Goal: Task Accomplishment & Management: Manage account settings

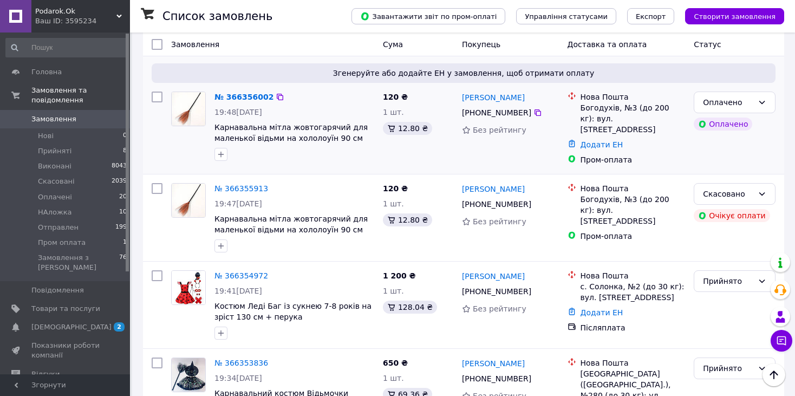
scroll to position [271, 0]
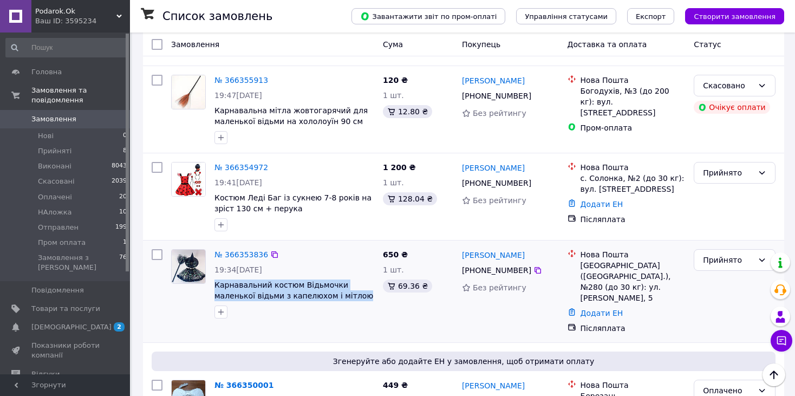
drag, startPoint x: 322, startPoint y: 284, endPoint x: 216, endPoint y: 267, distance: 106.9
click at [216, 279] on span "Карнавальний костюм Відьмочки маленької відьми з капелюхом і мітлою" at bounding box center [294, 290] width 160 height 22
copy span "Карнавальний костюм Відьмочки маленької відьми з капелюхом і мітлою"
click at [227, 250] on link "№ 366353836" at bounding box center [241, 254] width 54 height 9
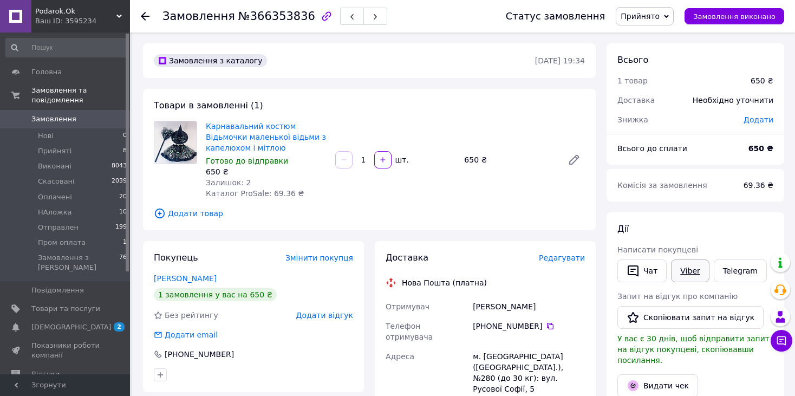
click at [677, 277] on link "Viber" at bounding box center [690, 270] width 38 height 23
click at [144, 13] on use at bounding box center [145, 16] width 9 height 9
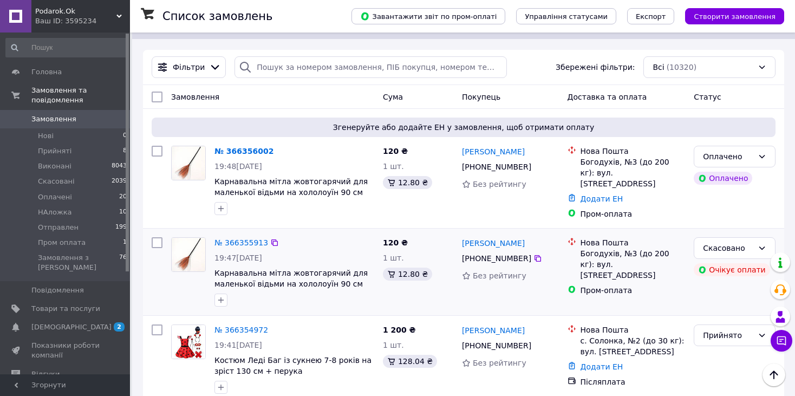
scroll to position [217, 0]
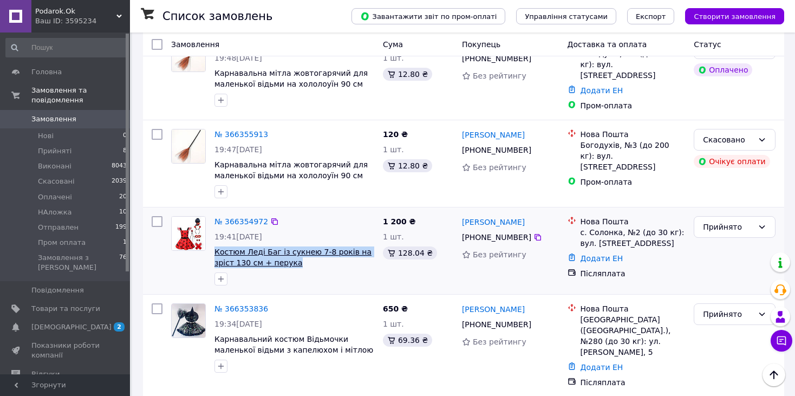
drag, startPoint x: 261, startPoint y: 249, endPoint x: 216, endPoint y: 238, distance: 46.7
click at [216, 246] on span "Костюм Леді Баг із сукнею 7-8 років на зріст 130 см + перука" at bounding box center [294, 257] width 160 height 22
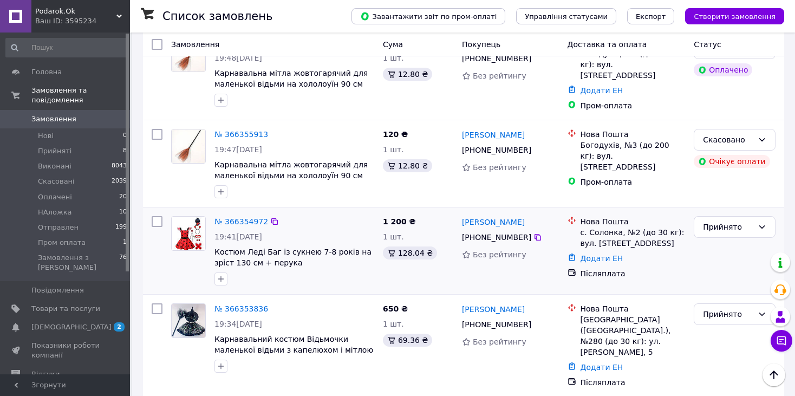
click at [303, 270] on div at bounding box center [294, 278] width 164 height 17
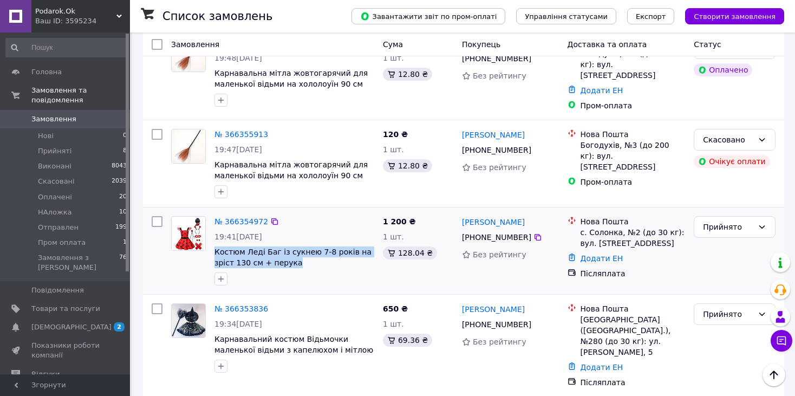
drag, startPoint x: 253, startPoint y: 252, endPoint x: 212, endPoint y: 243, distance: 42.2
click at [212, 243] on div "№ 366354972 19:41, 12.10.2025 Костюм Леді Баг із сукнею 7-8 років на зріст 130 …" at bounding box center [294, 251] width 168 height 78
copy span "Костюм Леді Баг із сукнею 7-8 років на зріст 130 см + перука"
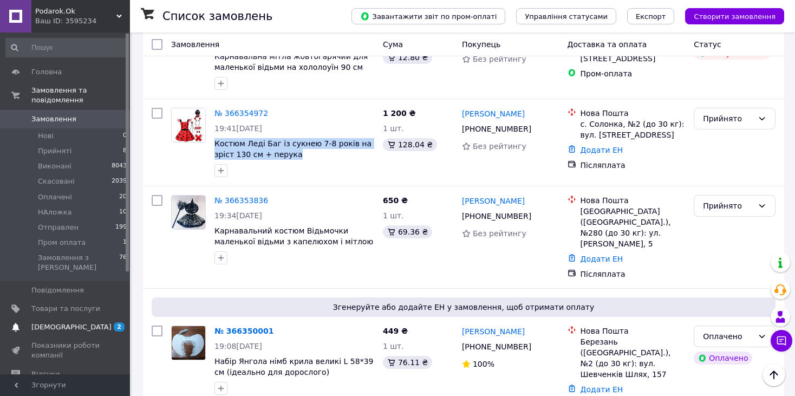
click at [88, 322] on span "[DEMOGRAPHIC_DATA]" at bounding box center [65, 327] width 69 height 10
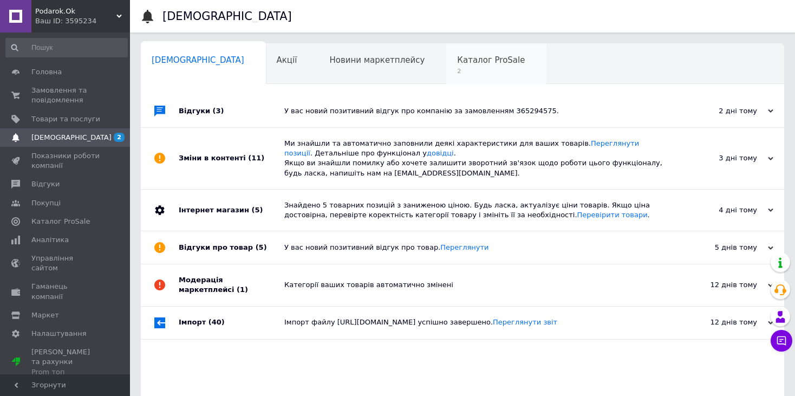
click at [446, 50] on div "Каталог ProSale 2" at bounding box center [496, 64] width 100 height 41
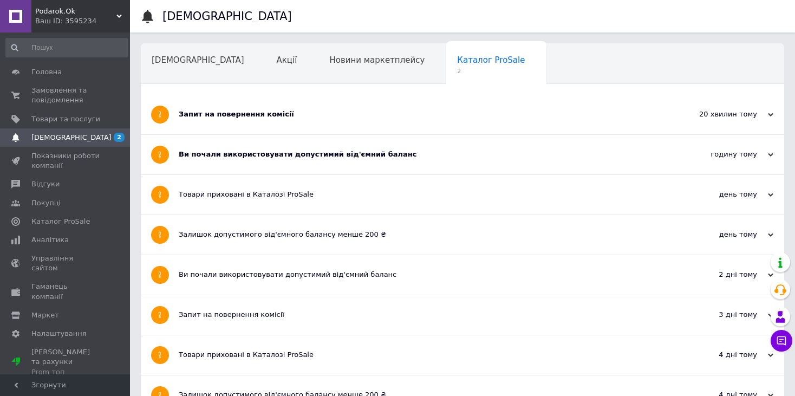
drag, startPoint x: 390, startPoint y: 152, endPoint x: 352, endPoint y: 121, distance: 48.5
click at [390, 150] on div "Ви почали використовувати допустимий від'ємний баланс" at bounding box center [422, 154] width 486 height 10
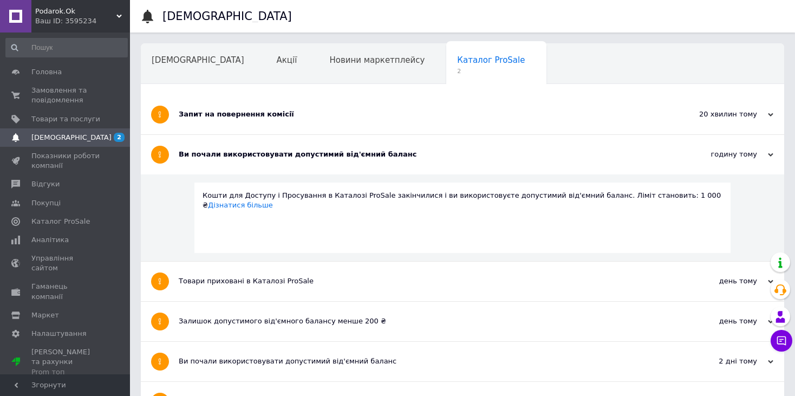
click at [294, 107] on div "Запит на повернення комісії" at bounding box center [422, 115] width 486 height 40
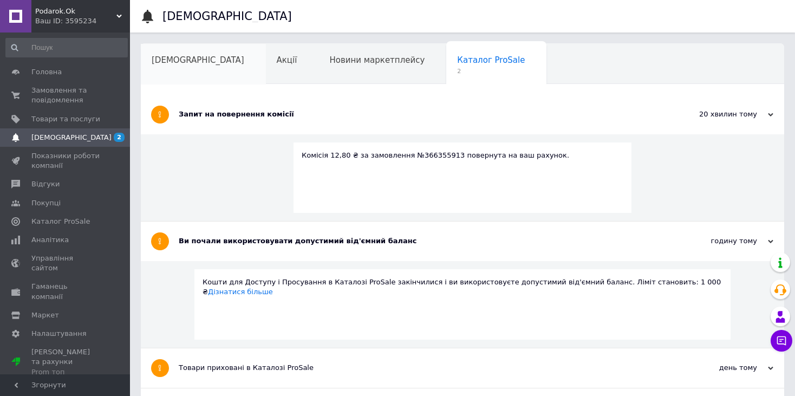
click at [166, 61] on span "[DEMOGRAPHIC_DATA]" at bounding box center [198, 60] width 93 height 10
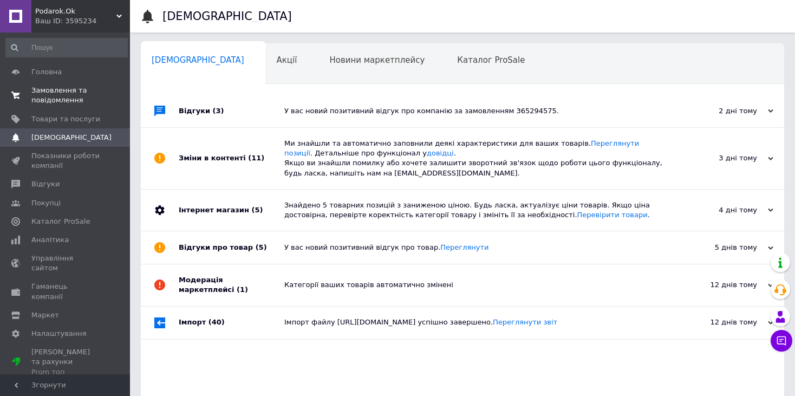
click at [73, 95] on span "Замовлення та повідомлення" at bounding box center [65, 95] width 69 height 19
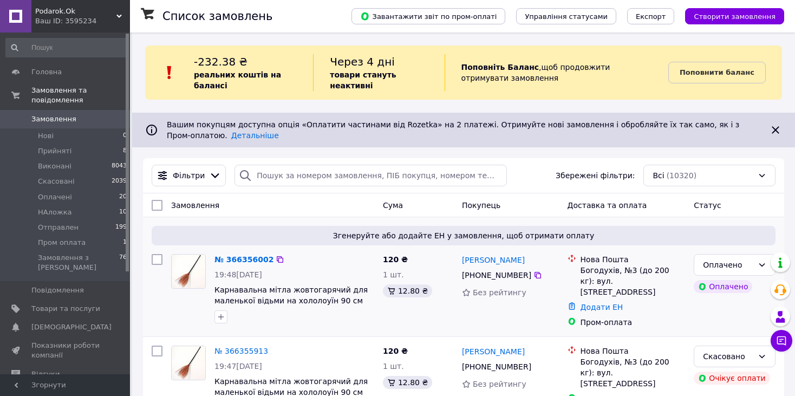
scroll to position [162, 0]
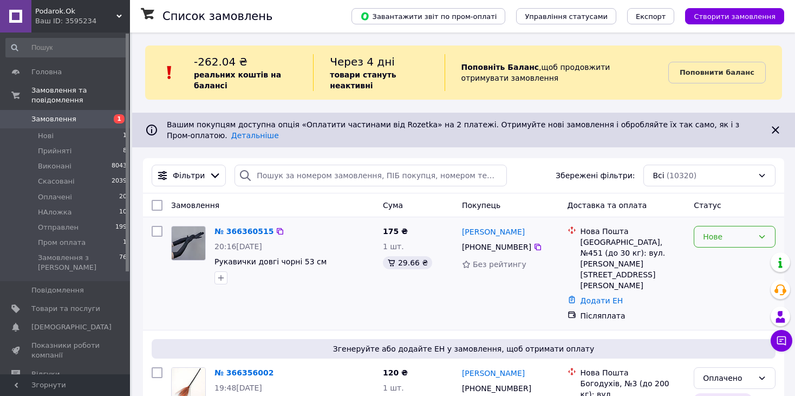
click at [725, 231] on div "Нове" at bounding box center [728, 237] width 50 height 12
drag, startPoint x: 710, startPoint y: 250, endPoint x: 702, endPoint y: 246, distance: 8.7
click at [710, 250] on li "Прийнято" at bounding box center [734, 251] width 81 height 19
drag, startPoint x: 313, startPoint y: 254, endPoint x: 213, endPoint y: 253, distance: 99.6
click at [213, 253] on div "№ 366360515 20:16, 12.10.2025 Рукавички довгі чорні 53 см" at bounding box center [294, 254] width 168 height 67
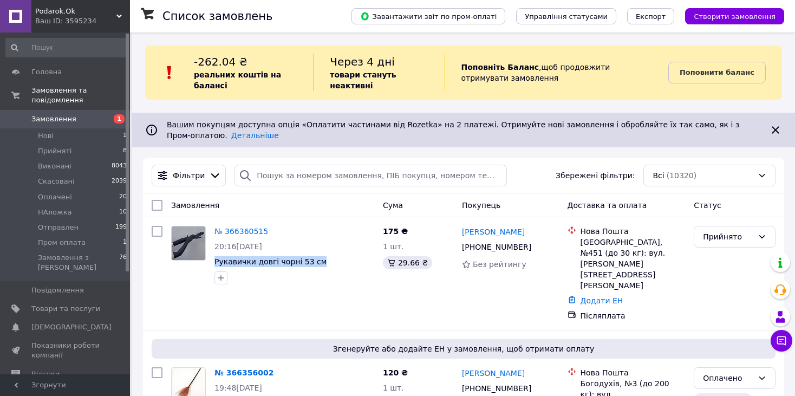
copy span "Рукавички довгі чорні 53 см"
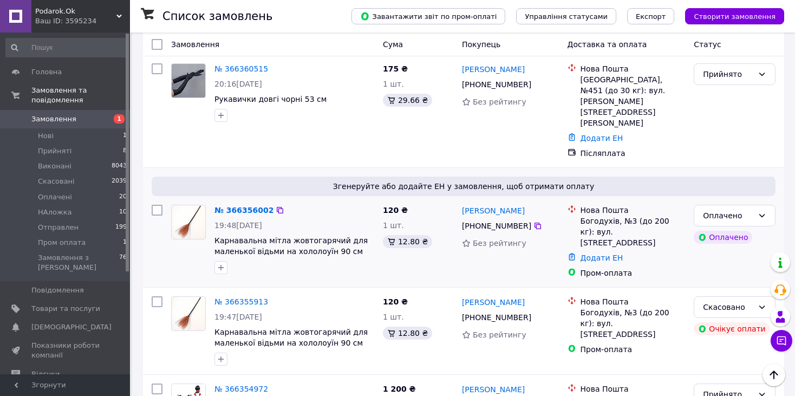
scroll to position [217, 0]
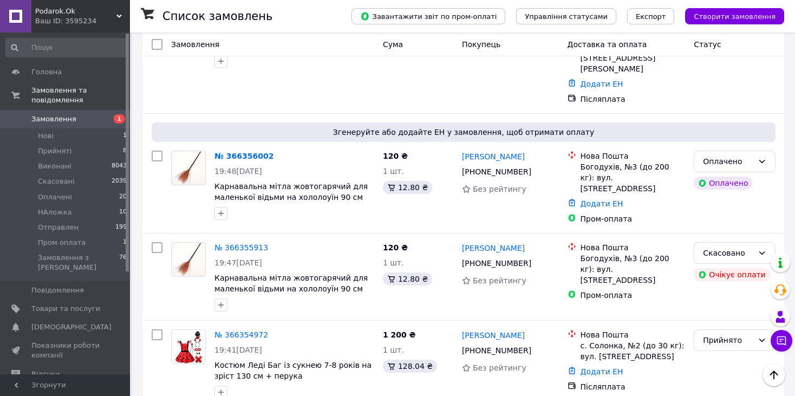
click at [251, 152] on link "№ 366356002" at bounding box center [243, 156] width 59 height 9
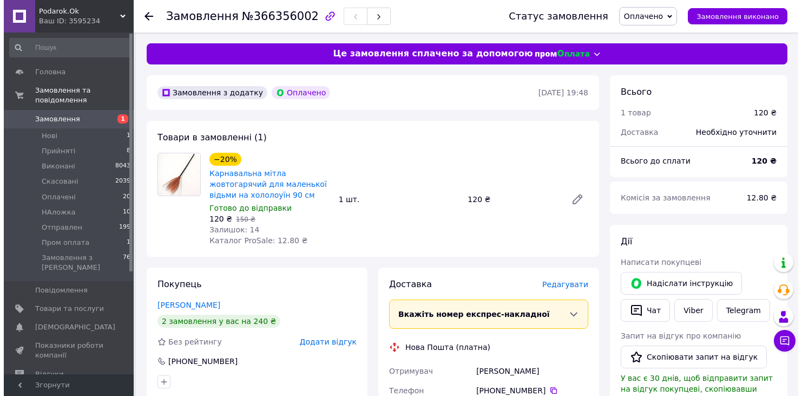
scroll to position [162, 0]
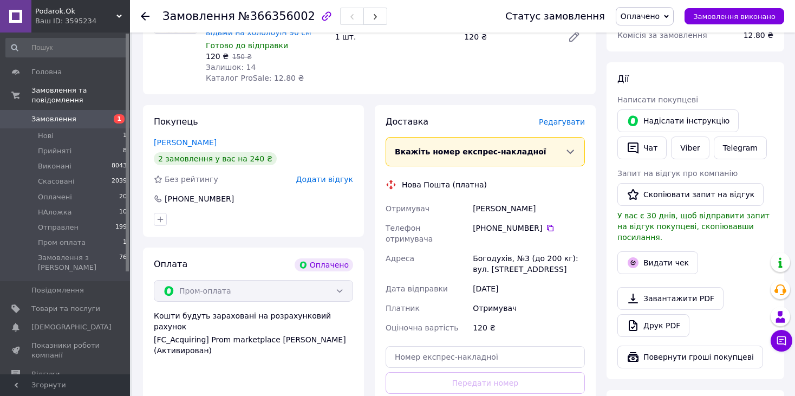
click at [562, 126] on span "Редагувати" at bounding box center [562, 121] width 46 height 9
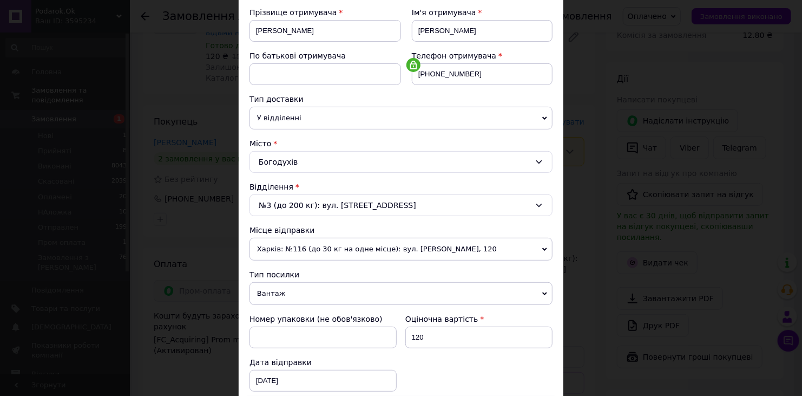
scroll to position [217, 0]
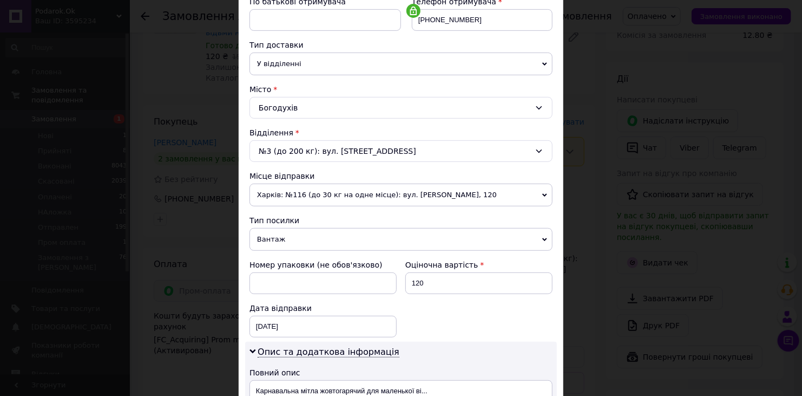
click at [307, 197] on span "Харків: №116 (до 30 кг на одне місце): вул. [PERSON_NAME], 120" at bounding box center [401, 195] width 303 height 23
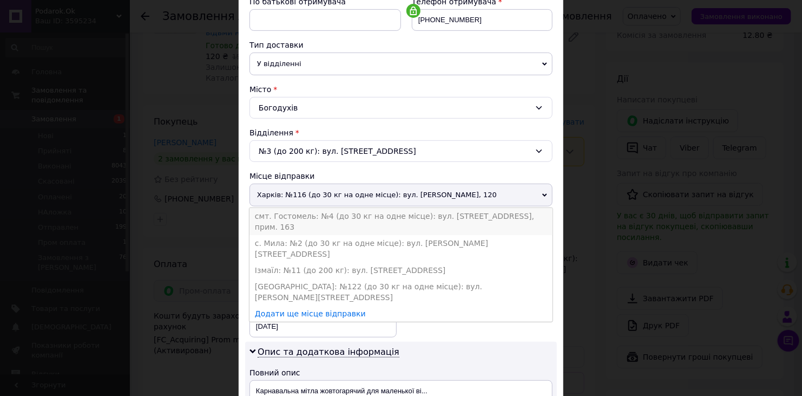
click at [341, 218] on li "смт. Гостомель: №4 (до 30 кг на одне місце): вул. [STREET_ADDRESS], прим. 163" at bounding box center [401, 221] width 303 height 27
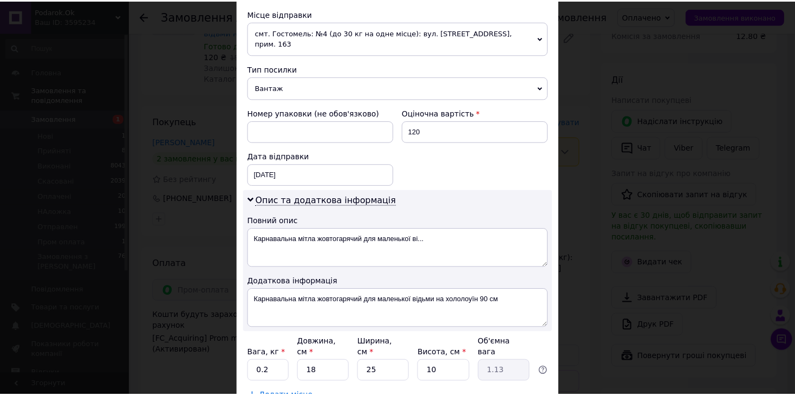
scroll to position [433, 0]
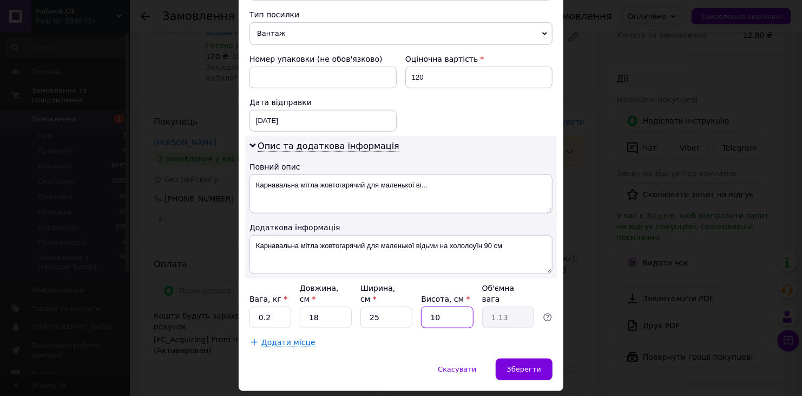
drag, startPoint x: 441, startPoint y: 293, endPoint x: 429, endPoint y: 291, distance: 12.1
click at [429, 306] on input "10" at bounding box center [447, 317] width 52 height 22
type input "8"
type input "0.9"
type input "8"
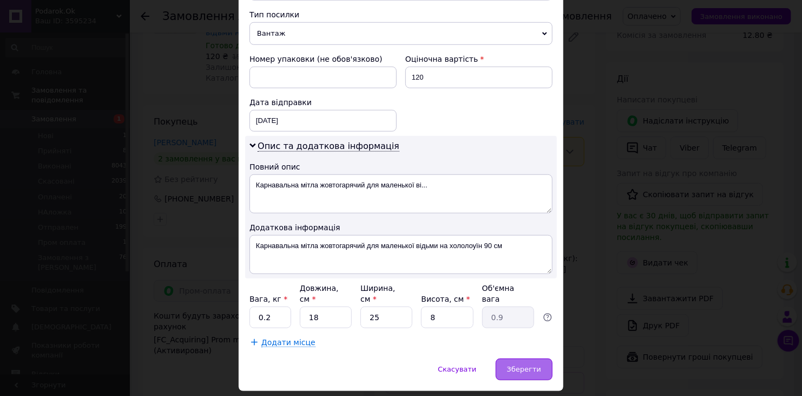
click at [523, 365] on span "Зберегти" at bounding box center [524, 369] width 34 height 8
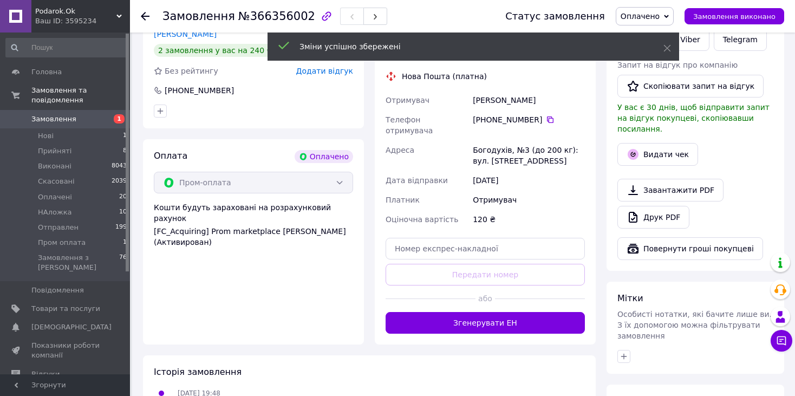
drag, startPoint x: 518, startPoint y: 312, endPoint x: 477, endPoint y: 293, distance: 44.8
click at [515, 312] on button "Згенерувати ЕН" at bounding box center [484, 323] width 199 height 22
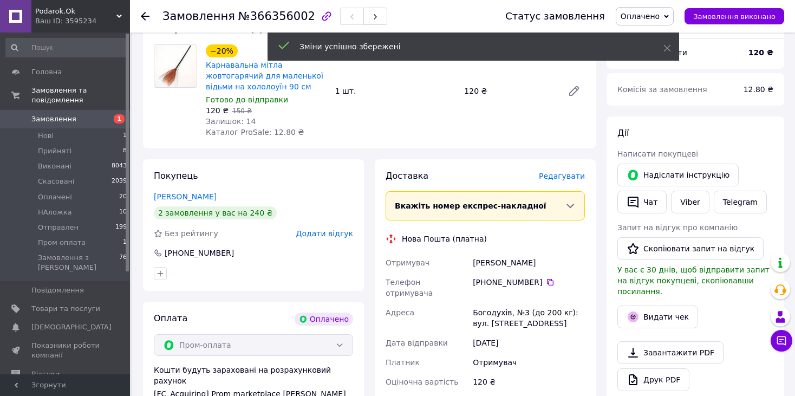
scroll to position [0, 0]
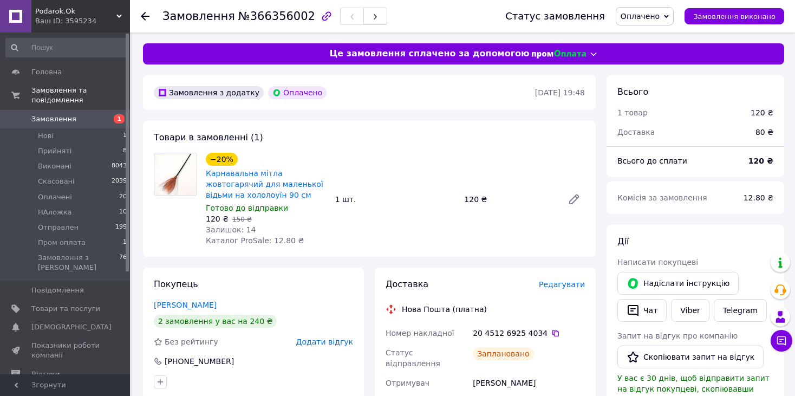
click at [142, 17] on use at bounding box center [145, 16] width 9 height 9
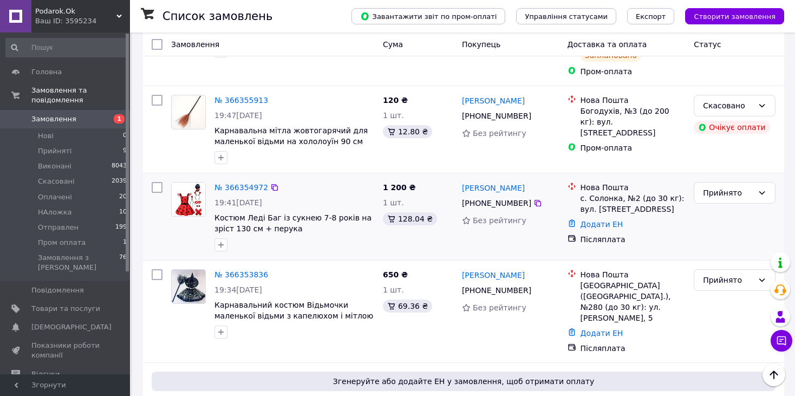
scroll to position [433, 0]
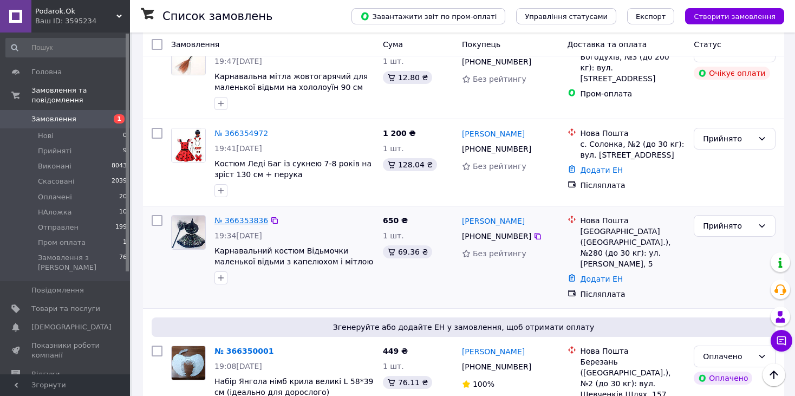
click at [231, 216] on link "№ 366353836" at bounding box center [241, 220] width 54 height 9
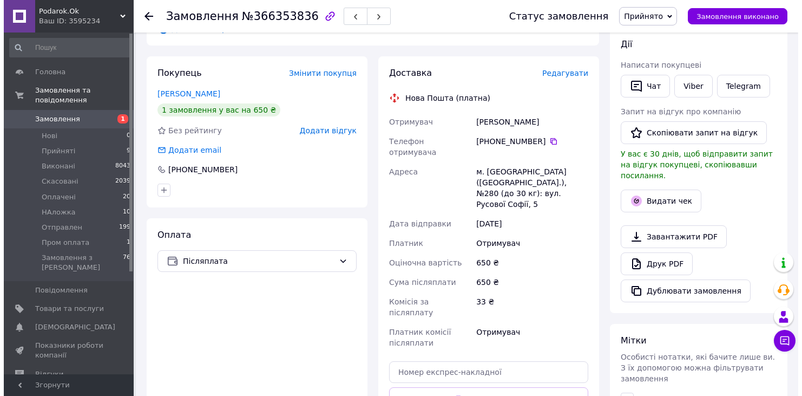
scroll to position [76, 0]
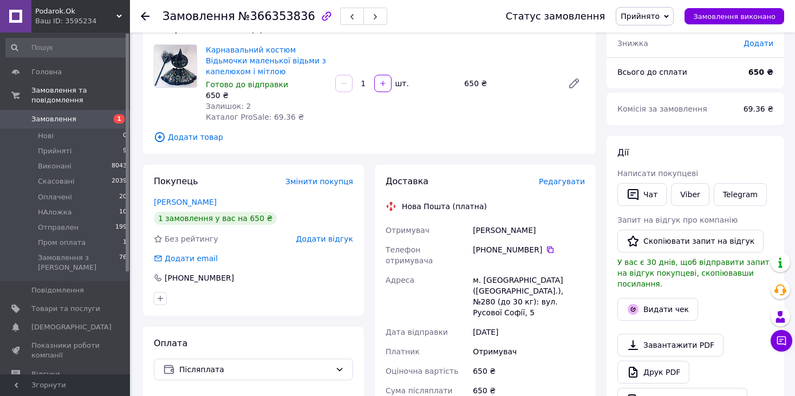
click at [570, 179] on span "Редагувати" at bounding box center [562, 181] width 46 height 9
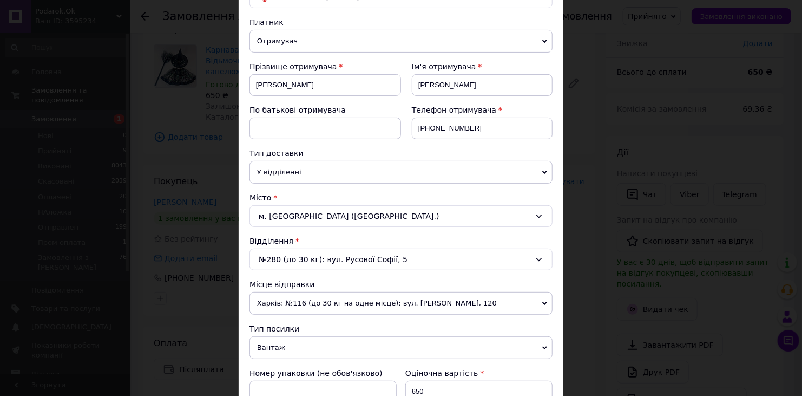
scroll to position [217, 0]
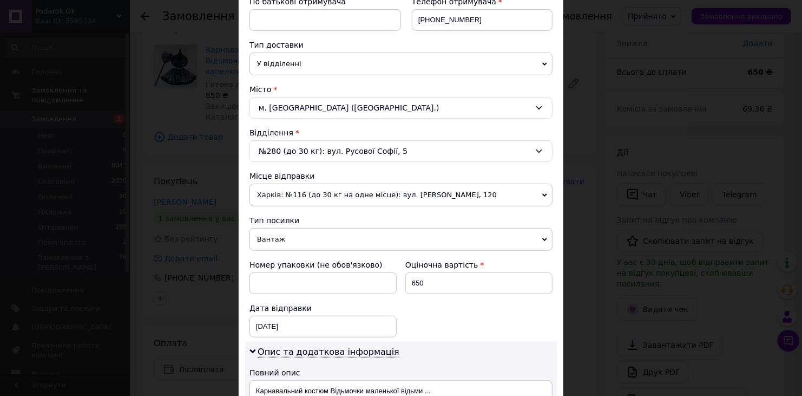
click at [326, 193] on span "Харків: №116 (до 30 кг на одне місце): вул. [PERSON_NAME], 120" at bounding box center [401, 195] width 303 height 23
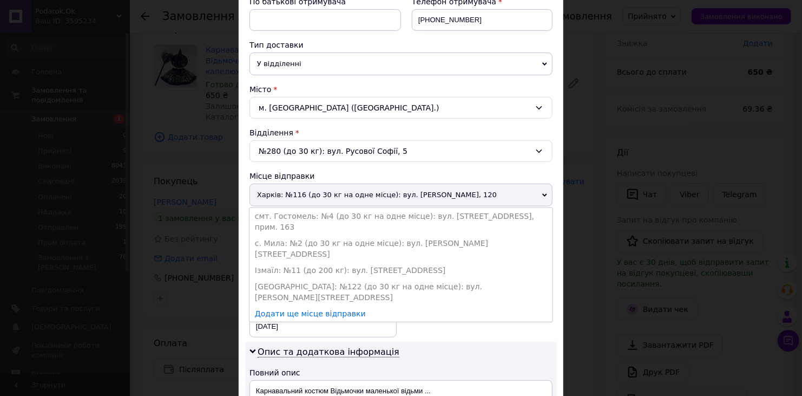
click at [333, 217] on li "смт. Гостомель: №4 (до 30 кг на одне місце): вул. [STREET_ADDRESS], прим. 163" at bounding box center [401, 221] width 303 height 27
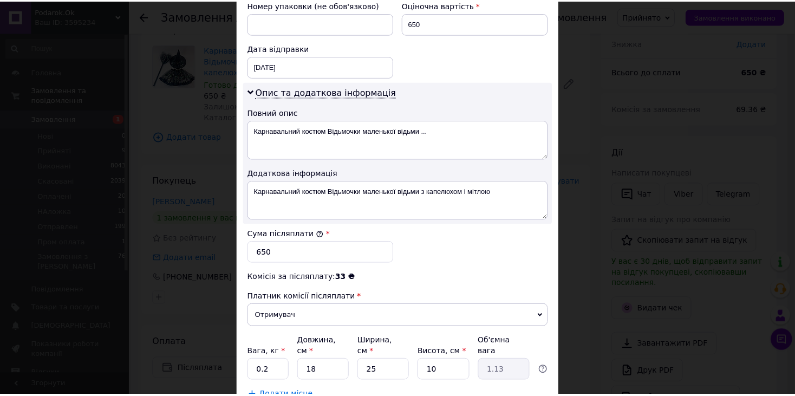
scroll to position [541, 0]
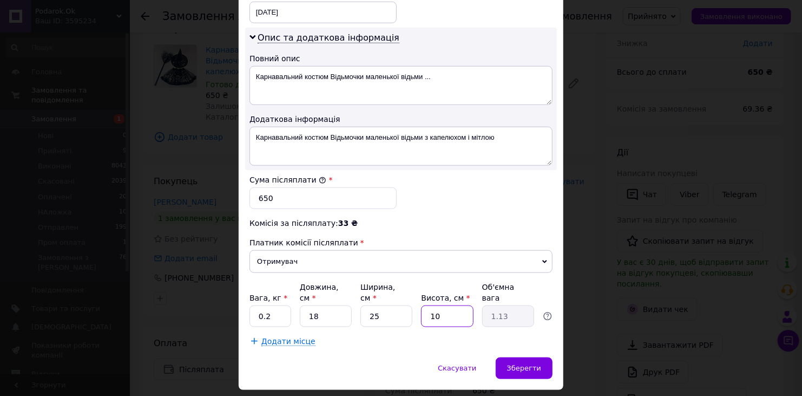
drag, startPoint x: 443, startPoint y: 289, endPoint x: 430, endPoint y: 291, distance: 13.7
click at [430, 305] on input "10" at bounding box center [447, 316] width 52 height 22
type input "8"
type input "0.9"
type input "8"
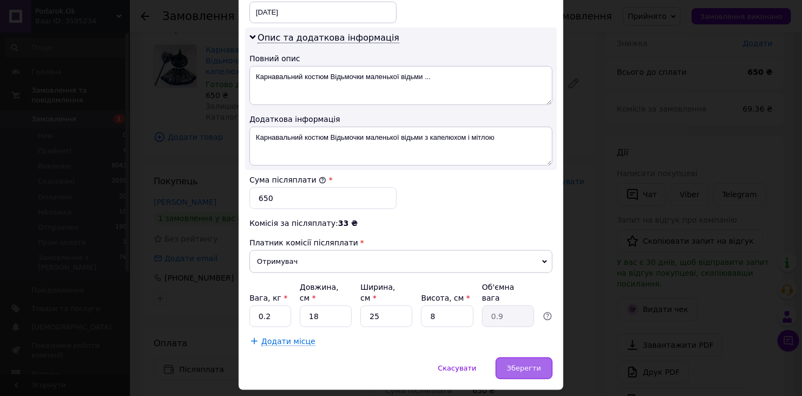
click at [521, 364] on span "Зберегти" at bounding box center [524, 368] width 34 height 8
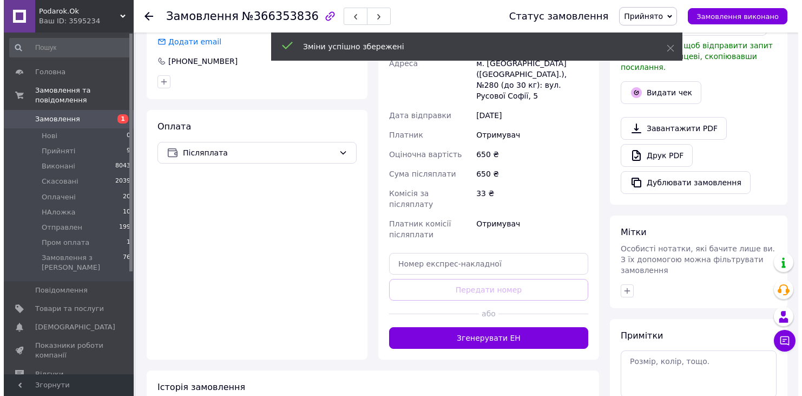
scroll to position [185, 0]
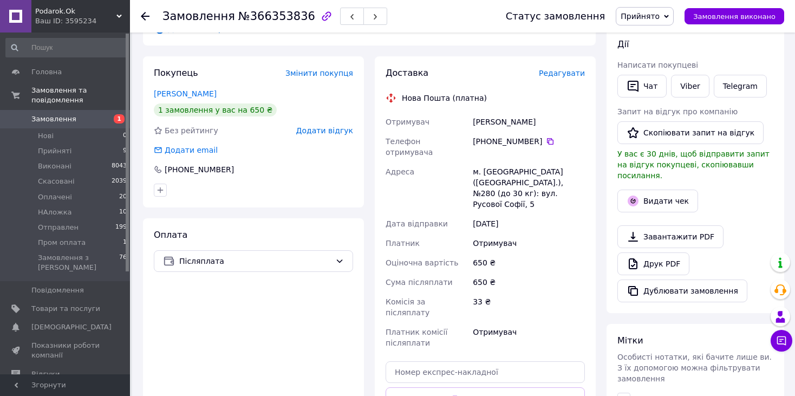
click at [560, 71] on span "Редагувати" at bounding box center [562, 73] width 46 height 9
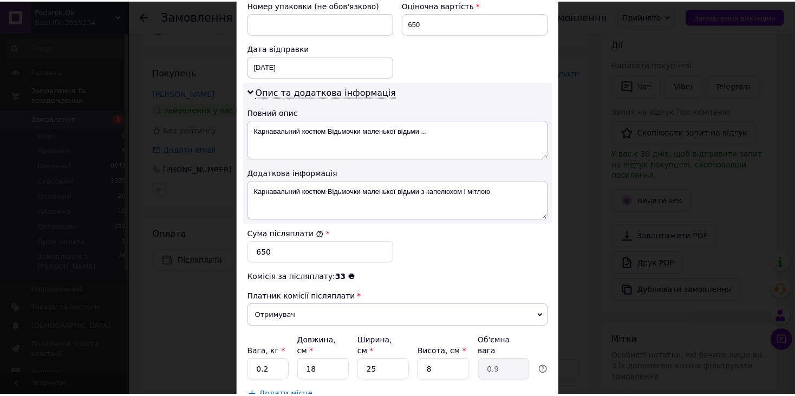
scroll to position [548, 0]
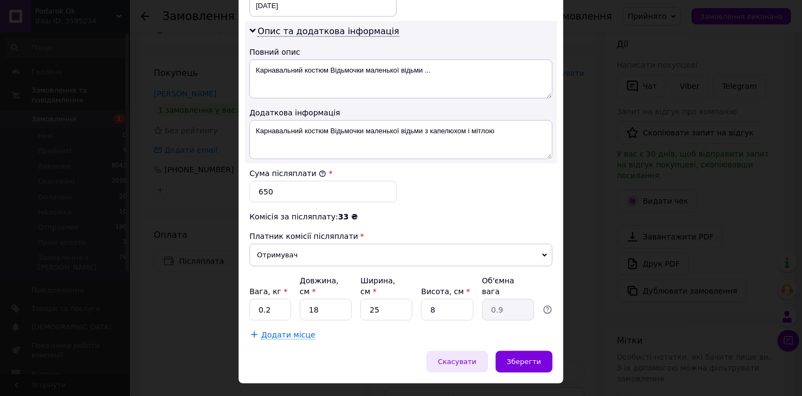
click at [469, 351] on div "Скасувати" at bounding box center [457, 362] width 61 height 22
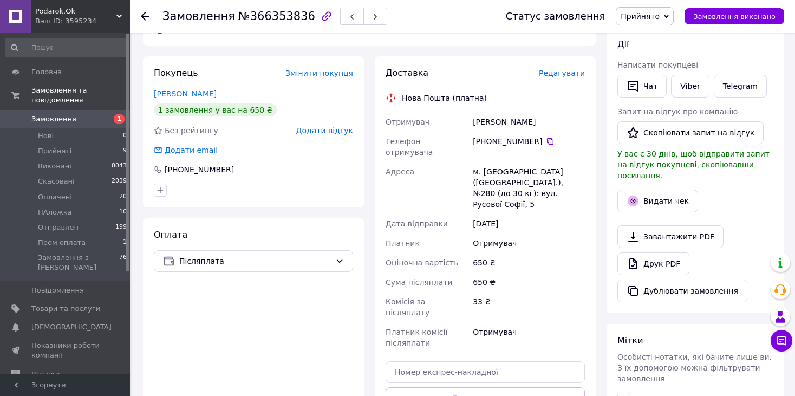
scroll to position [293, 0]
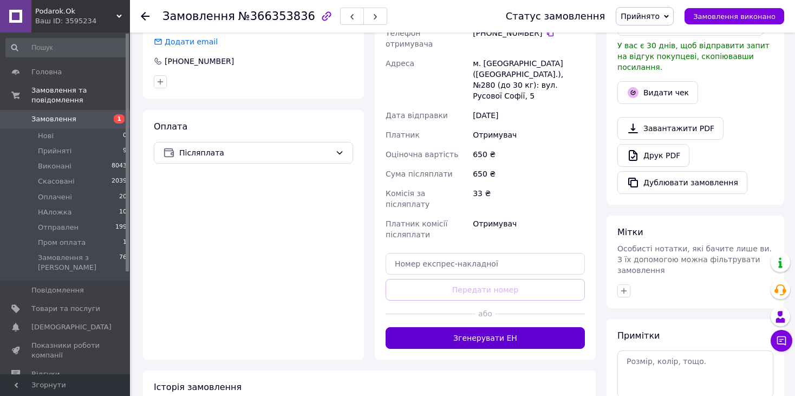
click at [523, 327] on button "Згенерувати ЕН" at bounding box center [484, 338] width 199 height 22
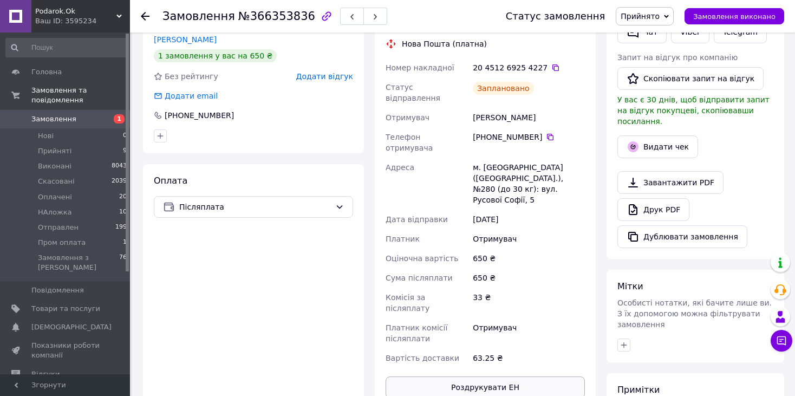
scroll to position [185, 0]
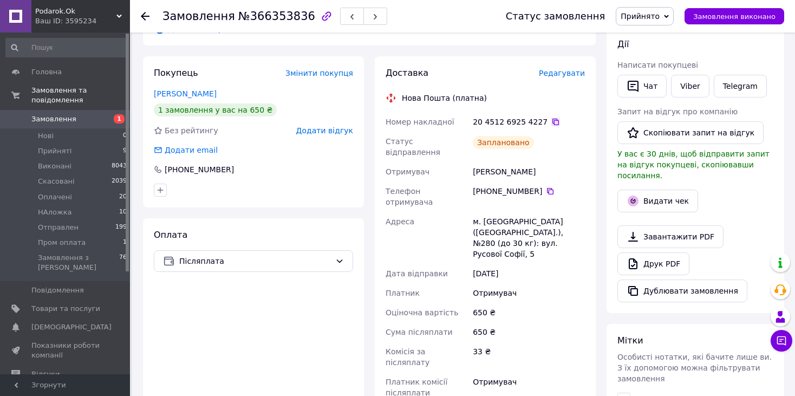
click at [551, 122] on icon at bounding box center [555, 121] width 9 height 9
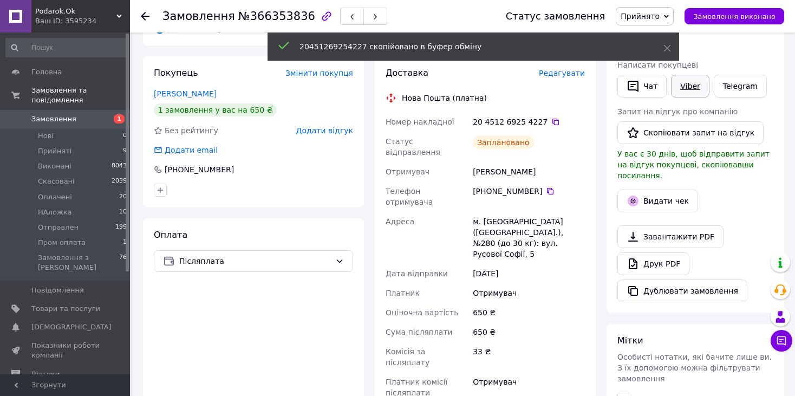
click at [682, 82] on link "Viber" at bounding box center [690, 86] width 38 height 23
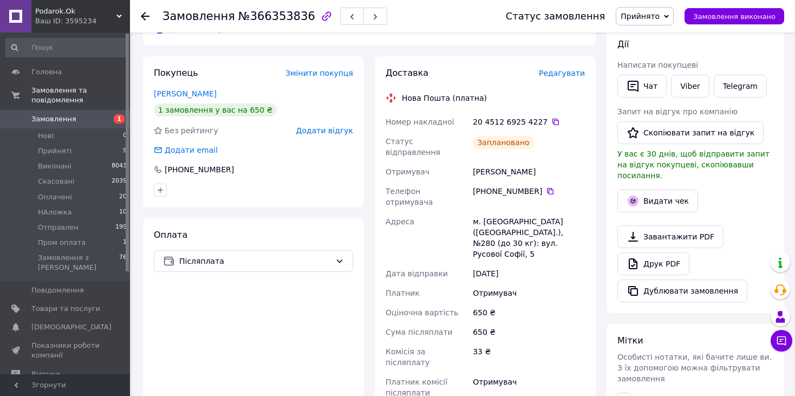
click at [149, 21] on div at bounding box center [145, 16] width 9 height 11
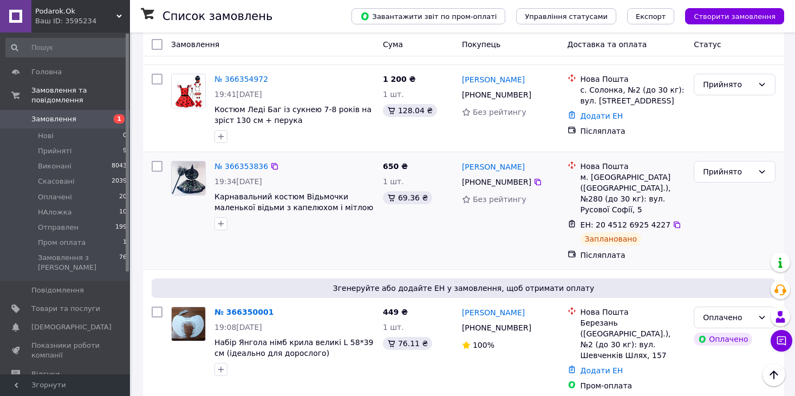
scroll to position [379, 0]
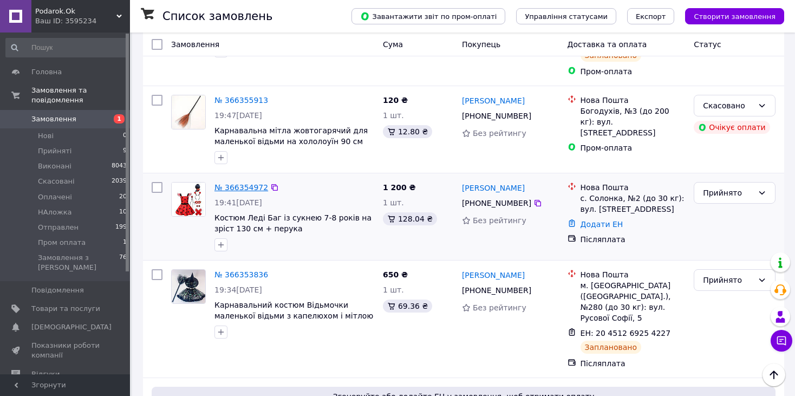
click at [240, 183] on link "№ 366354972" at bounding box center [241, 187] width 54 height 9
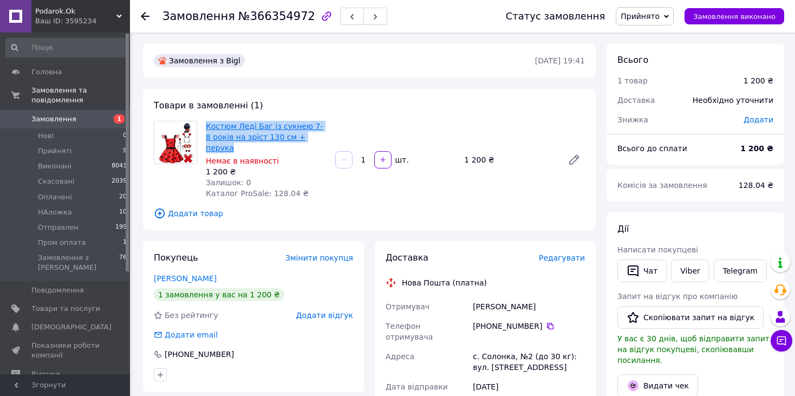
drag, startPoint x: 312, startPoint y: 139, endPoint x: 205, endPoint y: 126, distance: 107.4
click at [206, 126] on span "Костюм Леді Баг із сукнею 7-8 років на зріст 130 см + перука" at bounding box center [266, 137] width 121 height 32
copy link "Костюм Леді Баг із сукнею 7-8 років на зріст 130 см + перука"
click at [687, 273] on link "Viber" at bounding box center [690, 270] width 38 height 23
click at [145, 19] on icon at bounding box center [145, 16] width 9 height 9
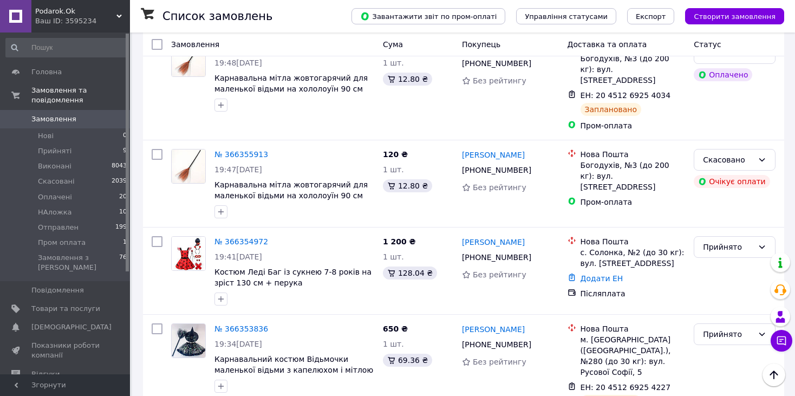
scroll to position [487, 0]
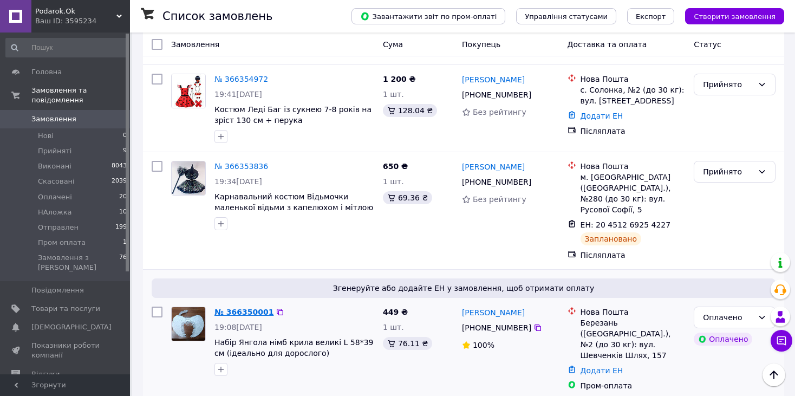
click at [225, 307] on link "№ 366350001" at bounding box center [243, 311] width 59 height 9
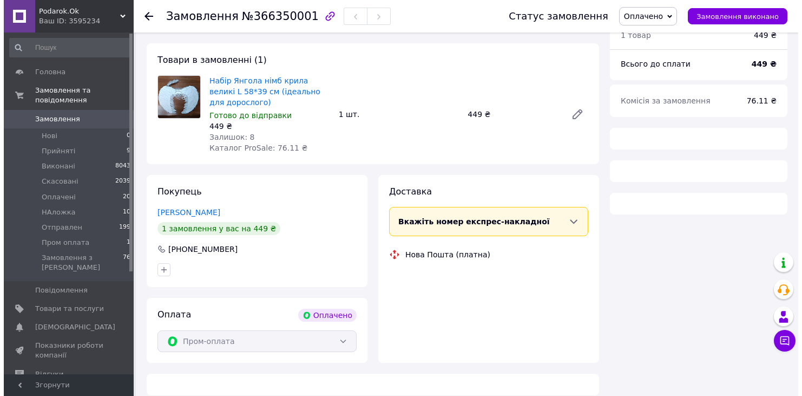
scroll to position [99, 0]
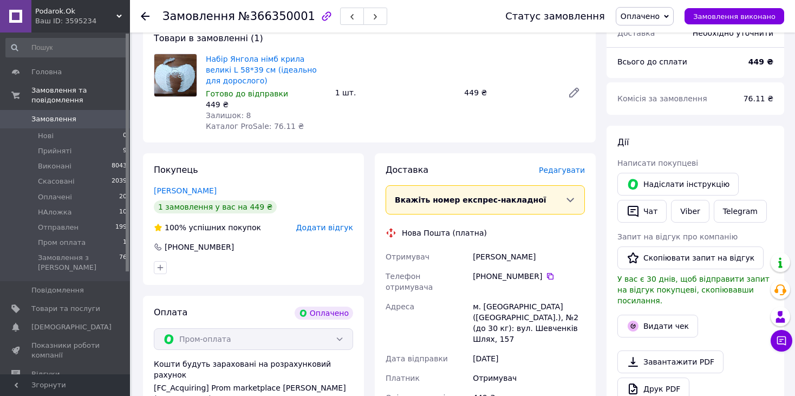
click at [567, 166] on span "Редагувати" at bounding box center [562, 170] width 46 height 9
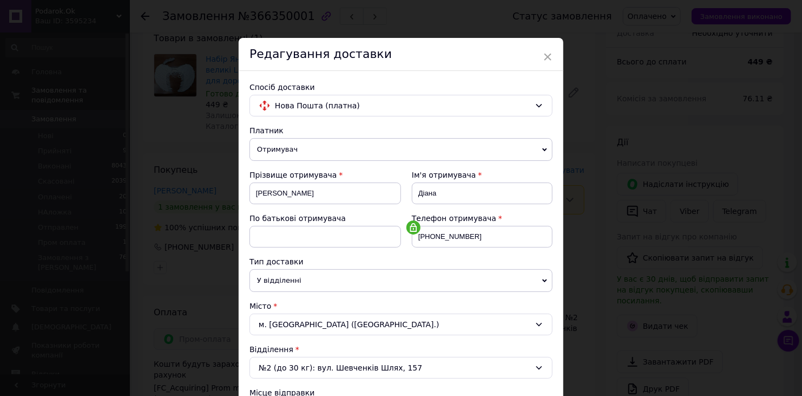
scroll to position [162, 0]
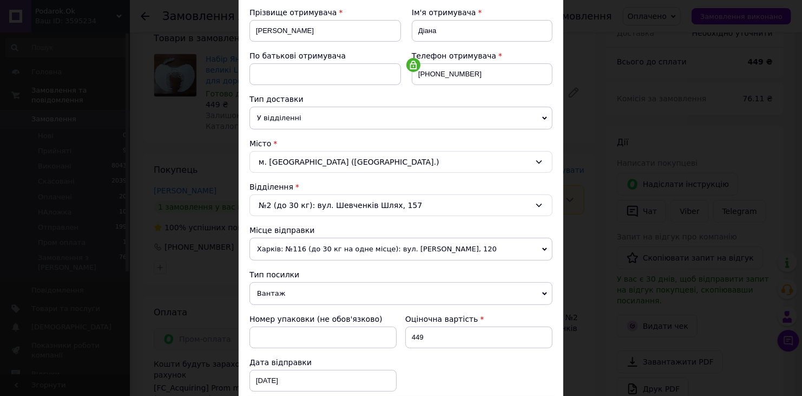
click at [369, 240] on span "Харків: №116 (до 30 кг на одне місце): вул. [PERSON_NAME], 120" at bounding box center [401, 249] width 303 height 23
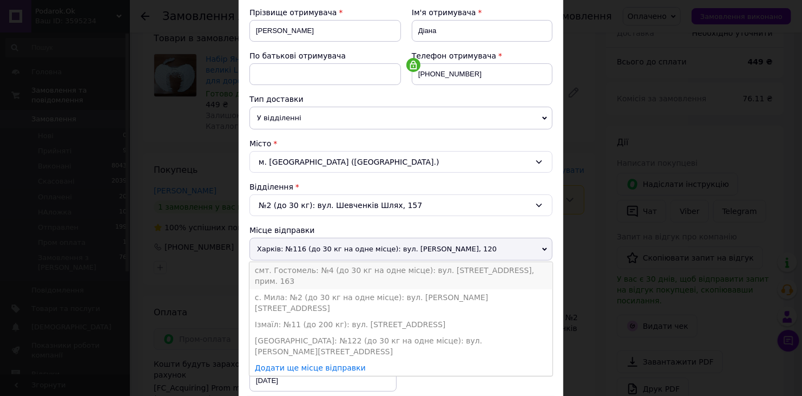
click at [319, 270] on li "смт. Гостомель: №4 (до 30 кг на одне місце): вул. [STREET_ADDRESS], прим. 163" at bounding box center [401, 275] width 303 height 27
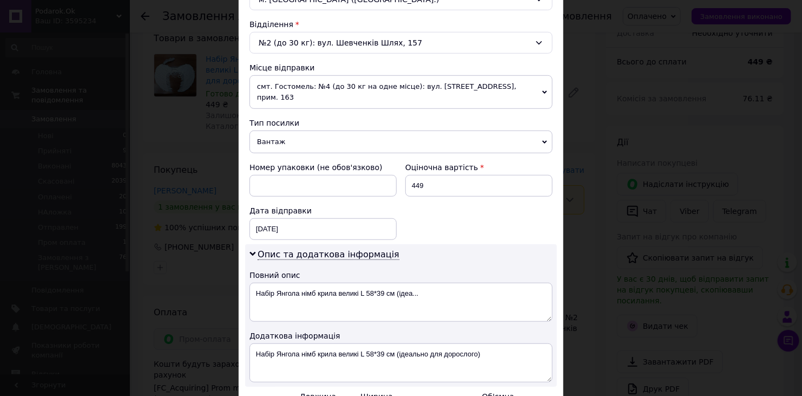
scroll to position [433, 0]
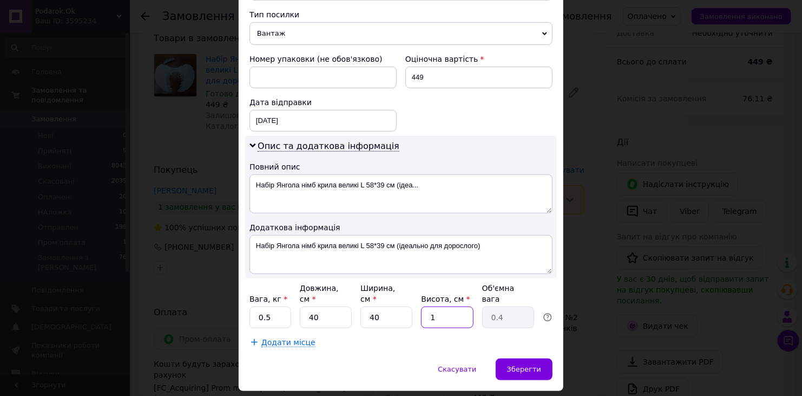
drag, startPoint x: 435, startPoint y: 297, endPoint x: 443, endPoint y: 298, distance: 8.7
click at [443, 306] on input "1" at bounding box center [447, 317] width 52 height 22
click at [422, 306] on input "1" at bounding box center [447, 317] width 52 height 22
type input "2"
type input "0.8"
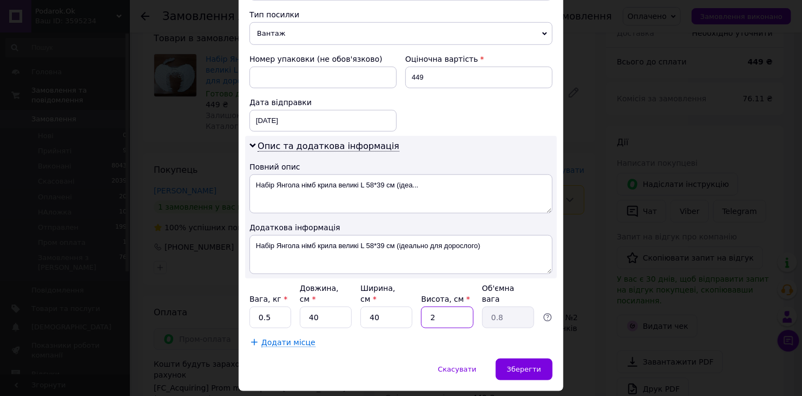
type input "2"
drag, startPoint x: 311, startPoint y: 293, endPoint x: 325, endPoint y: 296, distance: 14.2
click at [325, 306] on input "40" at bounding box center [326, 317] width 52 height 22
type input "45"
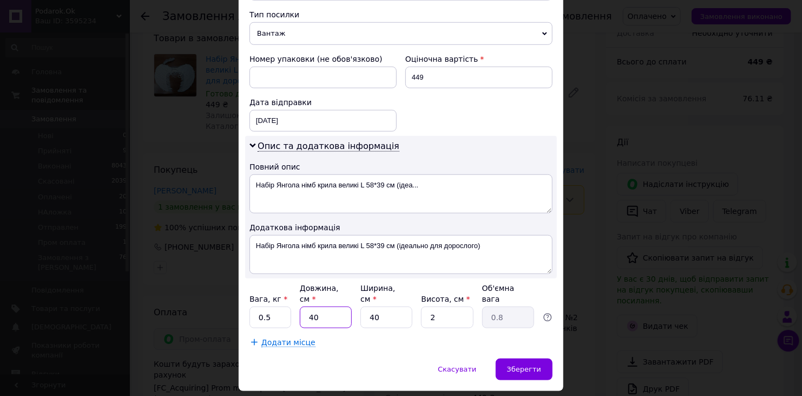
type input "0.9"
type input "45"
drag, startPoint x: 330, startPoint y: 315, endPoint x: 346, endPoint y: 316, distance: 16.3
click at [330, 337] on div "Додати місце" at bounding box center [401, 342] width 303 height 11
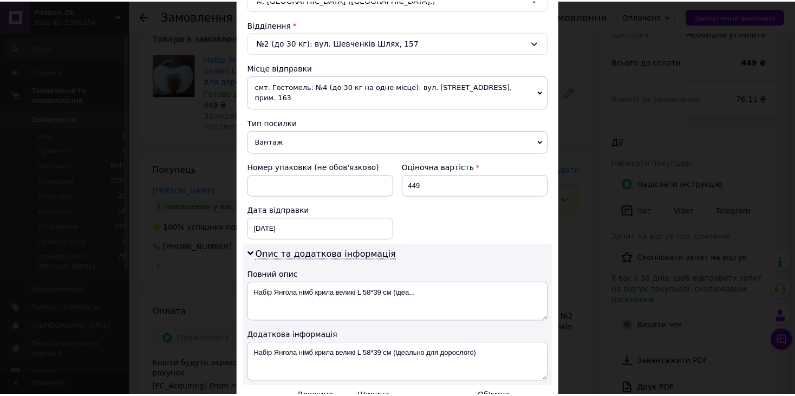
scroll to position [441, 0]
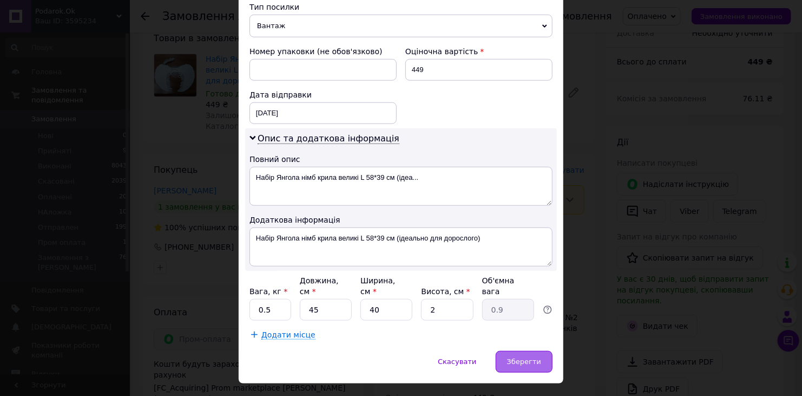
click at [517, 357] on span "Зберегти" at bounding box center [524, 361] width 34 height 8
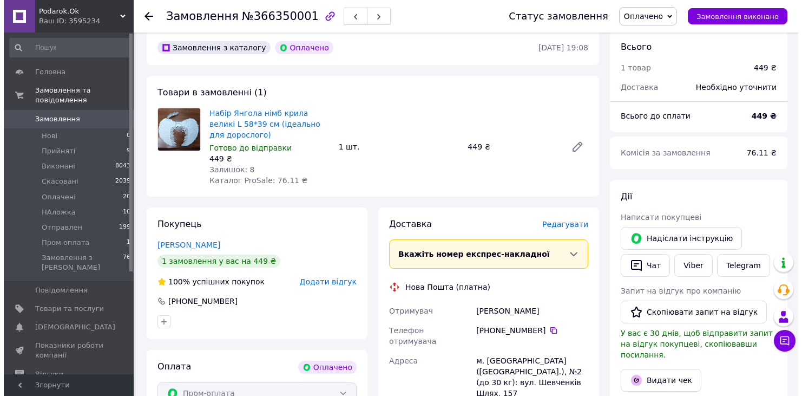
scroll to position [99, 0]
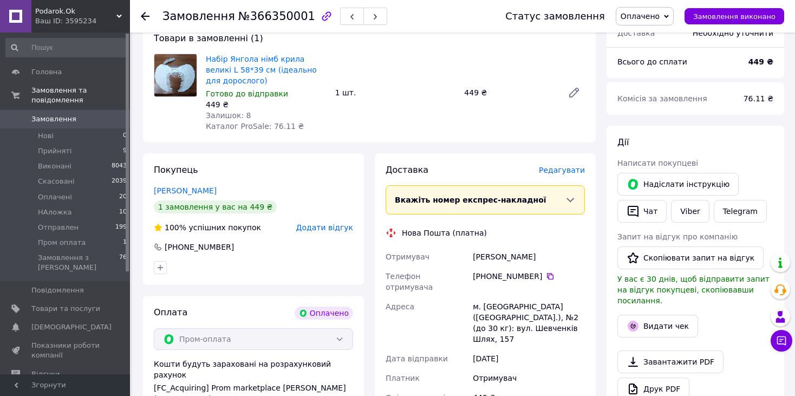
click at [576, 166] on span "Редагувати" at bounding box center [562, 170] width 46 height 9
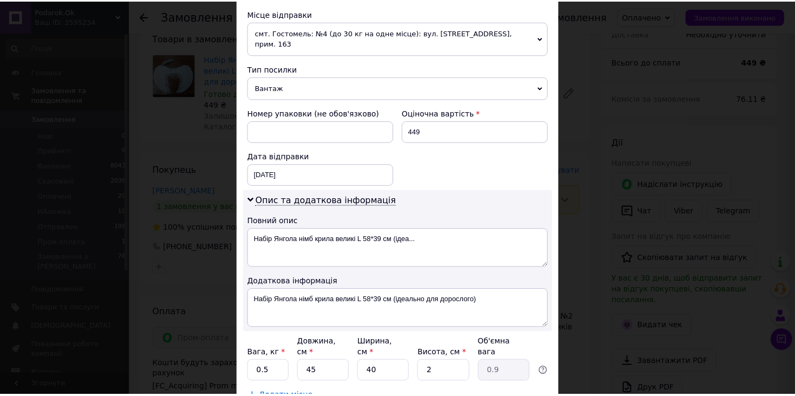
scroll to position [441, 0]
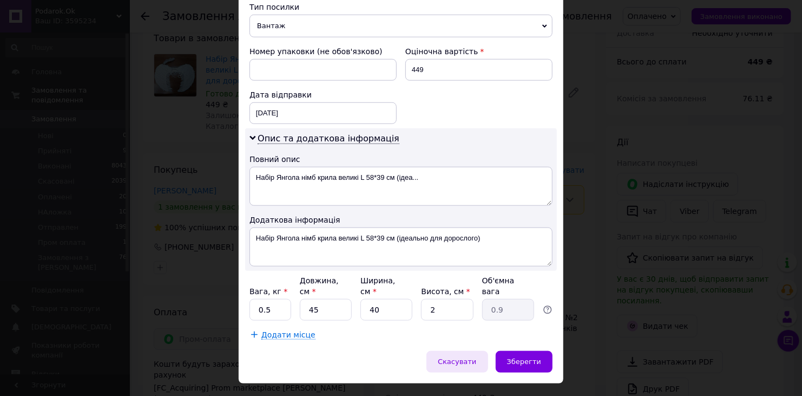
click at [474, 357] on span "Скасувати" at bounding box center [457, 361] width 38 height 8
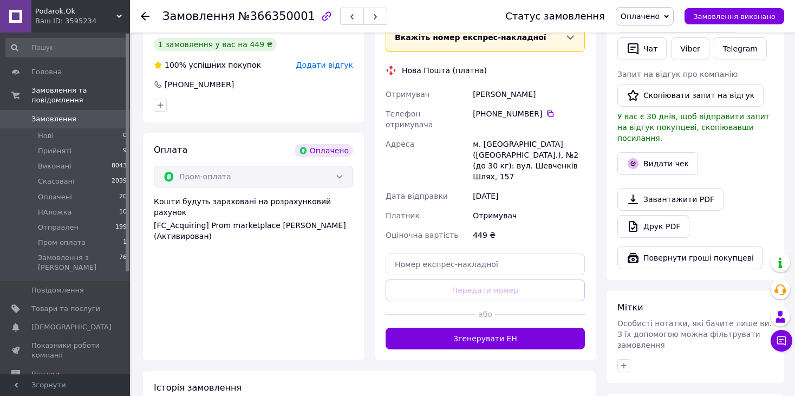
scroll to position [316, 0]
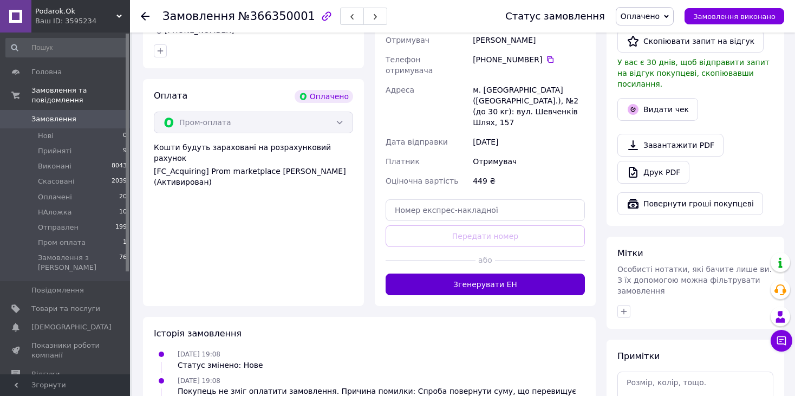
click at [526, 273] on button "Згенерувати ЕН" at bounding box center [484, 284] width 199 height 22
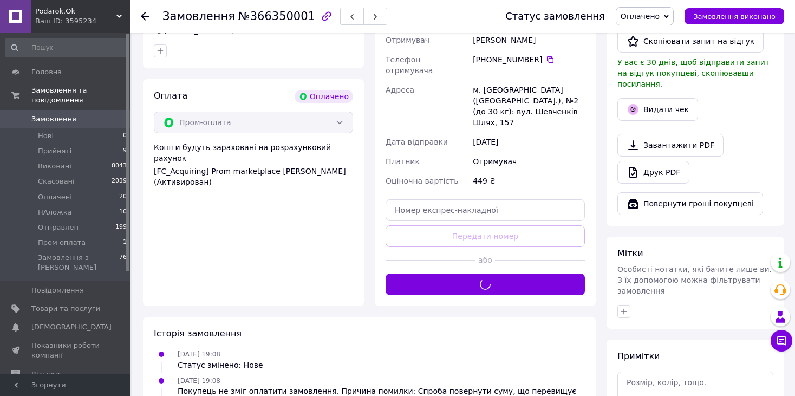
scroll to position [153, 0]
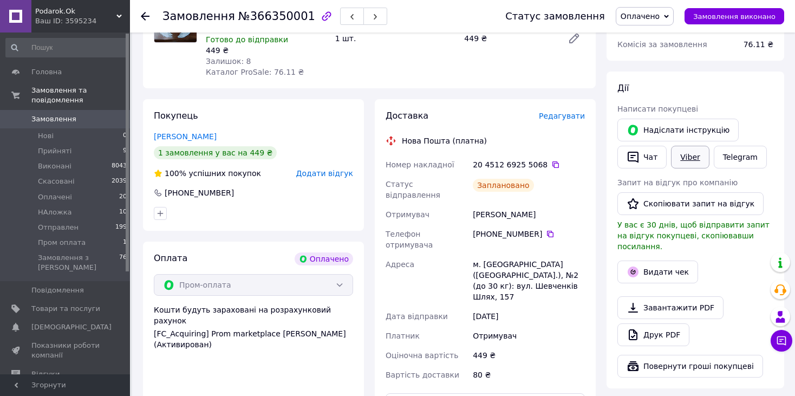
click at [682, 153] on link "Viber" at bounding box center [690, 157] width 38 height 23
drag, startPoint x: 140, startPoint y: 97, endPoint x: 147, endPoint y: 91, distance: 9.2
click at [140, 99] on div "Покупець Боровик Діана 1 замовлення у вас на 449 ₴ 100% успішних покупок Додати…" at bounding box center [254, 262] width 232 height 326
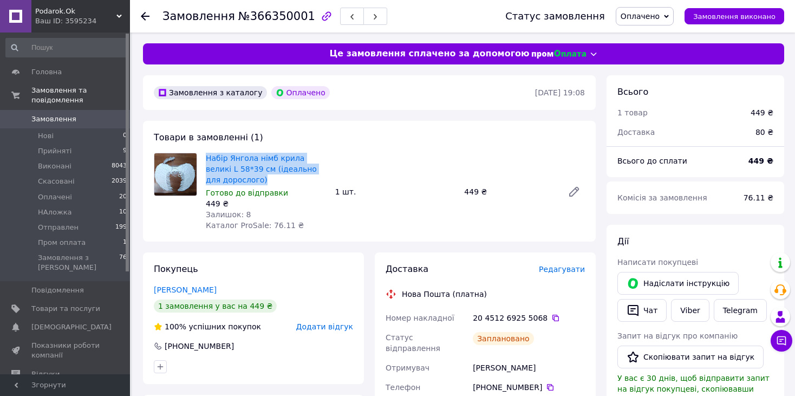
drag, startPoint x: 329, startPoint y: 170, endPoint x: 199, endPoint y: 159, distance: 130.4
click at [199, 159] on div "Набір Янгола німб крила великі L 58*39 см (ідеально для дорослого) Готово до ві…" at bounding box center [369, 192] width 440 height 78
copy div "Набір Янгола німб крила великі L 58*39 см (ідеально для дорослого)"
click at [551, 313] on icon at bounding box center [555, 317] width 9 height 9
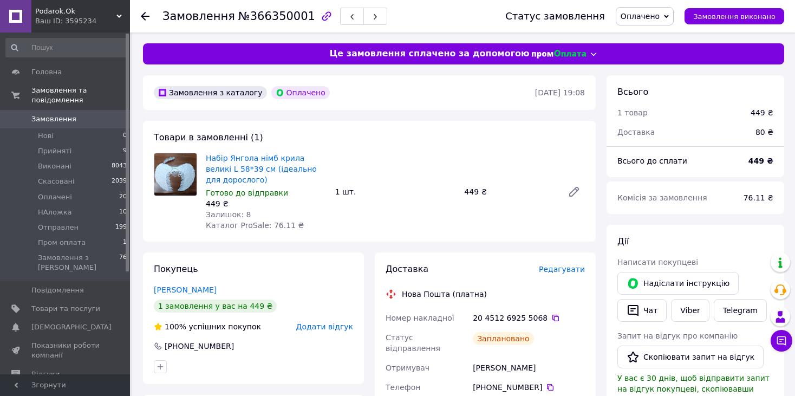
click at [147, 22] on div at bounding box center [152, 16] width 22 height 32
click at [147, 16] on use at bounding box center [145, 16] width 9 height 9
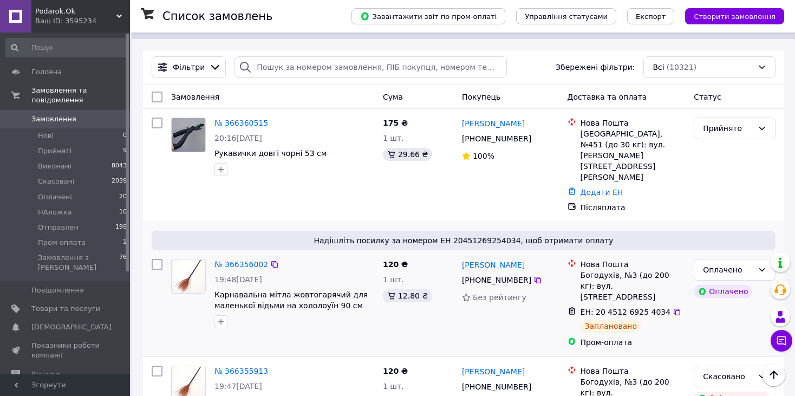
scroll to position [217, 0]
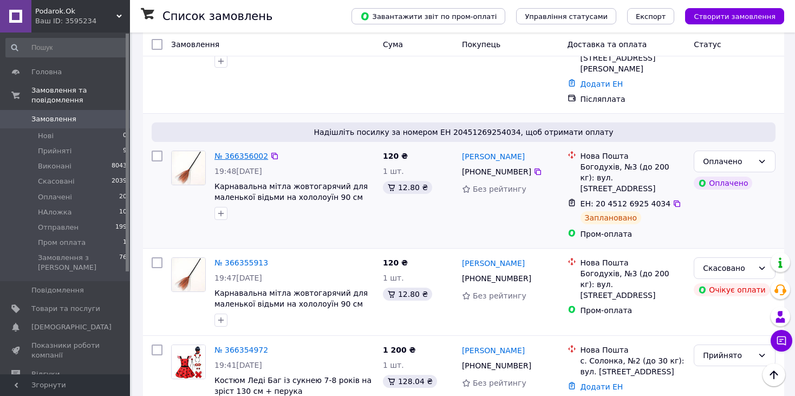
click at [241, 152] on link "№ 366356002" at bounding box center [241, 156] width 54 height 9
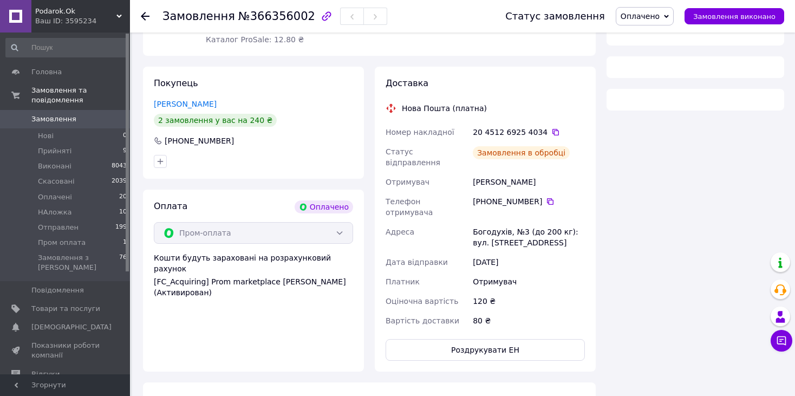
scroll to position [217, 0]
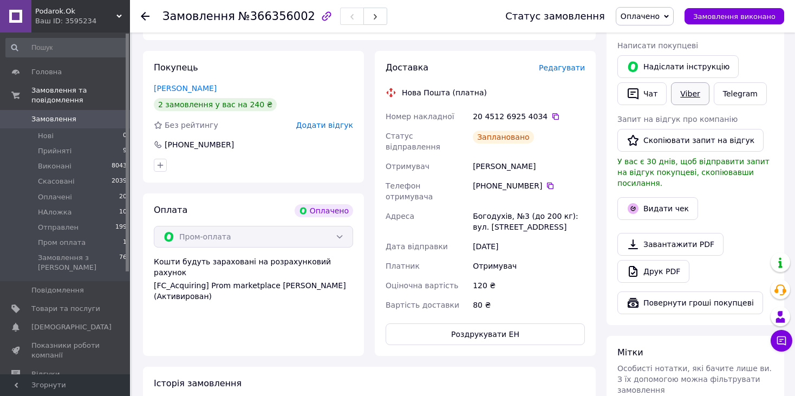
click at [677, 95] on link "Viber" at bounding box center [690, 93] width 38 height 23
drag, startPoint x: 150, startPoint y: 191, endPoint x: 235, endPoint y: 197, distance: 85.2
click at [154, 190] on div "Покупець Шевцова Ірина 2 замовлення у вас на 240 ₴ Без рейтингу Додати відгук +…" at bounding box center [253, 203] width 221 height 305
drag, startPoint x: 543, startPoint y: 115, endPoint x: 548, endPoint y: 186, distance: 71.7
click at [551, 115] on icon at bounding box center [555, 116] width 9 height 9
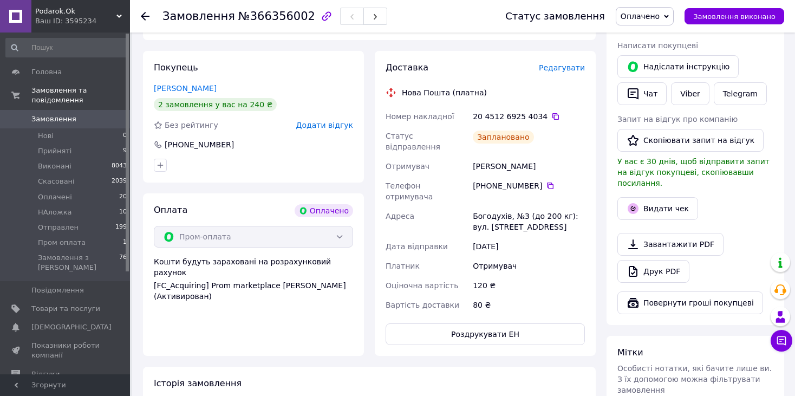
click at [146, 176] on div "Покупець Шевцова Ірина 2 замовлення у вас на 240 ₴ Без рейтингу Додати відгук +…" at bounding box center [253, 117] width 221 height 132
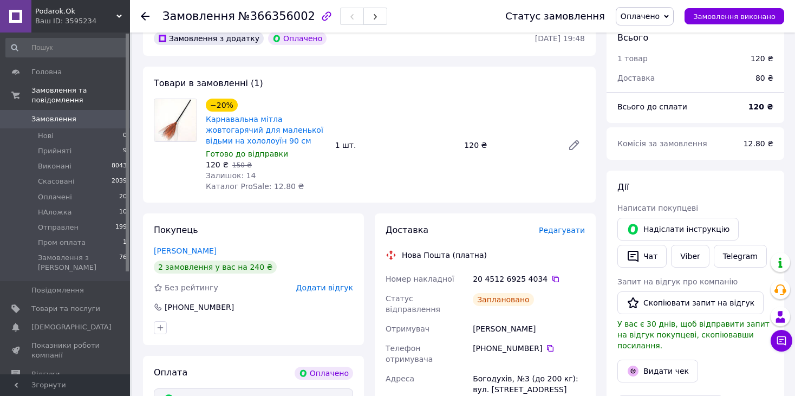
scroll to position [0, 0]
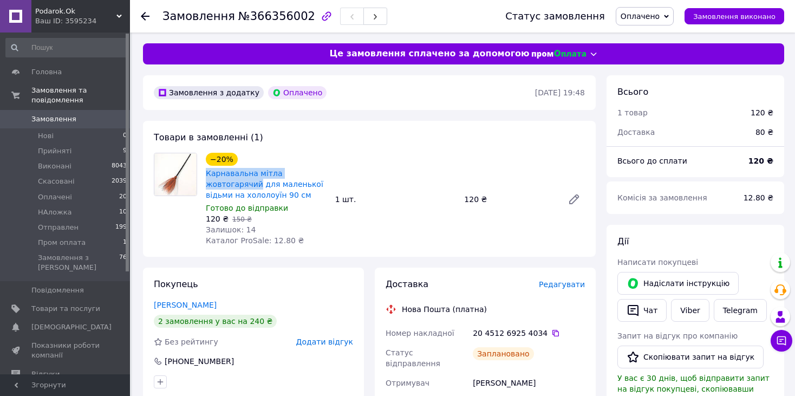
drag, startPoint x: 203, startPoint y: 173, endPoint x: 332, endPoint y: 173, distance: 129.4
click at [332, 173] on div "−20% Карнавальна мітла жовтогарячий для маленької відьми на хололоуїн 90 см Гот…" at bounding box center [395, 198] width 388 height 97
copy link "Карнавальна мітла жовтогарячий"
click at [147, 128] on div "Товари в замовленні (1) −20% Карнавальна мітла жовтогарячий для маленької відьм…" at bounding box center [369, 189] width 453 height 136
click at [146, 15] on icon at bounding box center [145, 16] width 9 height 9
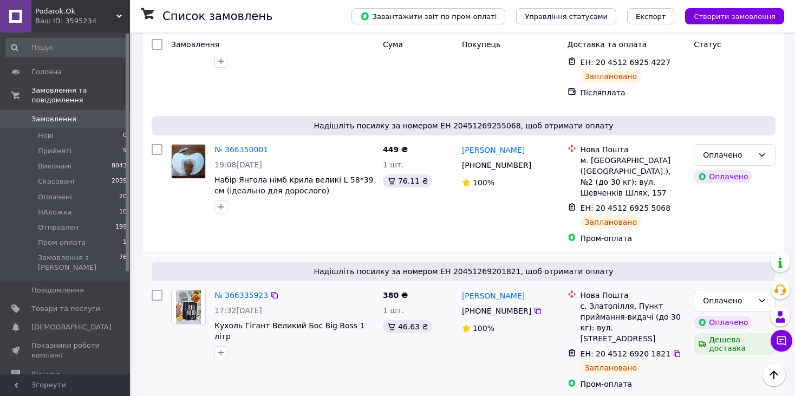
scroll to position [704, 0]
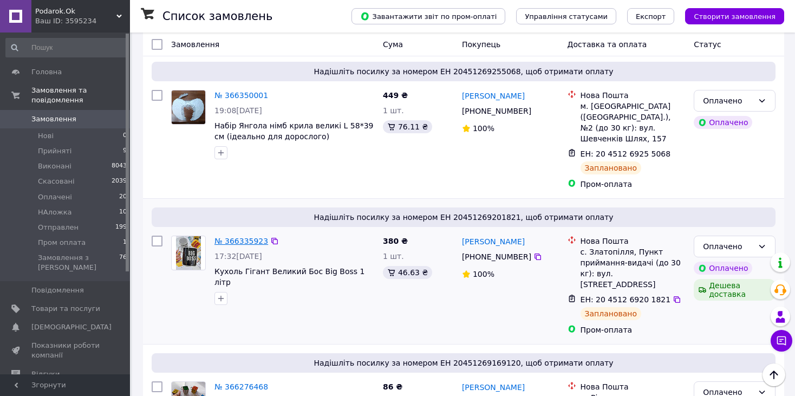
click at [233, 237] on link "№ 366335923" at bounding box center [241, 241] width 54 height 9
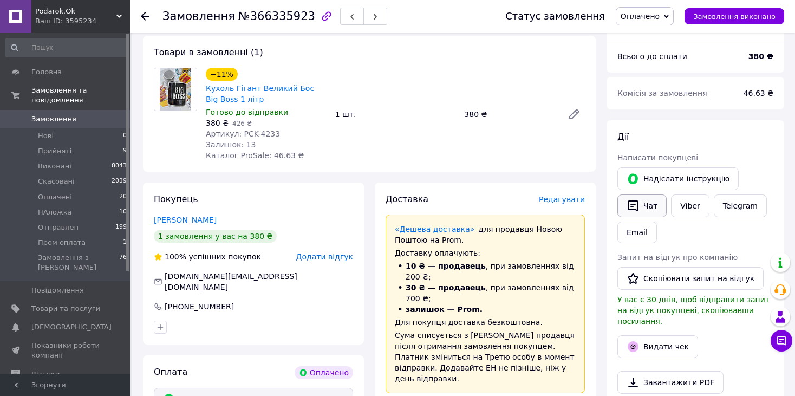
scroll to position [31, 0]
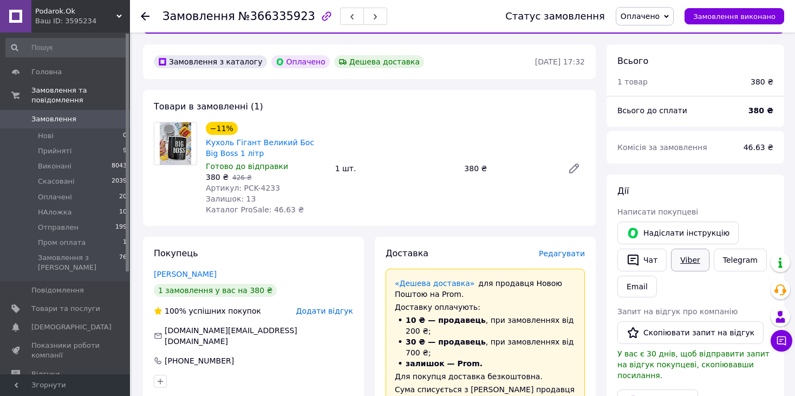
click at [688, 260] on link "Viber" at bounding box center [690, 259] width 38 height 23
click at [81, 114] on span "Замовлення" at bounding box center [65, 119] width 69 height 10
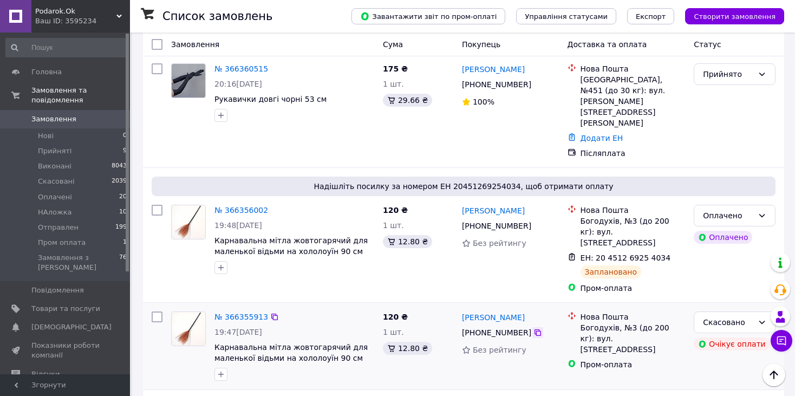
scroll to position [54, 0]
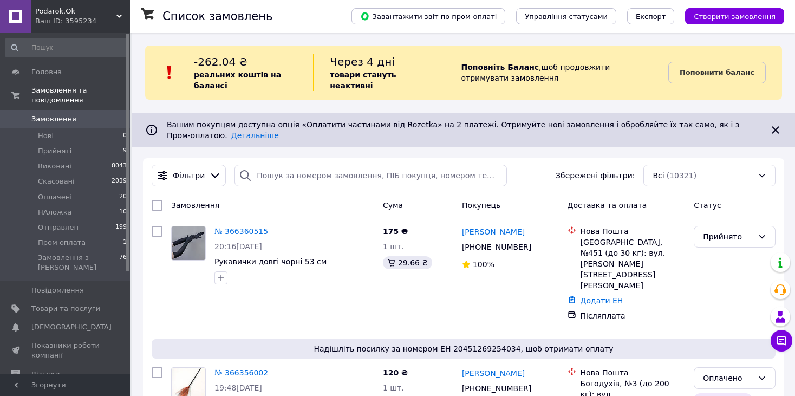
click at [237, 227] on link "№ 366360515" at bounding box center [241, 231] width 54 height 9
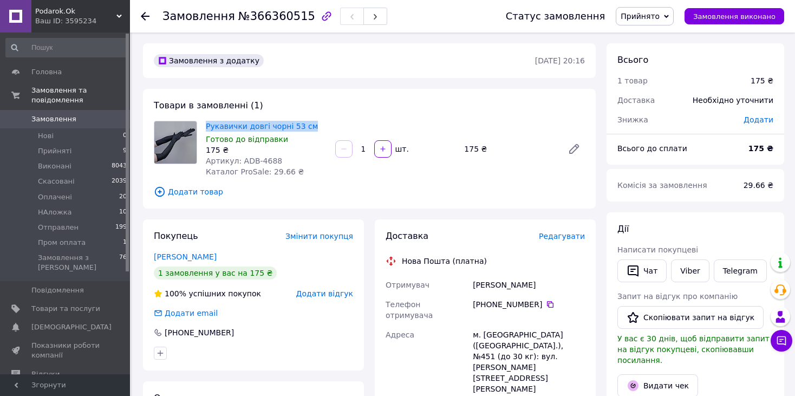
drag, startPoint x: 307, startPoint y: 127, endPoint x: 201, endPoint y: 126, distance: 106.1
click at [201, 126] on div "Рукавички довгі чорні 53 см Готово до відправки 175 ₴ Артикул: ADB-4688 Каталог…" at bounding box center [369, 149] width 440 height 56
copy div "Рукавички довгі чорні 53 см"
click at [698, 271] on link "Viber" at bounding box center [690, 270] width 38 height 23
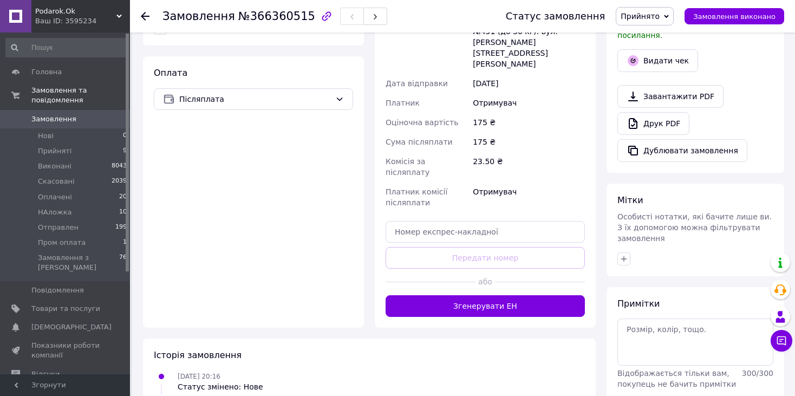
scroll to position [347, 0]
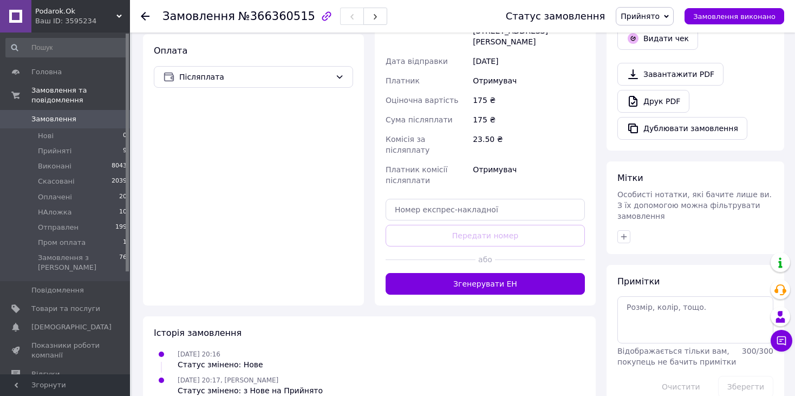
drag, startPoint x: 188, startPoint y: 366, endPoint x: 194, endPoint y: 361, distance: 8.5
click at [188, 366] on div "Замовлення з додатку [DATE] 20:16 Товари в замовленні (1) Рукавички довгі чорні…" at bounding box center [369, 52] width 463 height 712
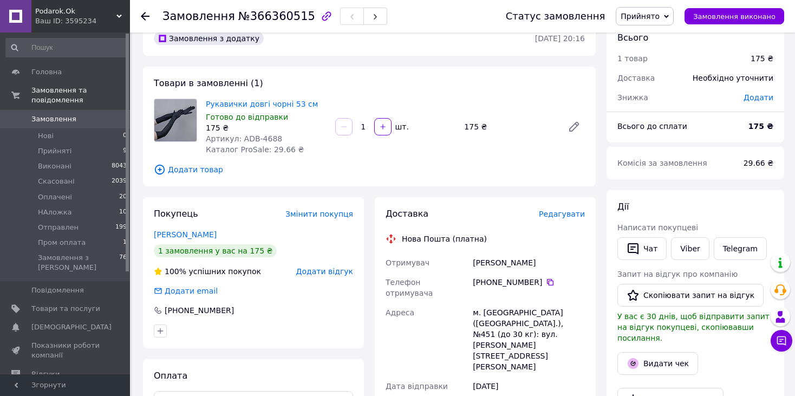
scroll to position [0, 0]
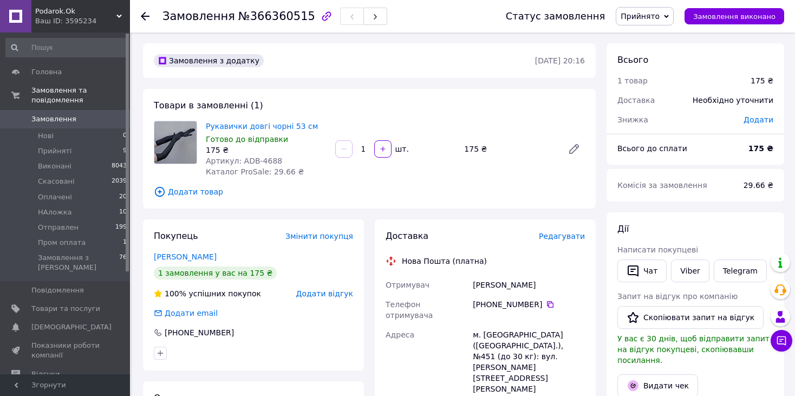
click at [40, 114] on span "Замовлення" at bounding box center [53, 119] width 45 height 10
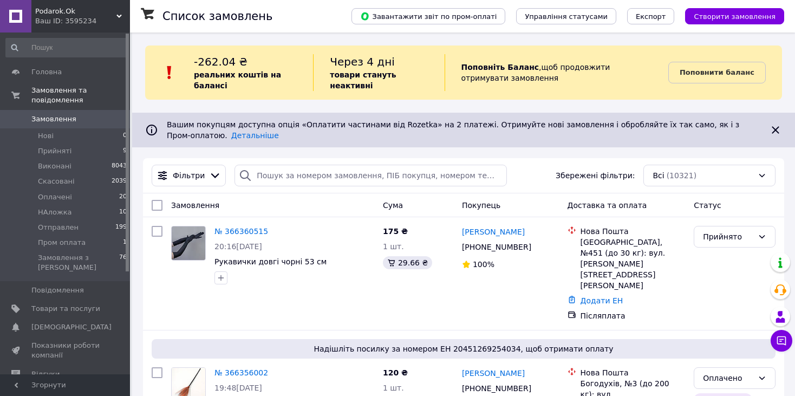
drag, startPoint x: 134, startPoint y: 254, endPoint x: 198, endPoint y: 248, distance: 64.2
click at [238, 227] on link "№ 366360515" at bounding box center [241, 231] width 54 height 9
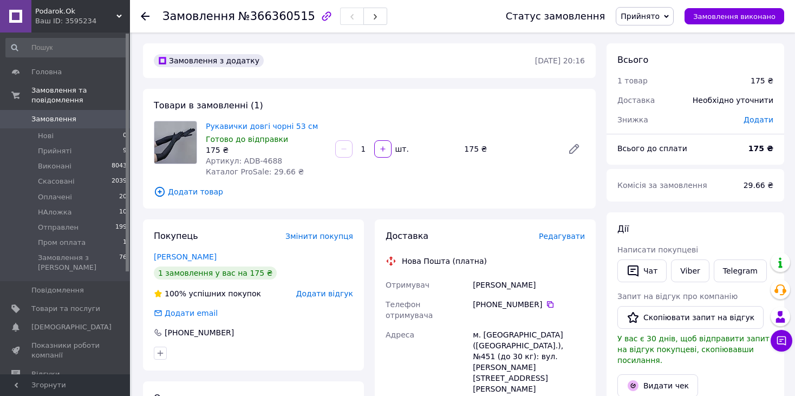
click at [559, 232] on span "Редагувати" at bounding box center [562, 236] width 46 height 9
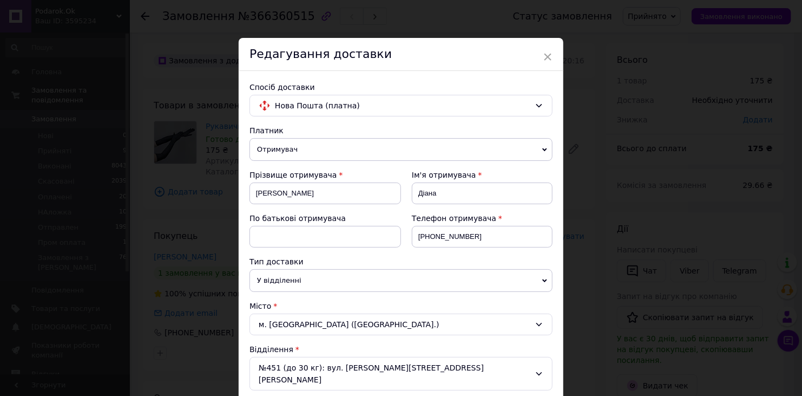
scroll to position [162, 0]
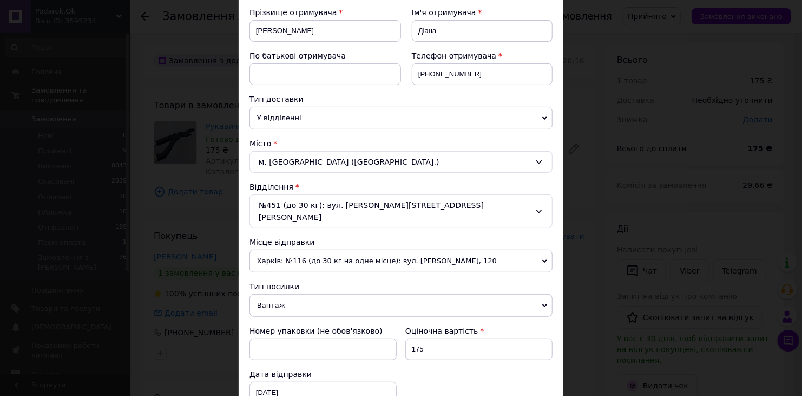
click at [320, 250] on span "Харків: №116 (до 30 кг на одне місце): вул. [PERSON_NAME], 120" at bounding box center [401, 261] width 303 height 23
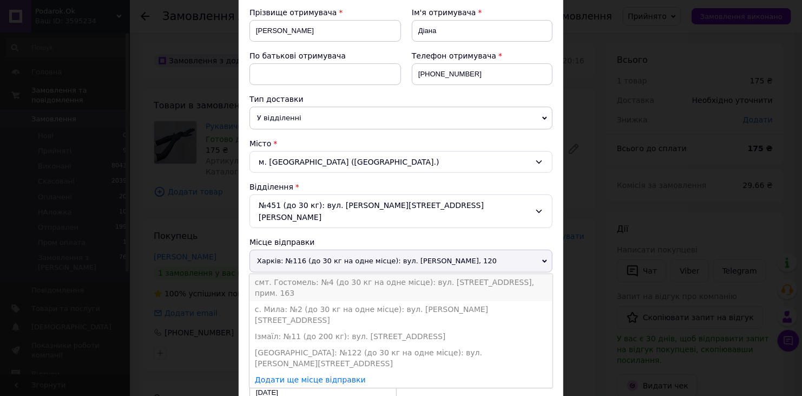
click at [332, 274] on li "смт. Гостомель: №4 (до 30 кг на одне місце): вул. [STREET_ADDRESS], прим. 163" at bounding box center [401, 287] width 303 height 27
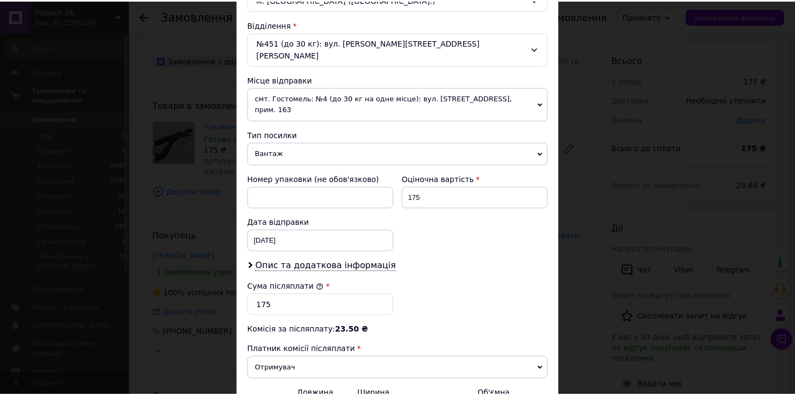
scroll to position [427, 0]
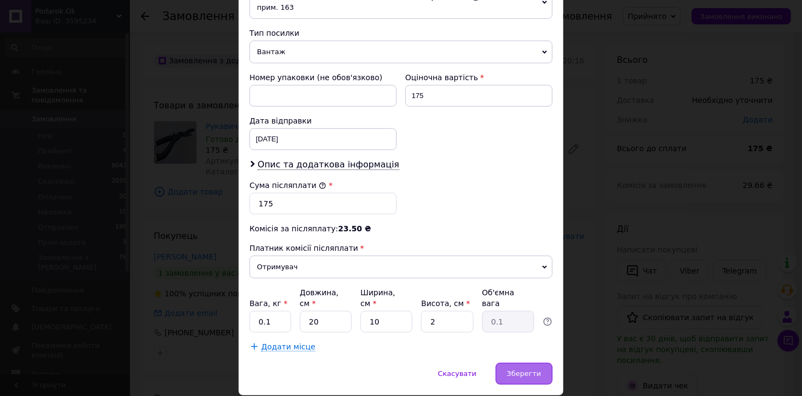
click at [518, 369] on span "Зберегти" at bounding box center [524, 373] width 34 height 8
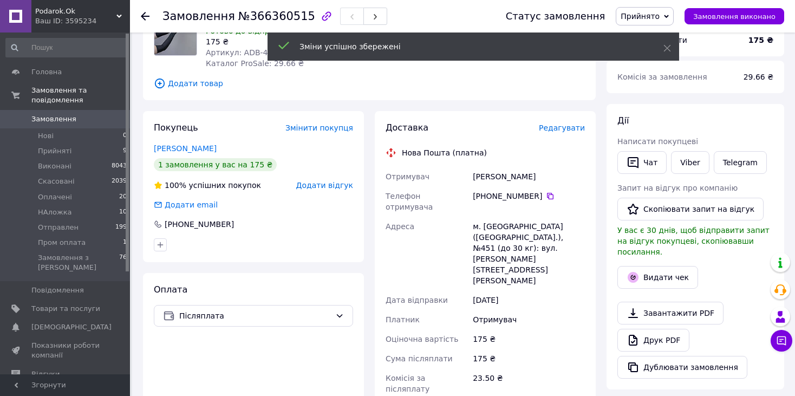
scroll to position [271, 0]
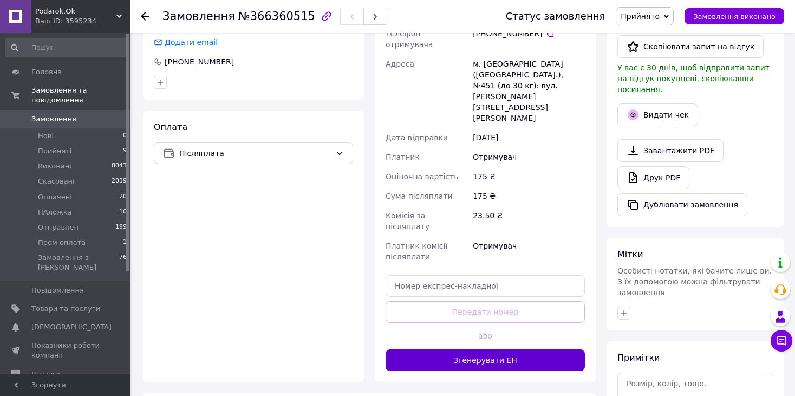
click at [545, 349] on button "Згенерувати ЕН" at bounding box center [484, 360] width 199 height 22
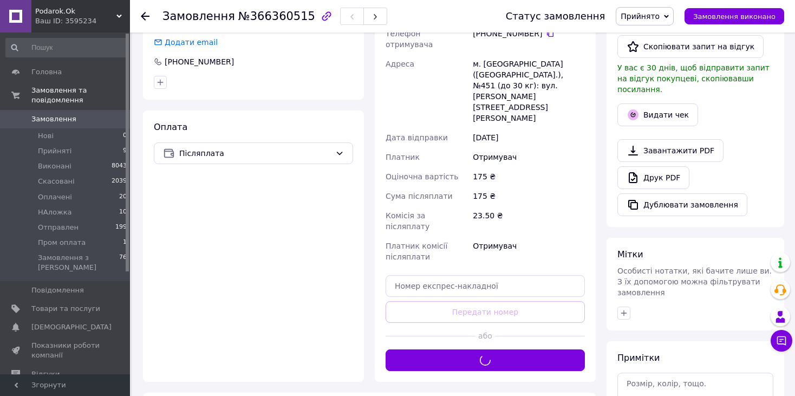
scroll to position [162, 0]
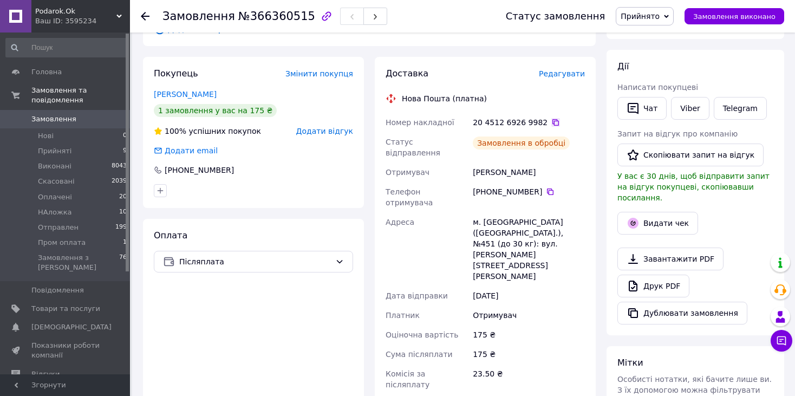
click at [551, 122] on icon at bounding box center [555, 122] width 9 height 9
click at [148, 12] on icon at bounding box center [145, 16] width 9 height 9
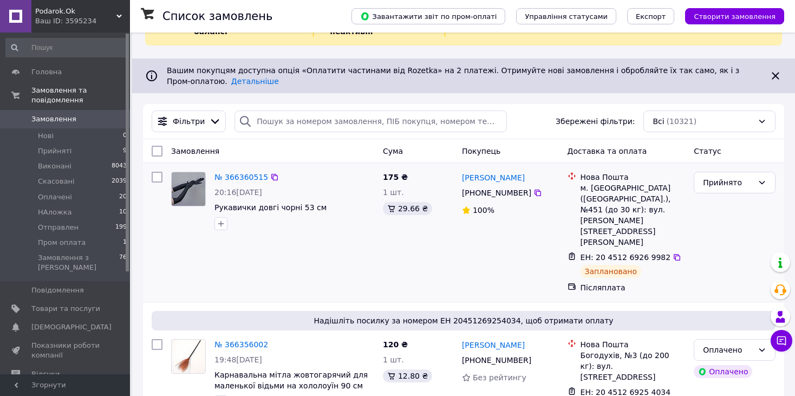
scroll to position [108, 0]
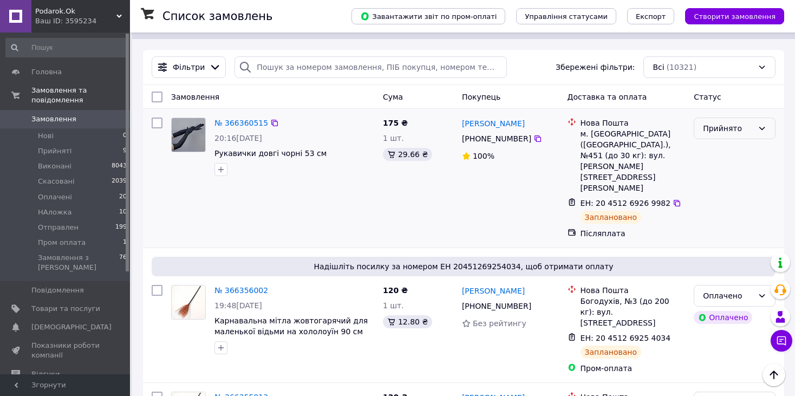
click at [732, 122] on div "Прийнято" at bounding box center [728, 128] width 50 height 12
click at [716, 201] on li "НАложка" at bounding box center [734, 201] width 81 height 19
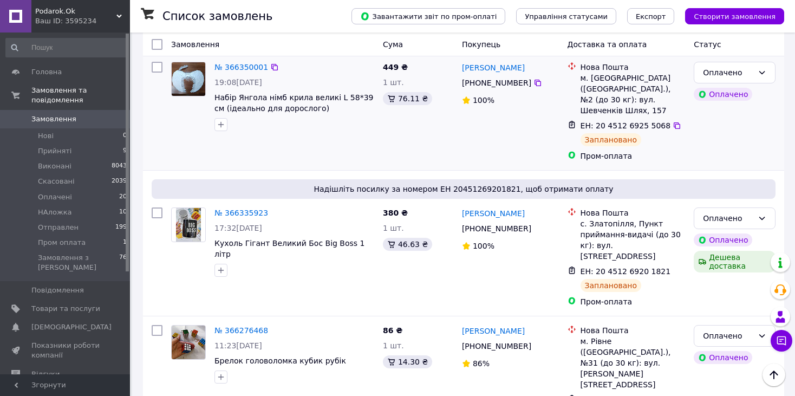
scroll to position [812, 0]
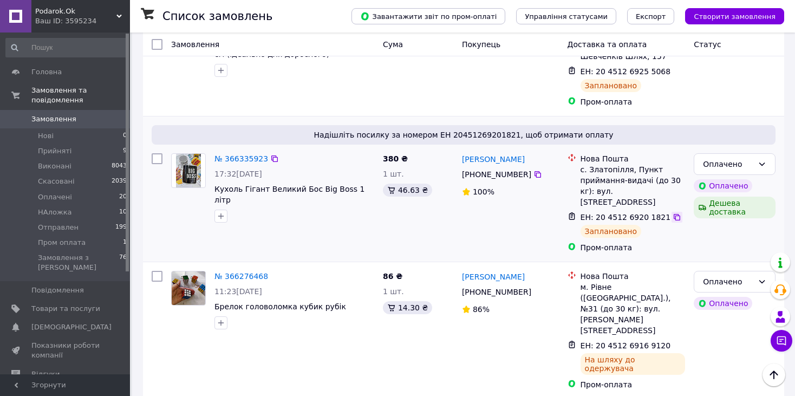
click at [673, 214] on icon at bounding box center [676, 217] width 6 height 6
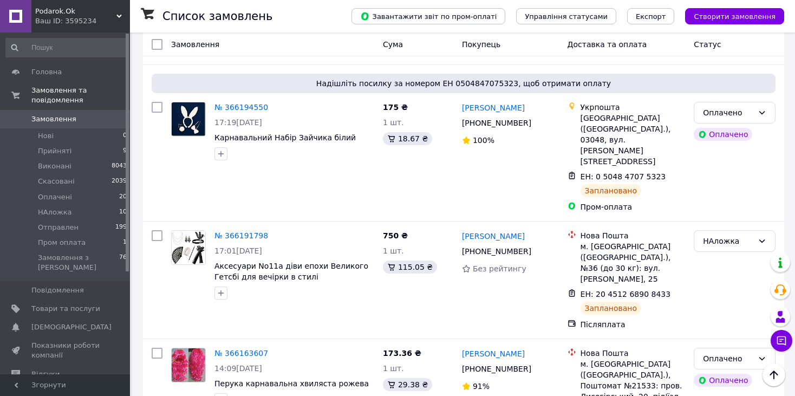
scroll to position [2151, 0]
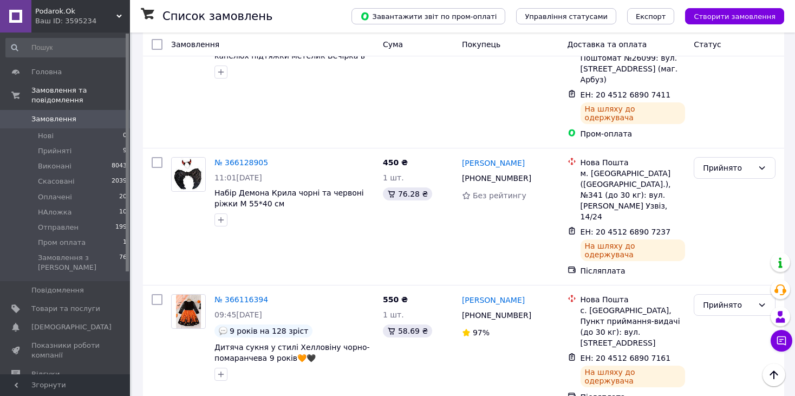
scroll to position [325, 0]
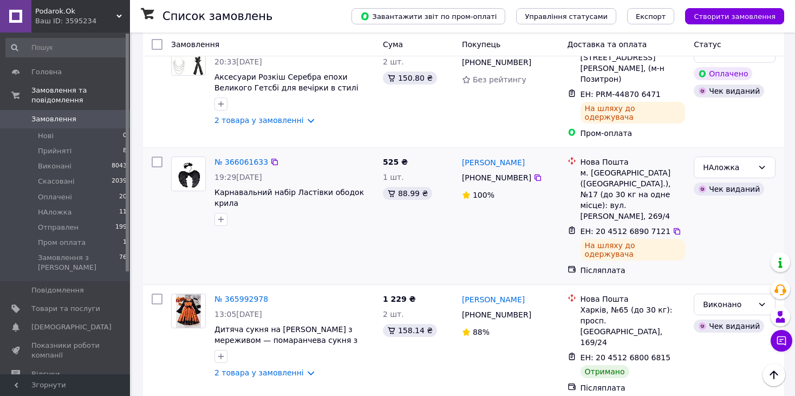
scroll to position [650, 0]
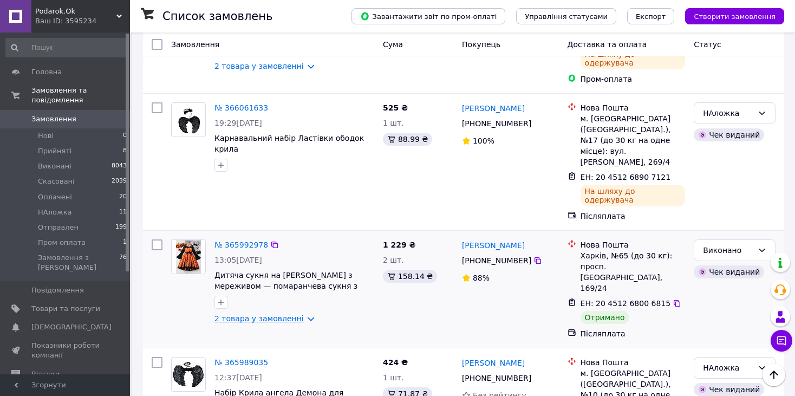
click at [303, 314] on link "2 товара у замовленні" at bounding box center [258, 318] width 89 height 9
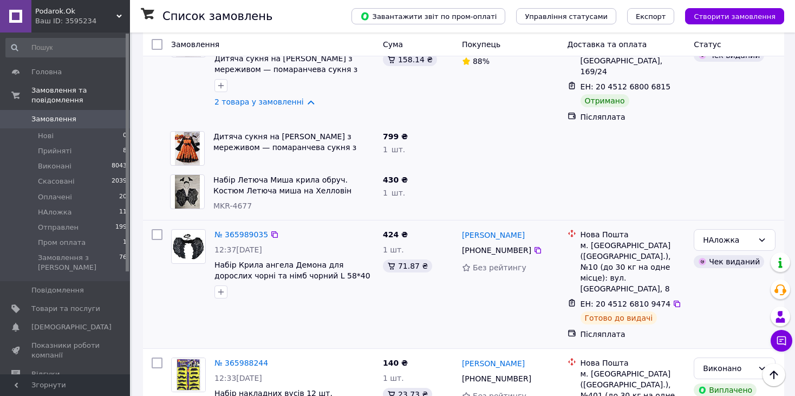
scroll to position [1029, 0]
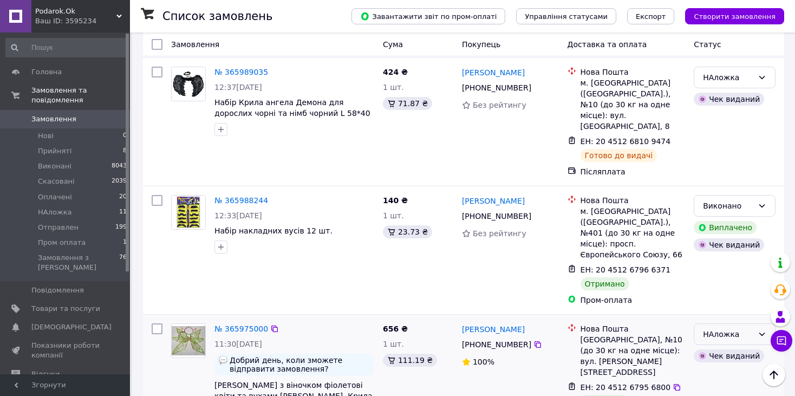
click at [723, 328] on div "НАложка" at bounding box center [728, 334] width 50 height 12
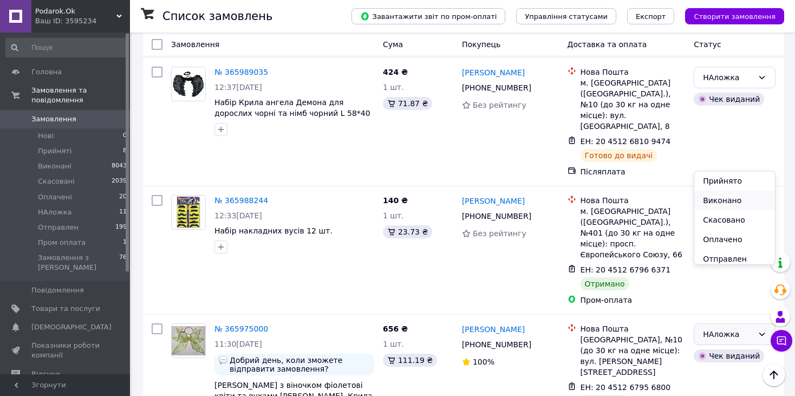
click at [721, 198] on li "Виконано" at bounding box center [734, 200] width 81 height 19
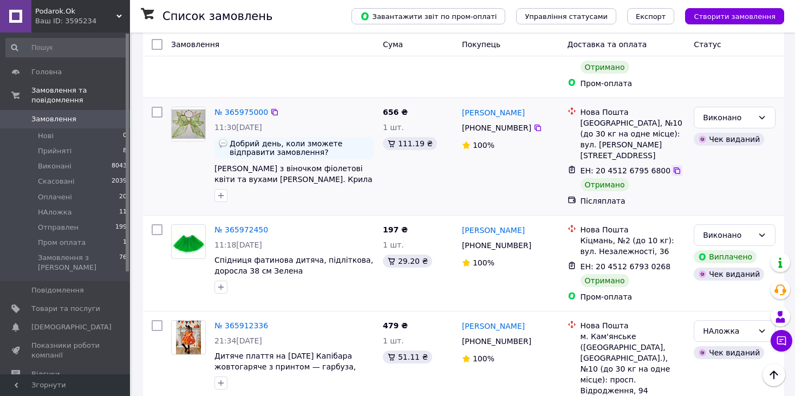
scroll to position [1353, 0]
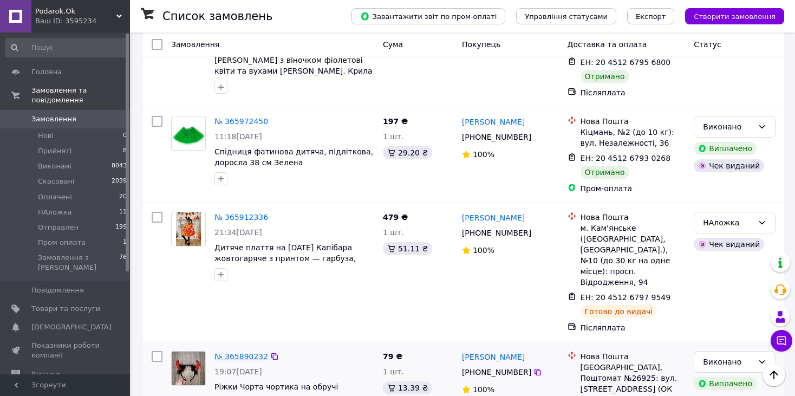
click at [233, 352] on link "№ 365890232" at bounding box center [241, 356] width 54 height 9
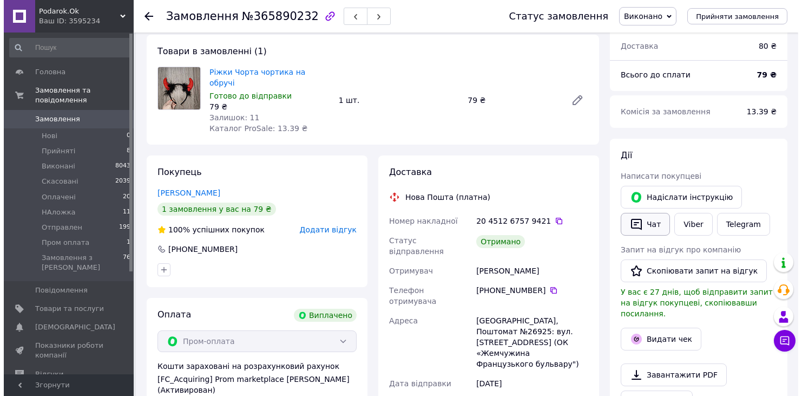
scroll to position [108, 0]
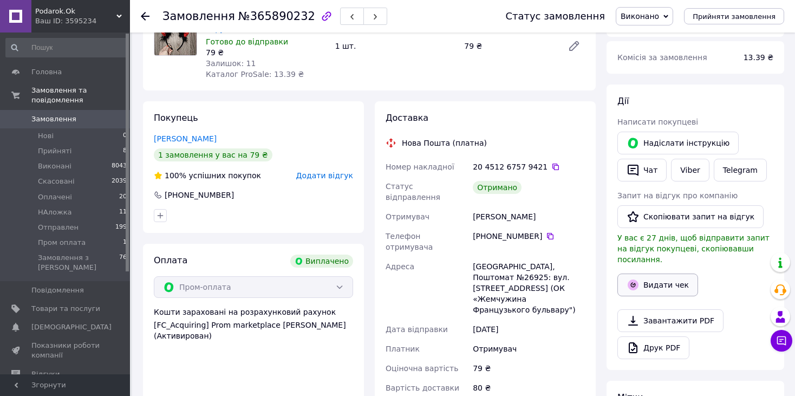
click at [662, 273] on button "Видати чек" at bounding box center [657, 284] width 81 height 23
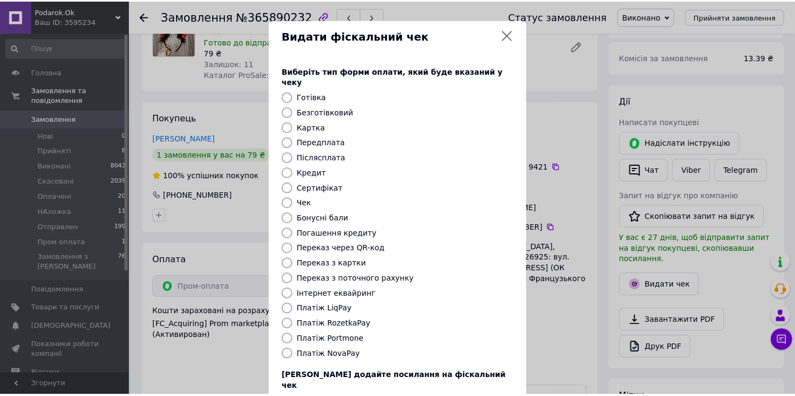
scroll to position [69, 0]
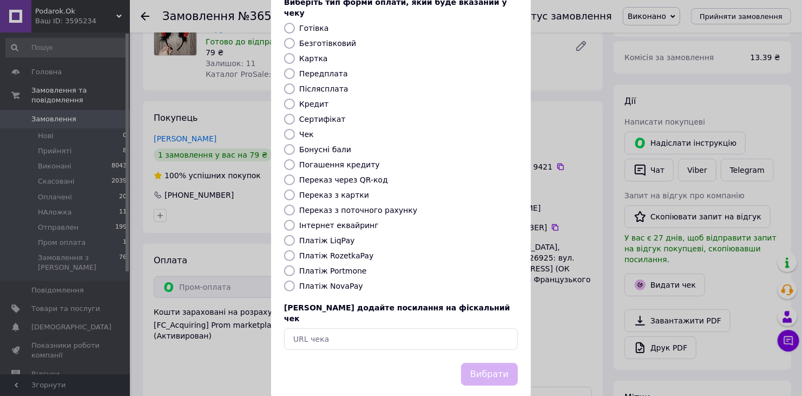
click at [351, 251] on label "Платіж RozetkaPay" at bounding box center [336, 255] width 74 height 9
click at [295, 250] on input "Платіж RozetkaPay" at bounding box center [289, 255] width 11 height 11
radio input "true"
click at [501, 363] on button "Вибрати" at bounding box center [489, 374] width 57 height 23
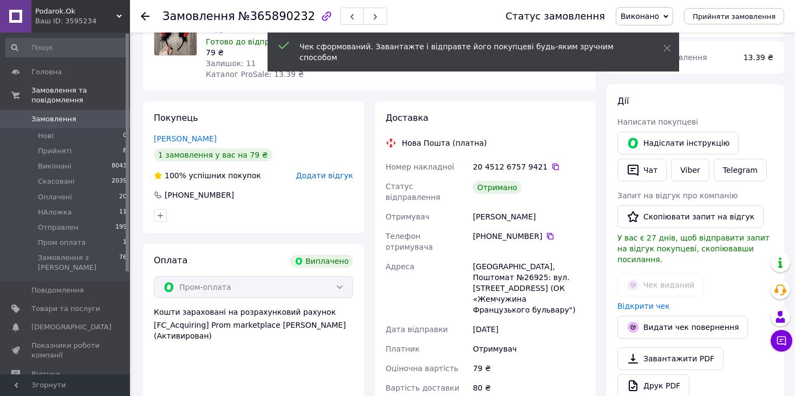
click at [143, 20] on div at bounding box center [145, 16] width 9 height 11
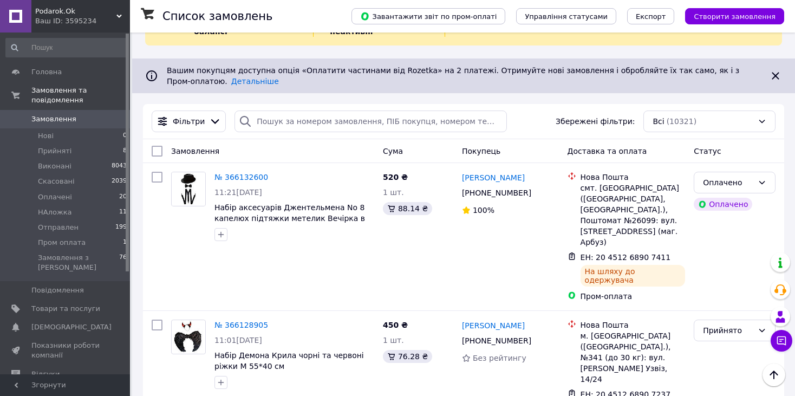
scroll to position [162, 0]
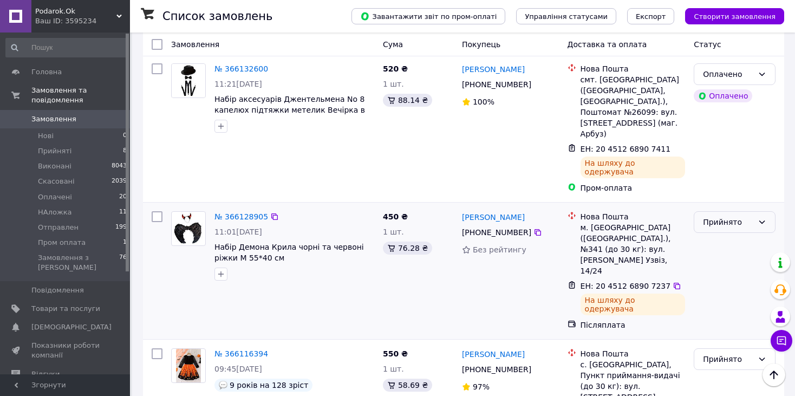
click at [716, 211] on div "Прийнято" at bounding box center [734, 222] width 82 height 22
click at [729, 260] on li "НАложка" at bounding box center [734, 265] width 81 height 19
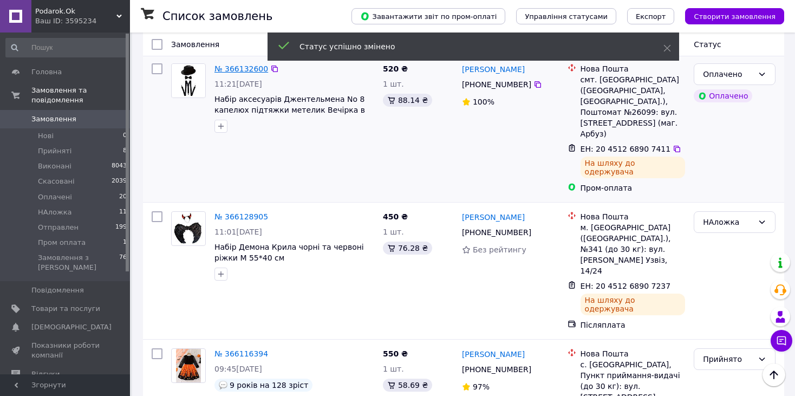
click at [244, 64] on link "№ 366132600" at bounding box center [241, 68] width 54 height 9
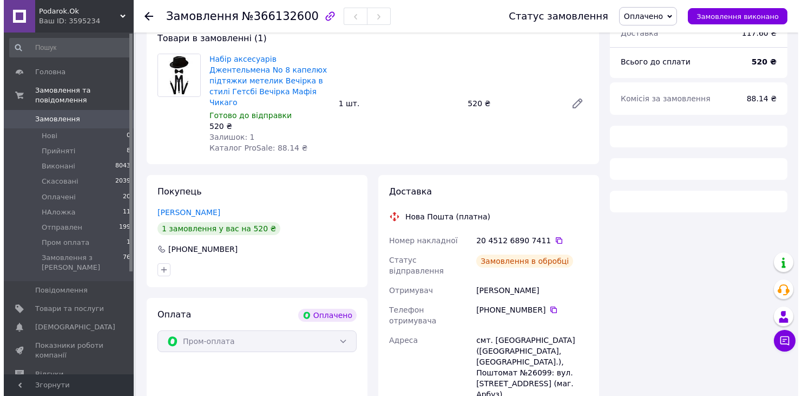
scroll to position [162, 0]
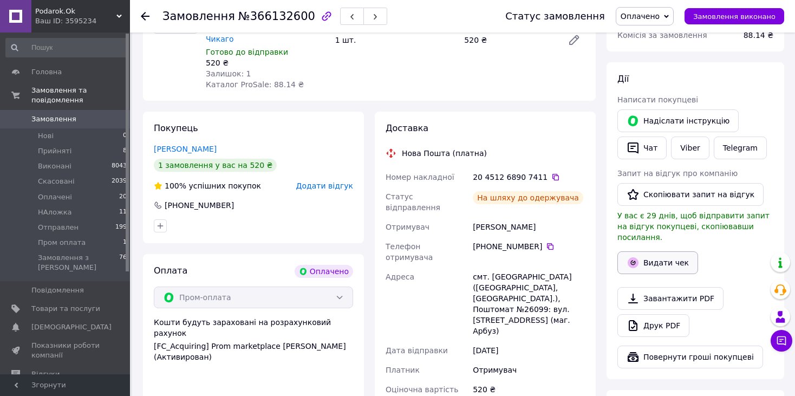
click at [660, 251] on button "Видати чек" at bounding box center [657, 262] width 81 height 23
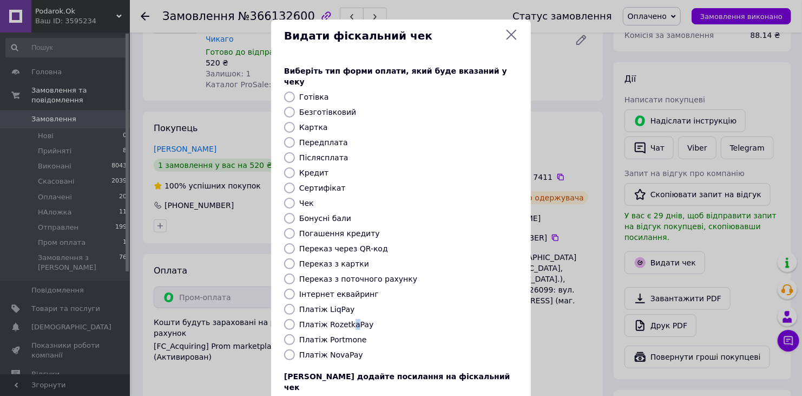
drag, startPoint x: 348, startPoint y: 313, endPoint x: 416, endPoint y: 310, distance: 67.7
click at [350, 320] on label "Платіж RozetkaPay" at bounding box center [336, 324] width 74 height 9
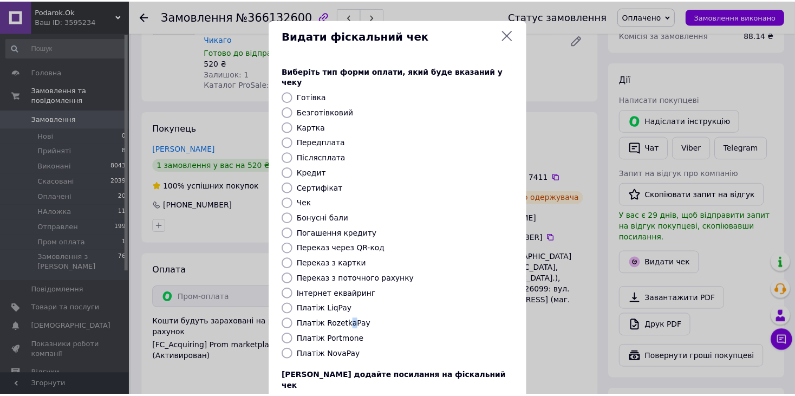
scroll to position [69, 0]
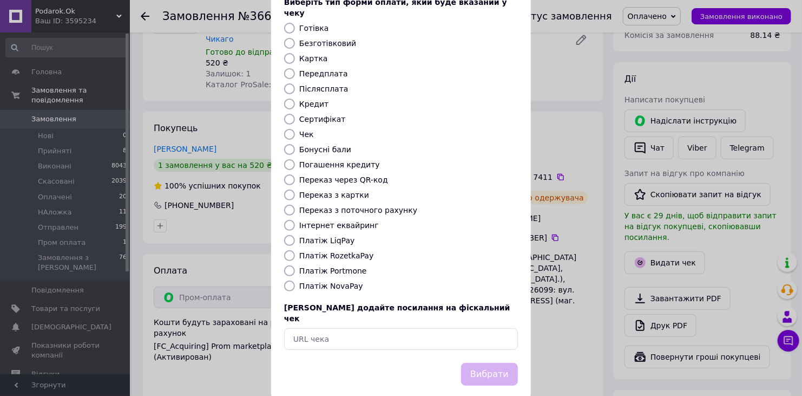
click at [340, 251] on label "Платіж RozetkaPay" at bounding box center [336, 255] width 74 height 9
click at [295, 250] on input "Платіж RozetkaPay" at bounding box center [289, 255] width 11 height 11
radio input "true"
click at [488, 363] on button "Вибрати" at bounding box center [489, 374] width 57 height 23
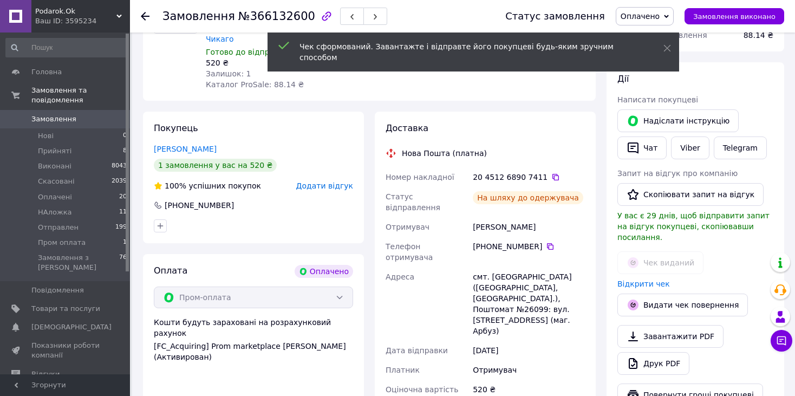
click at [148, 16] on use at bounding box center [145, 16] width 9 height 9
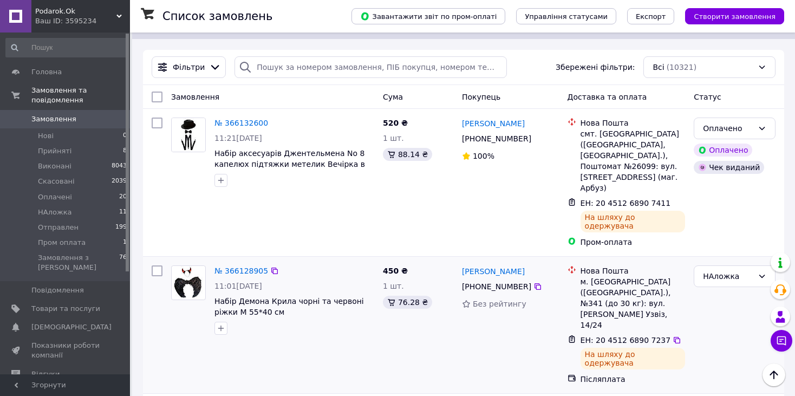
scroll to position [162, 0]
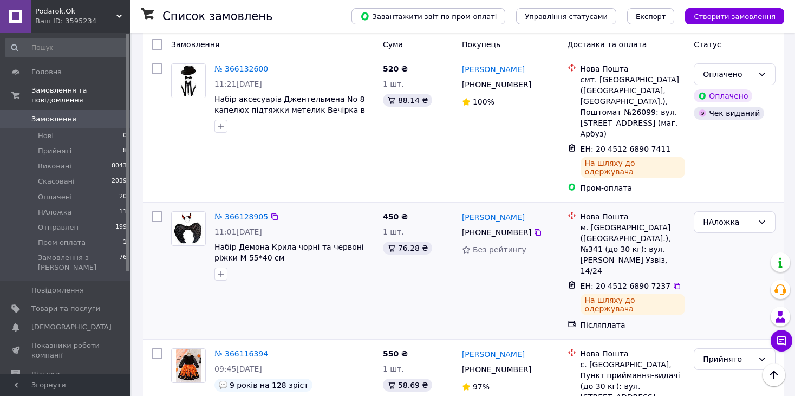
click at [243, 212] on link "№ 366128905" at bounding box center [241, 216] width 54 height 9
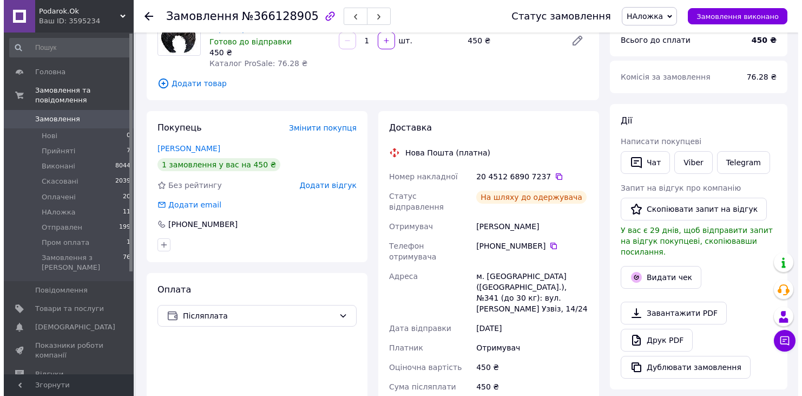
scroll to position [162, 0]
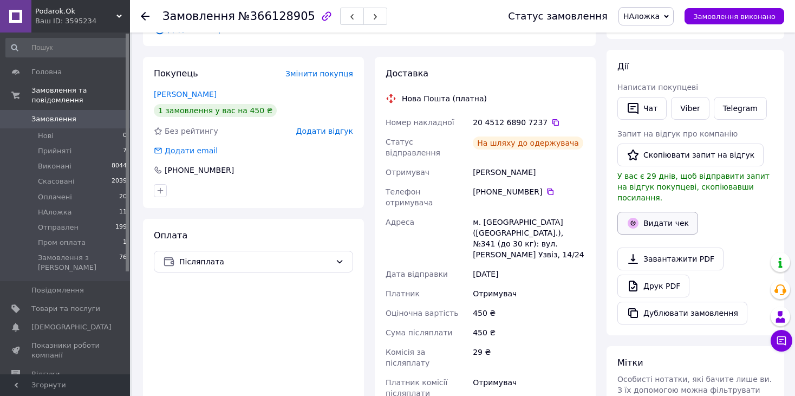
click at [681, 212] on button "Видати чек" at bounding box center [657, 223] width 81 height 23
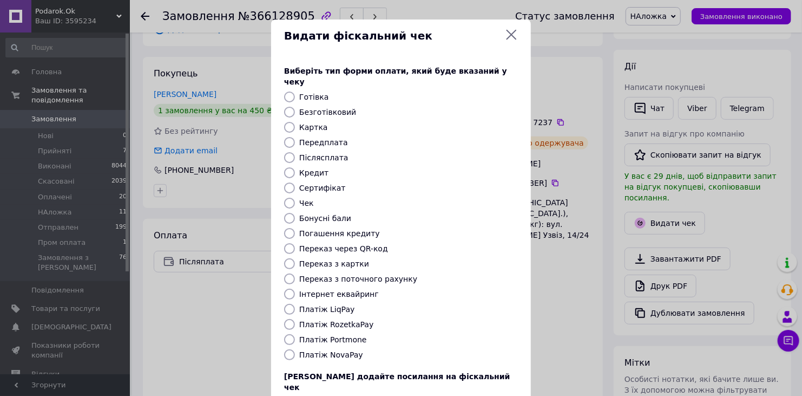
click at [330, 153] on label "Післясплата" at bounding box center [323, 157] width 49 height 9
click at [295, 152] on input "Післясплата" at bounding box center [289, 157] width 11 height 11
radio input "true"
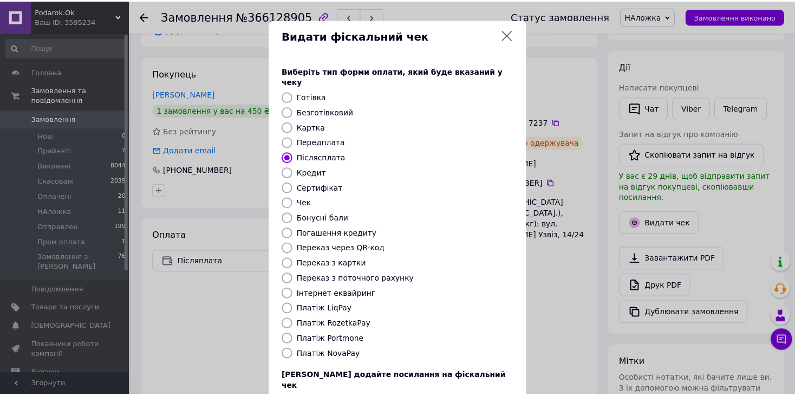
scroll to position [69, 0]
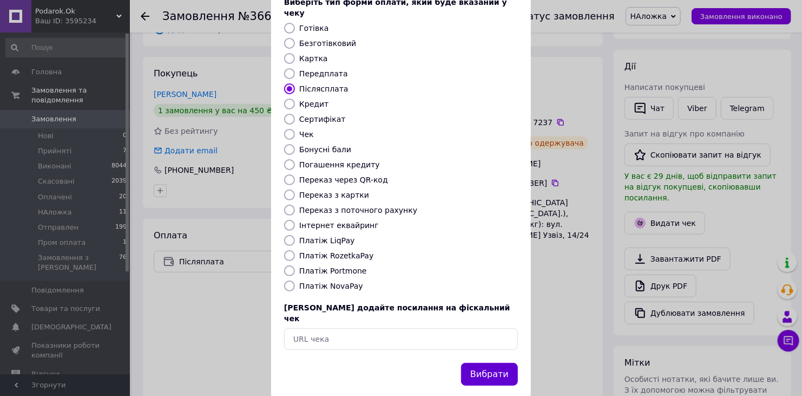
click at [487, 363] on button "Вибрати" at bounding box center [489, 374] width 57 height 23
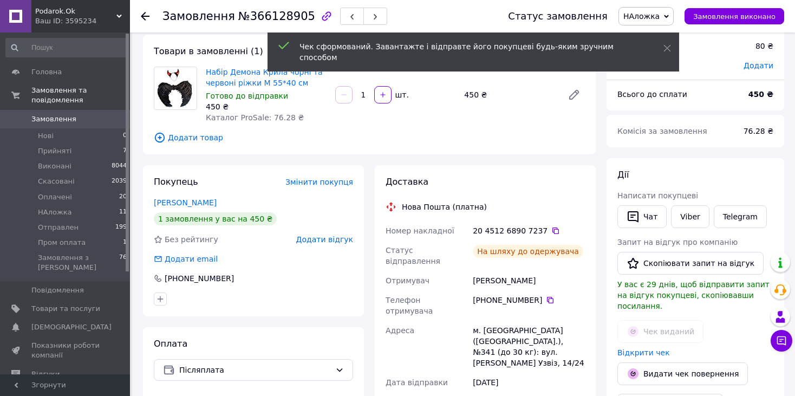
scroll to position [0, 0]
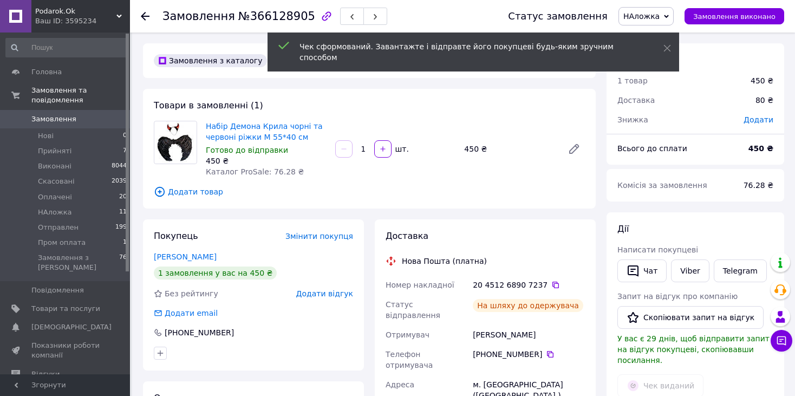
click at [145, 19] on use at bounding box center [145, 16] width 9 height 9
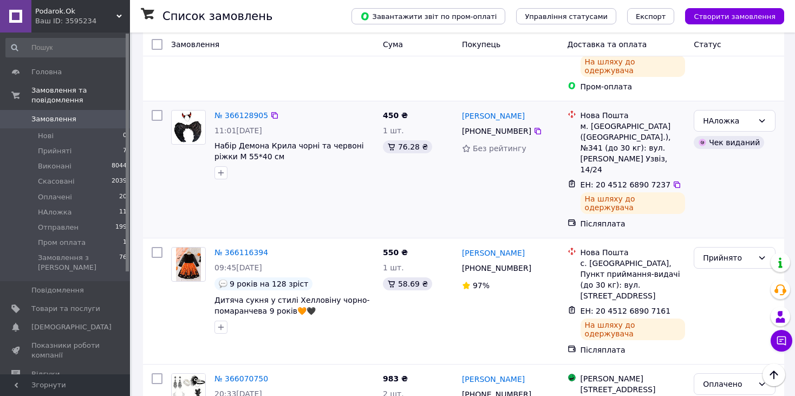
scroll to position [264, 0]
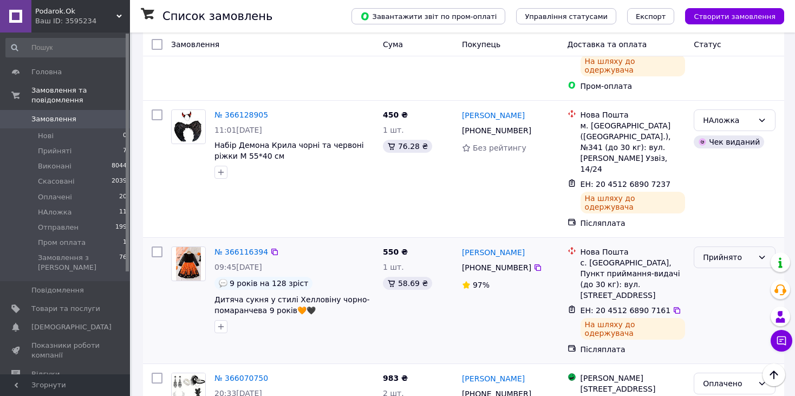
click at [747, 251] on div "Прийнято" at bounding box center [728, 257] width 50 height 12
click at [733, 264] on li "НАложка" at bounding box center [734, 269] width 81 height 19
click at [250, 247] on link "№ 366116394" at bounding box center [241, 251] width 54 height 9
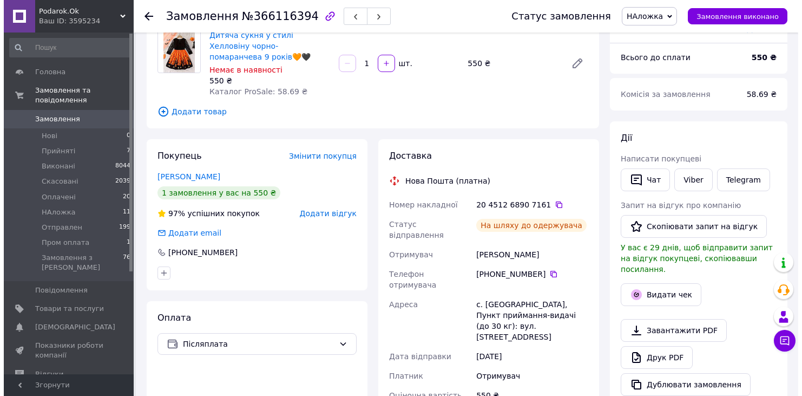
scroll to position [93, 0]
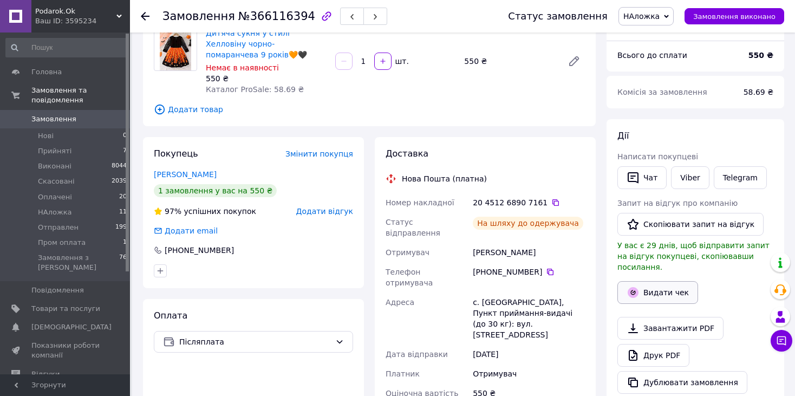
click at [674, 287] on button "Видати чек" at bounding box center [657, 292] width 81 height 23
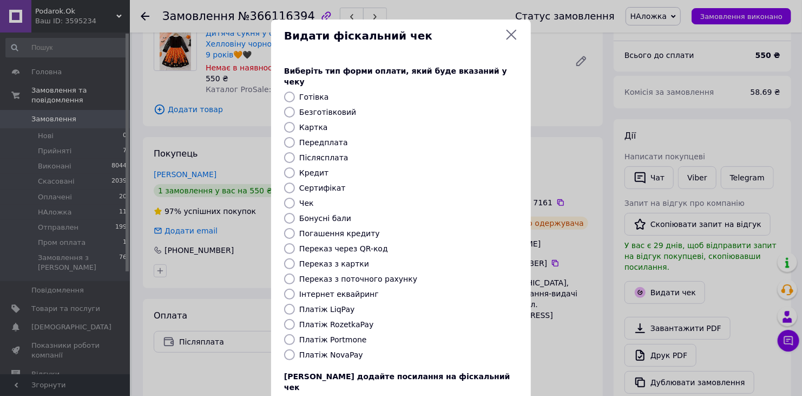
click at [316, 153] on label "Післясплата" at bounding box center [323, 157] width 49 height 9
click at [295, 152] on input "Післясплата" at bounding box center [289, 157] width 11 height 11
radio input "true"
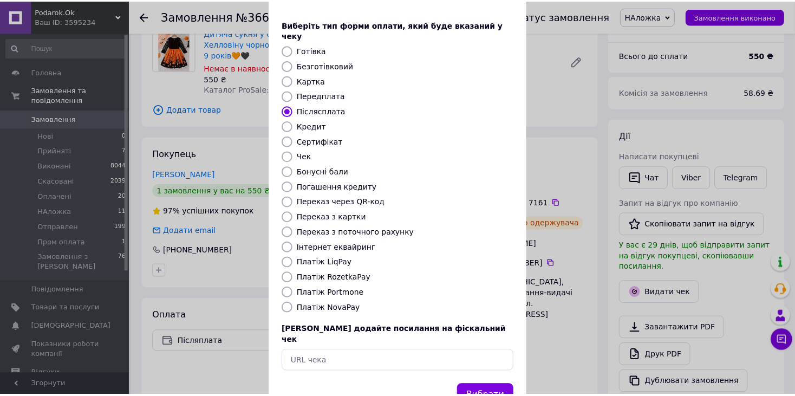
scroll to position [54, 0]
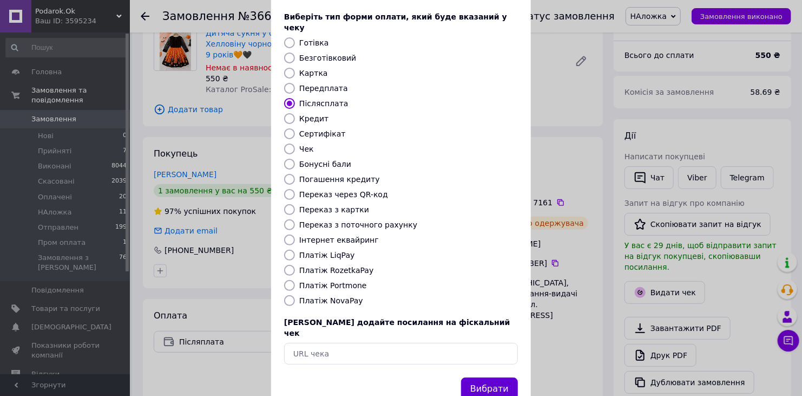
click at [501, 377] on button "Вибрати" at bounding box center [489, 388] width 57 height 23
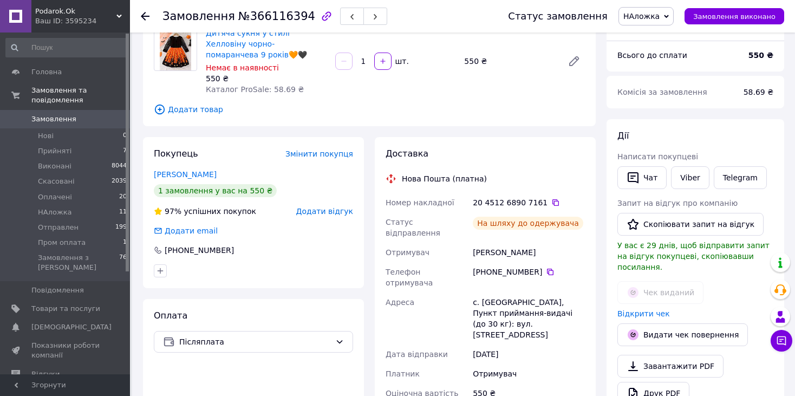
click at [143, 17] on use at bounding box center [145, 16] width 9 height 9
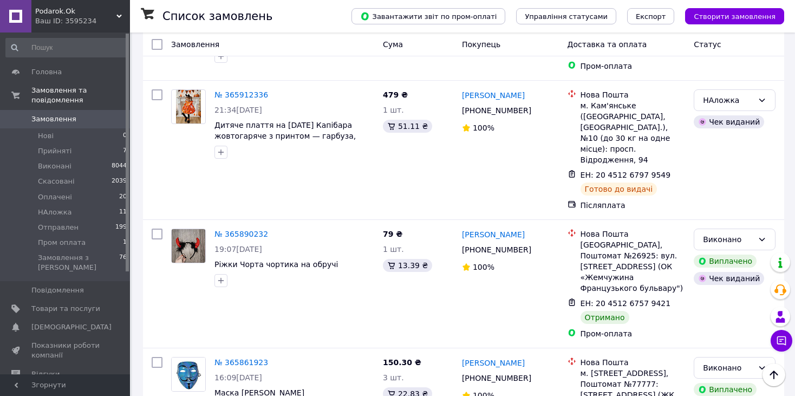
scroll to position [1387, 0]
click at [247, 357] on link "№ 365861923" at bounding box center [241, 361] width 54 height 9
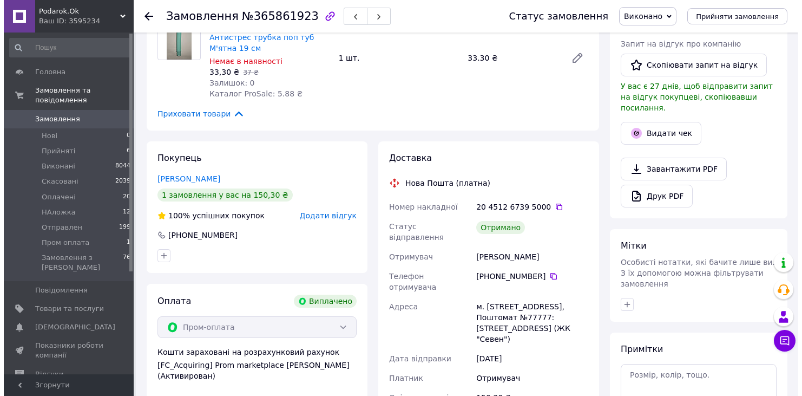
scroll to position [257, 0]
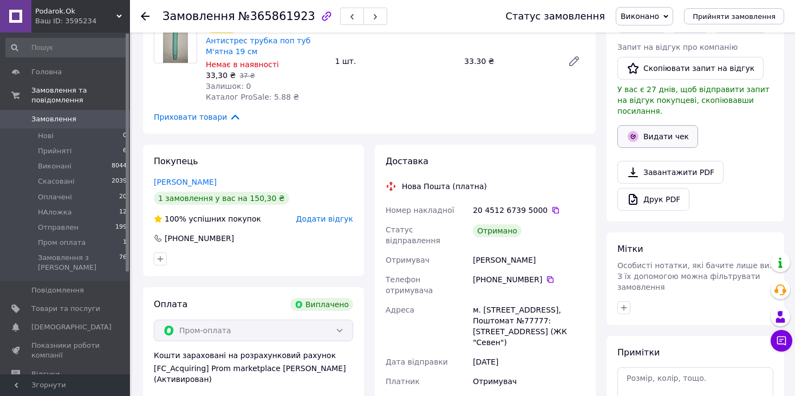
click at [672, 125] on button "Видати чек" at bounding box center [657, 136] width 81 height 23
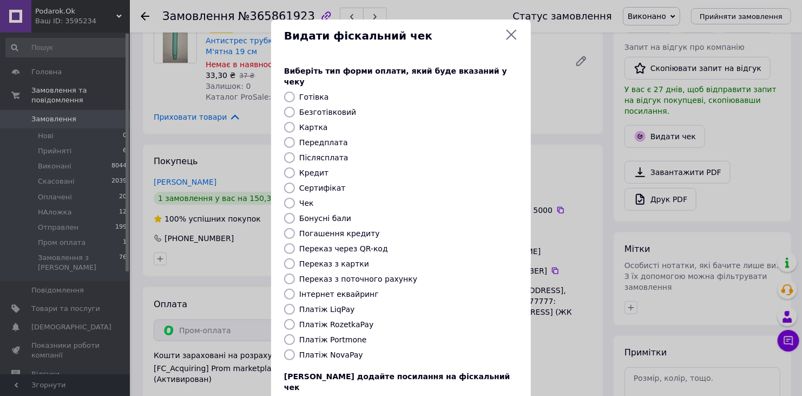
click at [331, 320] on label "Платіж RozetkaPay" at bounding box center [336, 324] width 74 height 9
click at [295, 319] on input "Платіж RozetkaPay" at bounding box center [289, 324] width 11 height 11
radio input "true"
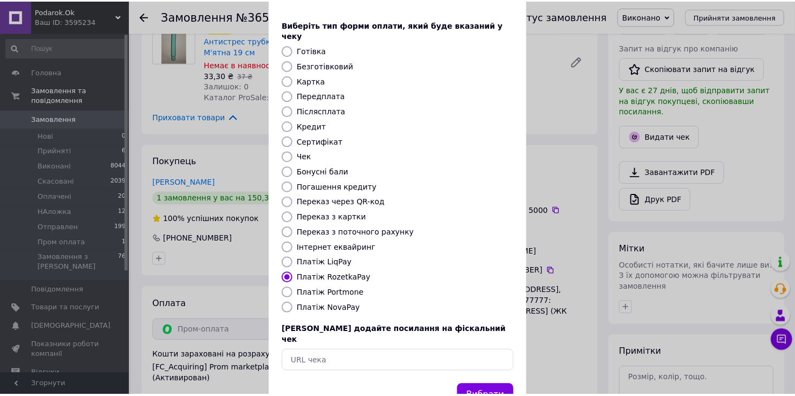
scroll to position [49, 0]
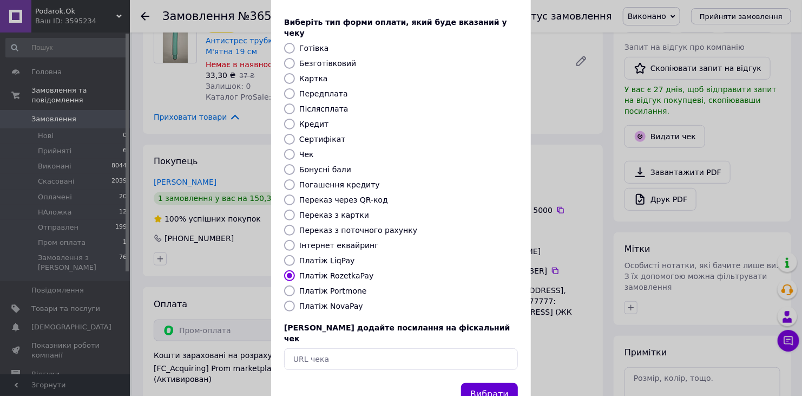
click at [476, 383] on button "Вибрати" at bounding box center [489, 394] width 57 height 23
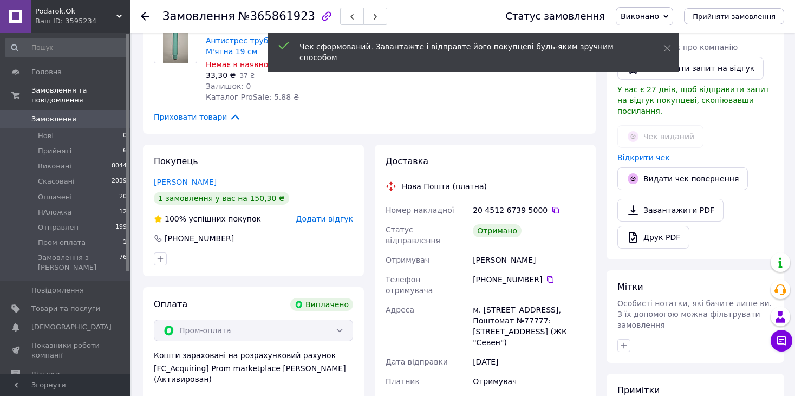
click at [148, 18] on icon at bounding box center [145, 16] width 9 height 9
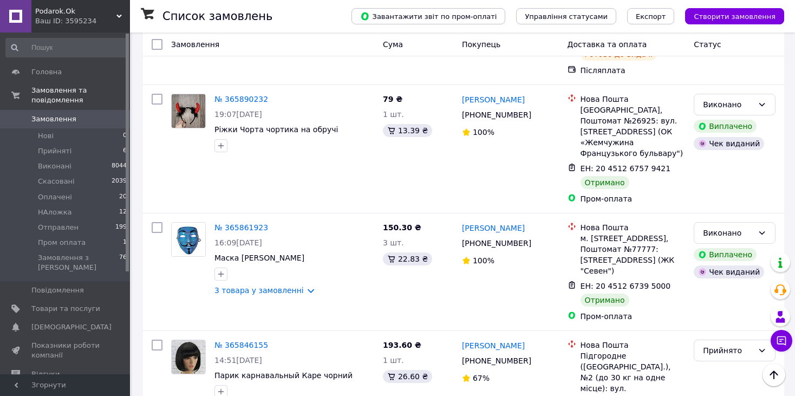
scroll to position [1522, 0]
click at [218, 340] on link "№ 365846155" at bounding box center [241, 344] width 54 height 9
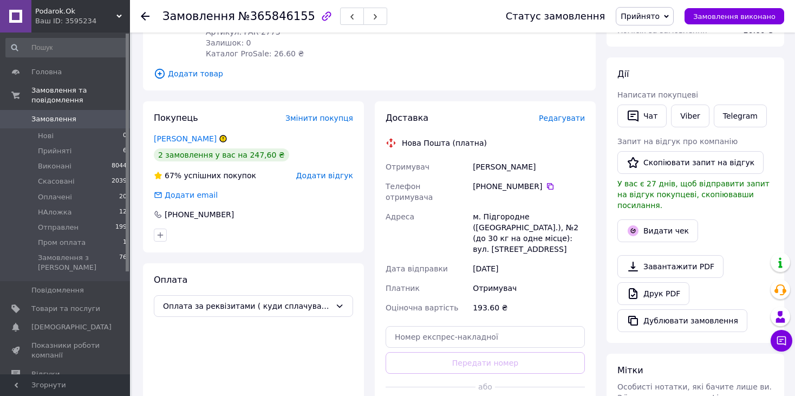
scroll to position [152, 0]
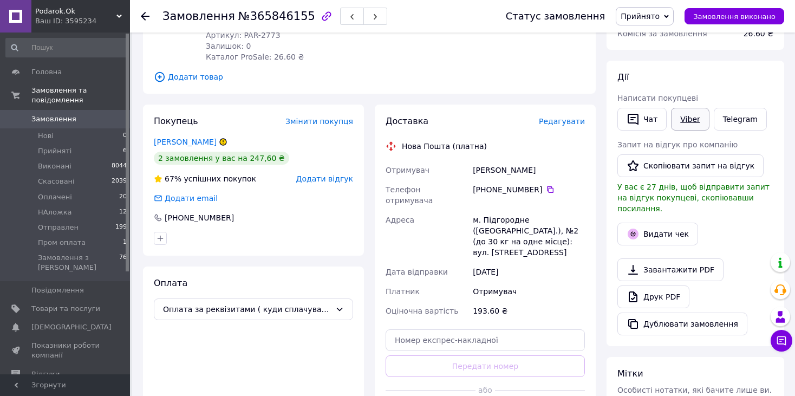
click at [683, 127] on link "Viber" at bounding box center [690, 119] width 38 height 23
click at [145, 15] on use at bounding box center [145, 16] width 9 height 9
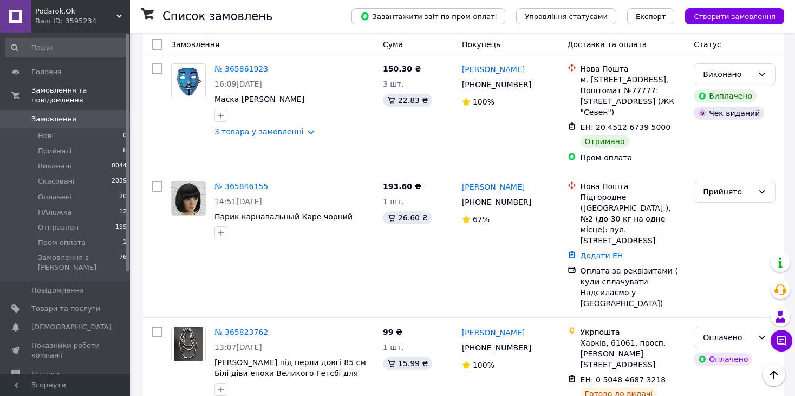
scroll to position [1681, 0]
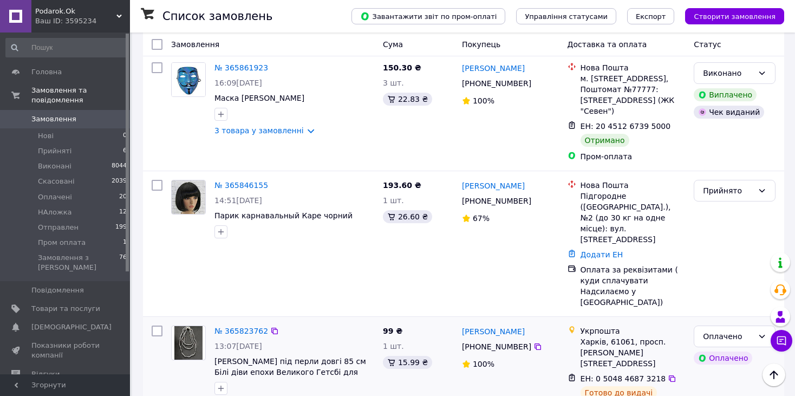
click at [243, 324] on div "№ 365823762" at bounding box center [241, 330] width 56 height 13
click at [246, 326] on link "№ 365823762" at bounding box center [241, 330] width 54 height 9
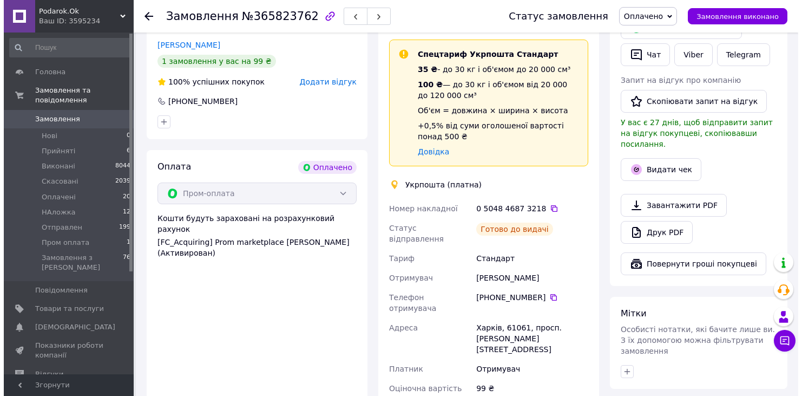
scroll to position [235, 0]
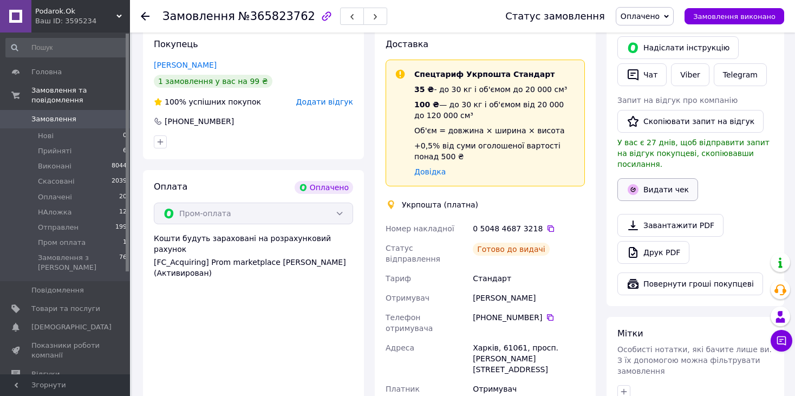
click at [650, 186] on button "Видати чек" at bounding box center [657, 189] width 81 height 23
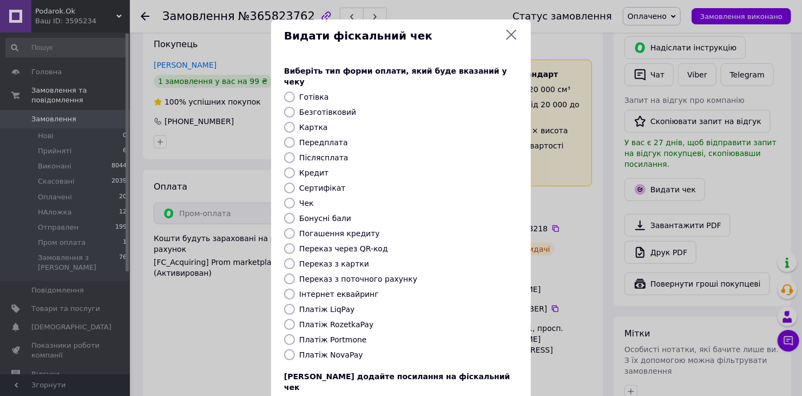
scroll to position [16, 0]
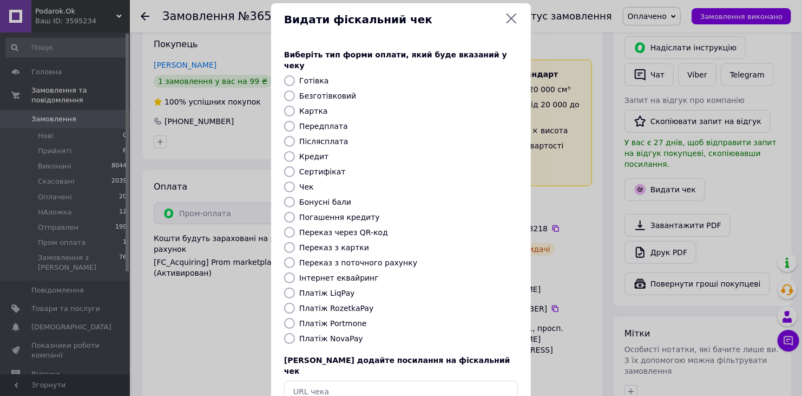
click at [331, 304] on label "Платіж RozetkaPay" at bounding box center [336, 308] width 74 height 9
click at [295, 303] on input "Платіж RozetkaPay" at bounding box center [289, 308] width 11 height 11
radio input "true"
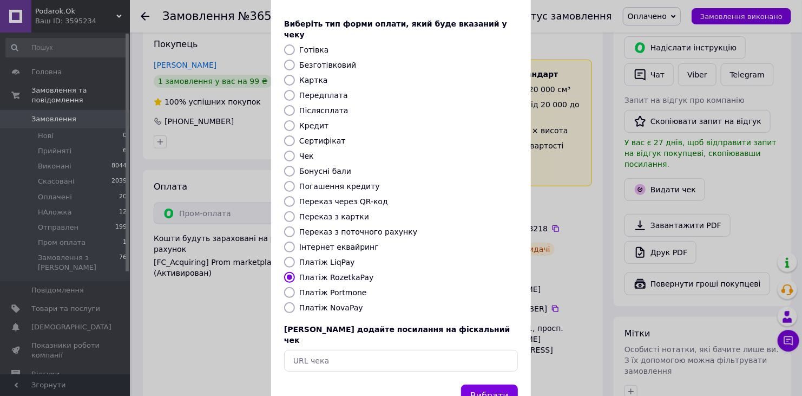
scroll to position [49, 0]
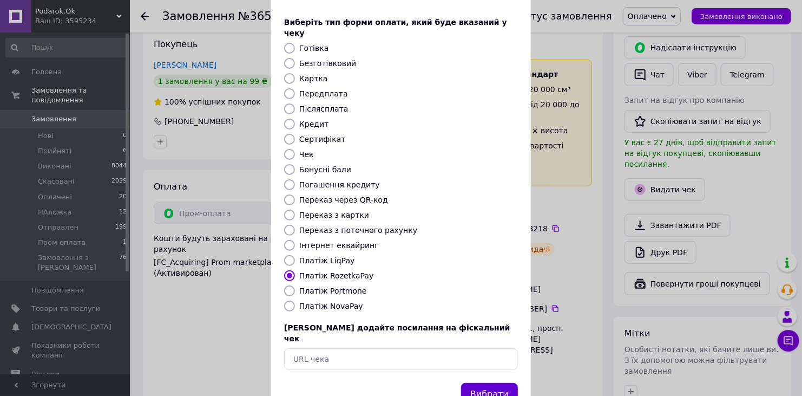
click at [495, 383] on button "Вибрати" at bounding box center [489, 394] width 57 height 23
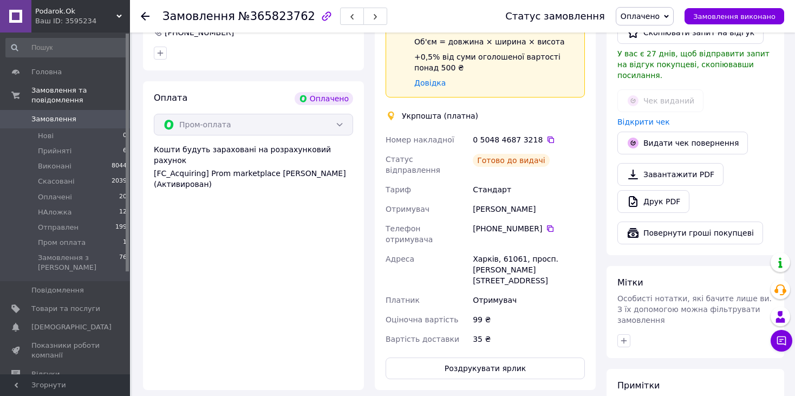
scroll to position [318, 0]
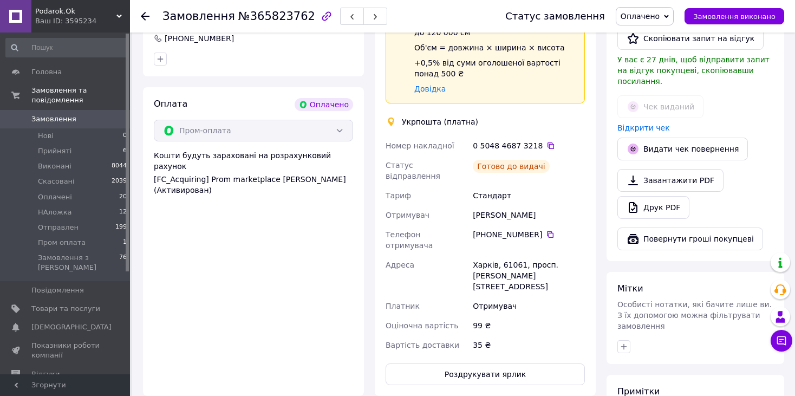
click at [147, 17] on icon at bounding box center [145, 16] width 9 height 9
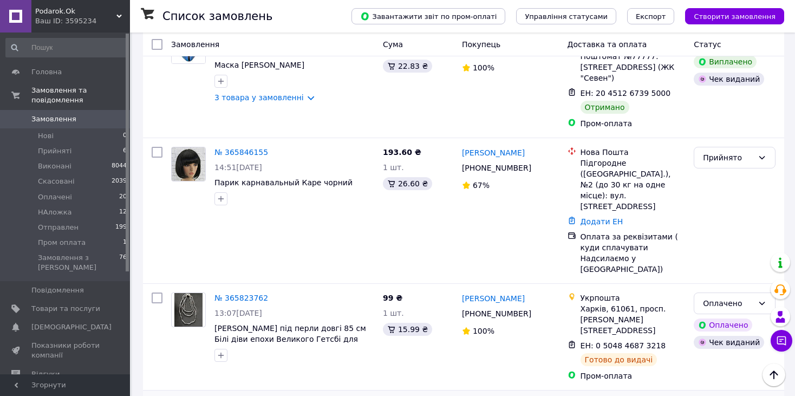
scroll to position [1723, 0]
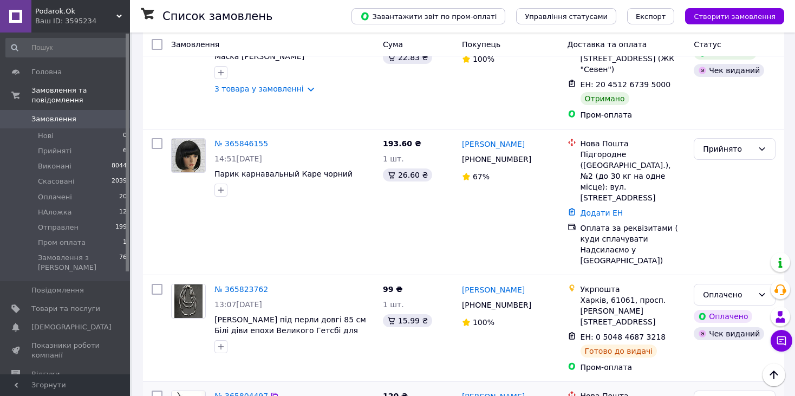
click at [231, 391] on link "№ 365804497" at bounding box center [241, 395] width 54 height 9
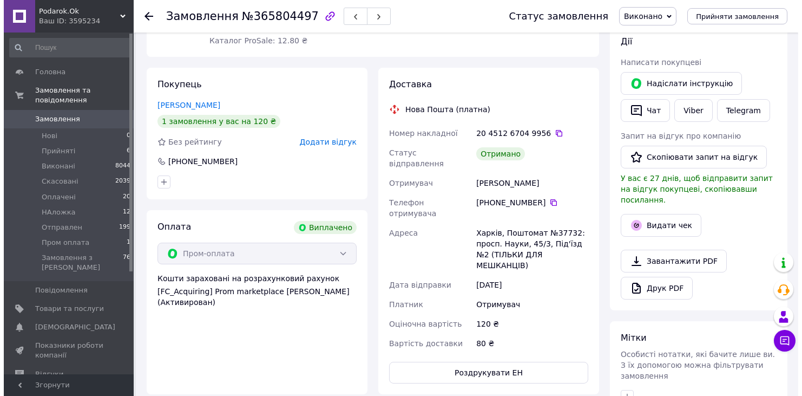
scroll to position [167, 0]
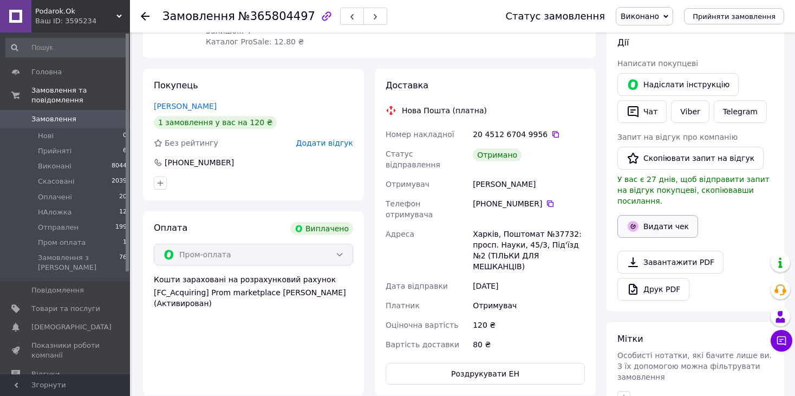
click at [662, 217] on button "Видати чек" at bounding box center [657, 226] width 81 height 23
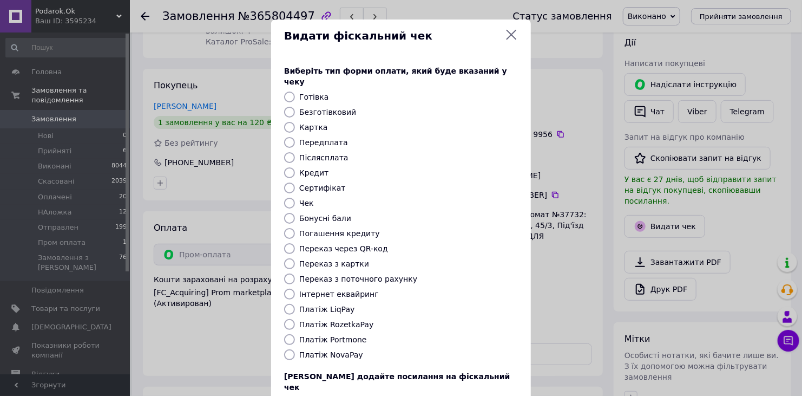
click at [343, 320] on label "Платіж RozetkaPay" at bounding box center [336, 324] width 74 height 9
click at [295, 319] on input "Платіж RozetkaPay" at bounding box center [289, 324] width 11 height 11
radio input "true"
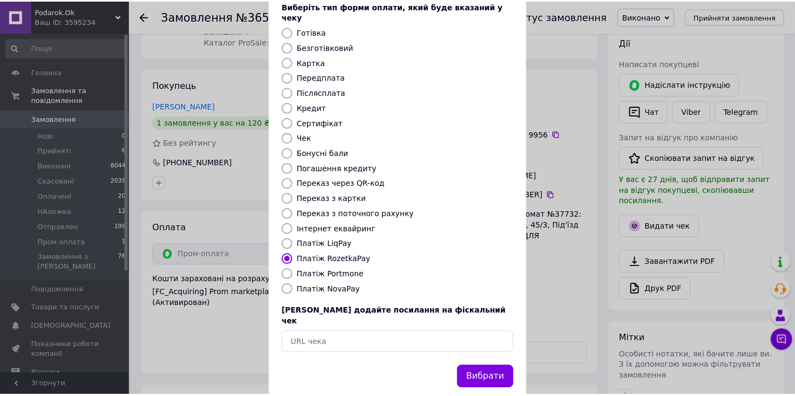
scroll to position [69, 0]
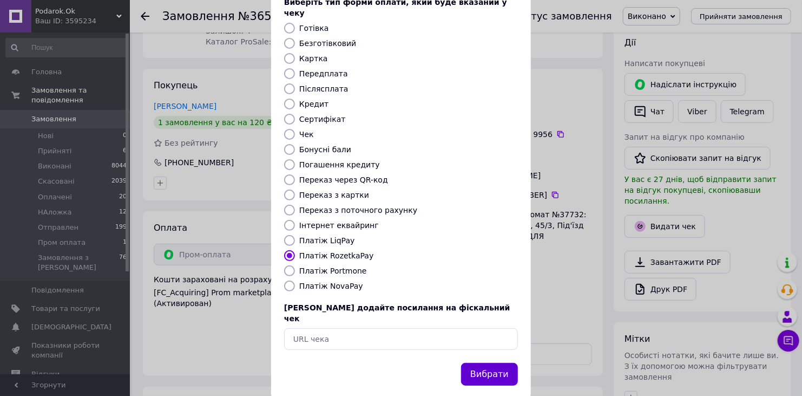
click at [496, 363] on button "Вибрати" at bounding box center [489, 374] width 57 height 23
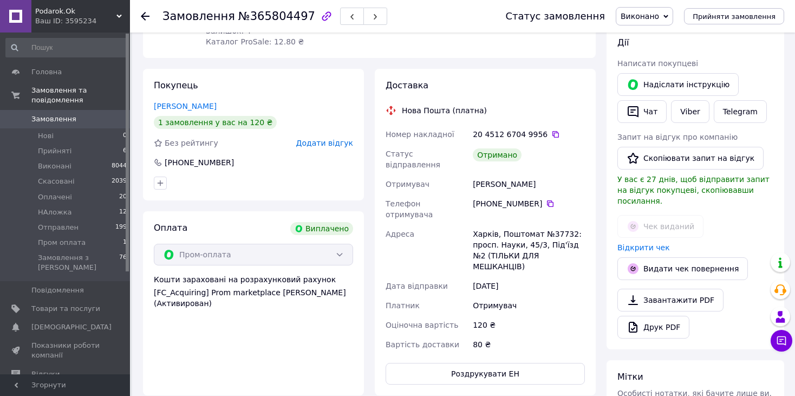
click at [146, 17] on icon at bounding box center [145, 16] width 9 height 9
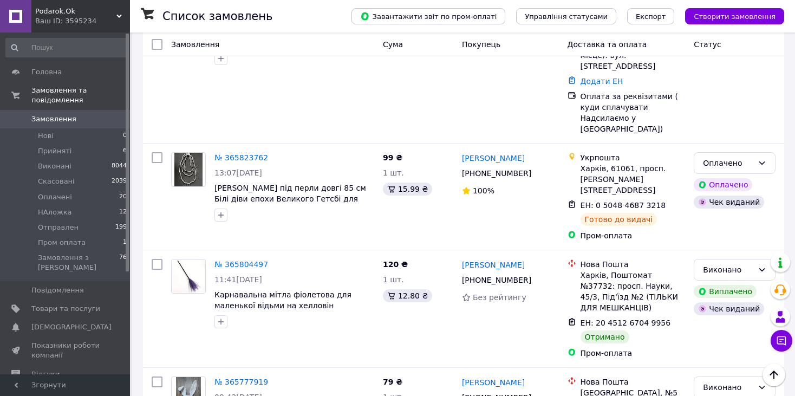
scroll to position [1855, 0]
click at [252, 377] on link "№ 365777919" at bounding box center [241, 381] width 54 height 9
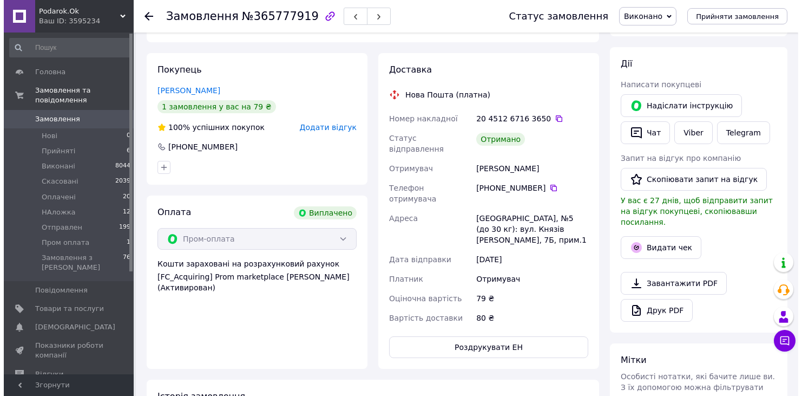
scroll to position [146, 0]
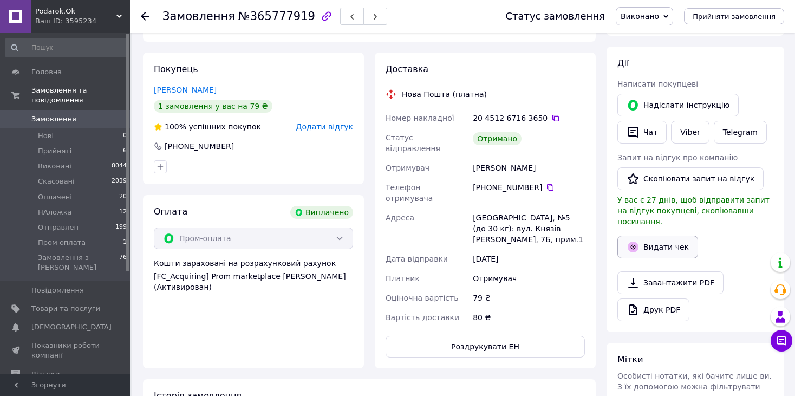
click at [666, 237] on button "Видати чек" at bounding box center [657, 246] width 81 height 23
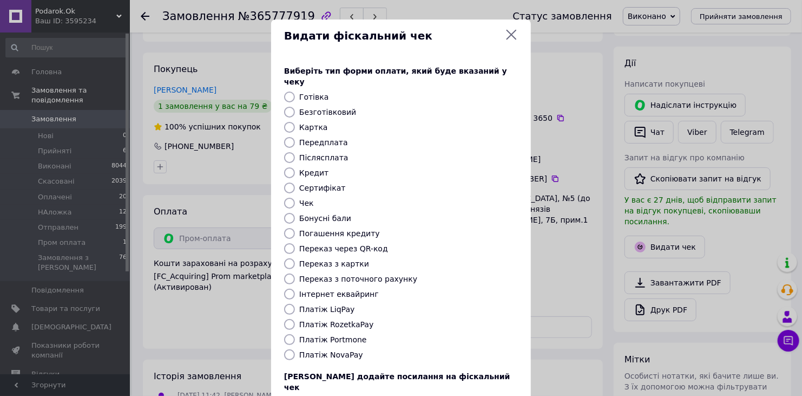
click at [355, 320] on label "Платіж RozetkaPay" at bounding box center [336, 324] width 74 height 9
click at [295, 319] on input "Платіж RozetkaPay" at bounding box center [289, 324] width 11 height 11
radio input "true"
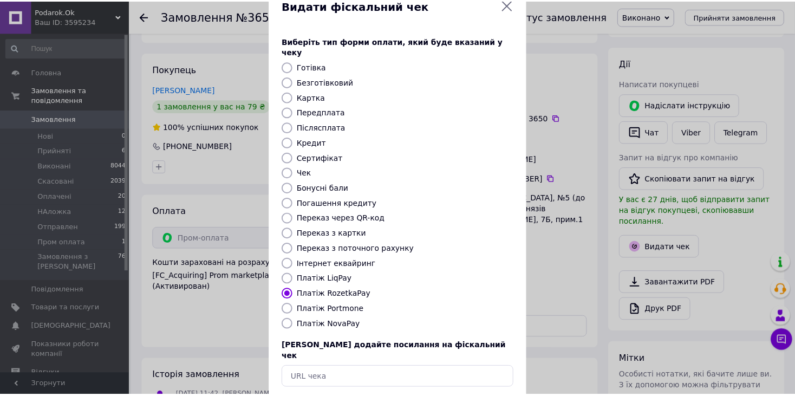
scroll to position [69, 0]
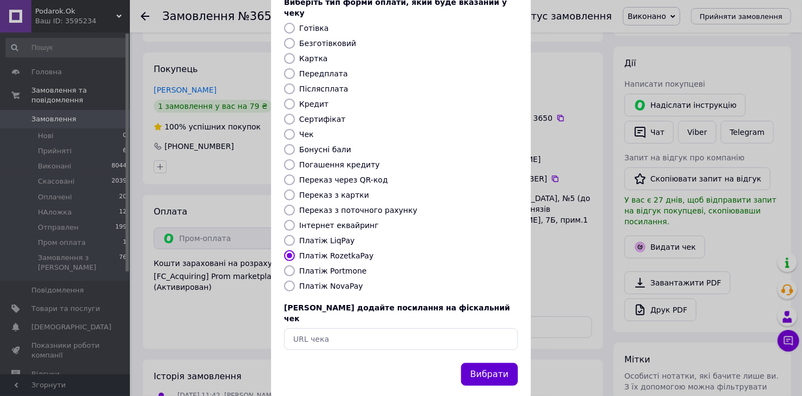
click at [491, 363] on button "Вибрати" at bounding box center [489, 374] width 57 height 23
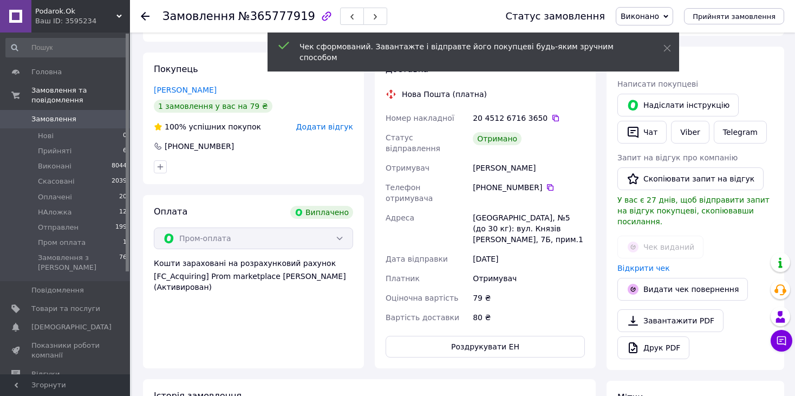
click at [145, 15] on icon at bounding box center [145, 16] width 9 height 9
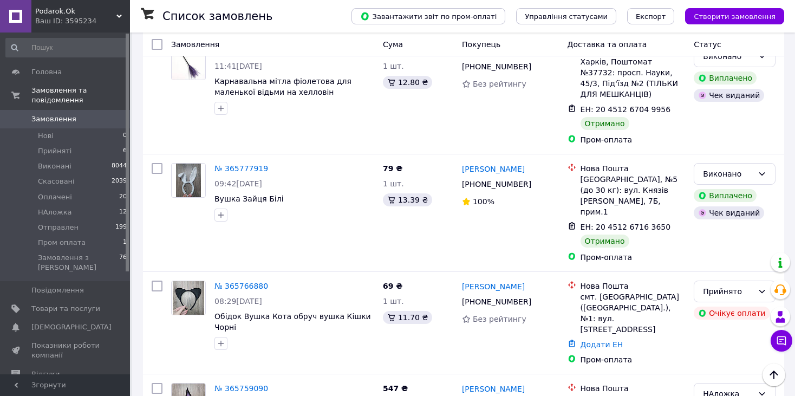
scroll to position [2069, 0]
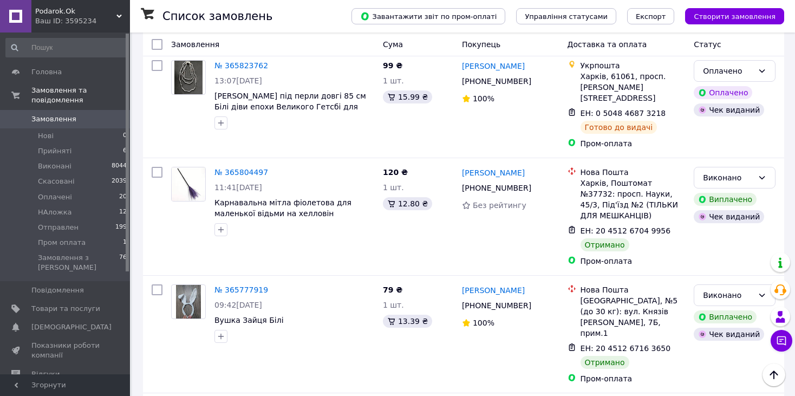
scroll to position [1946, 0]
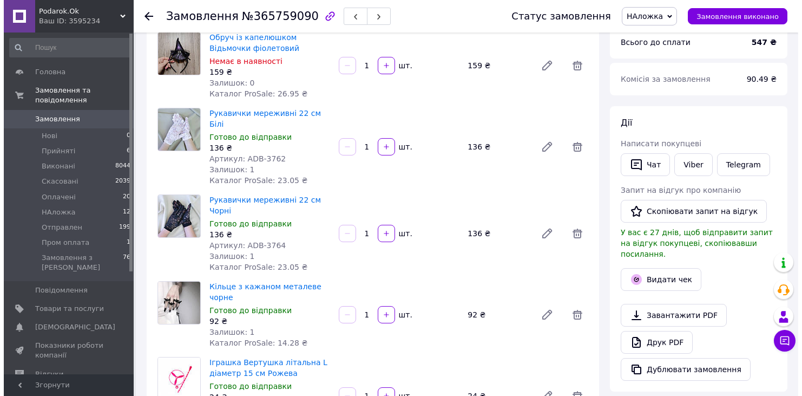
scroll to position [104, 0]
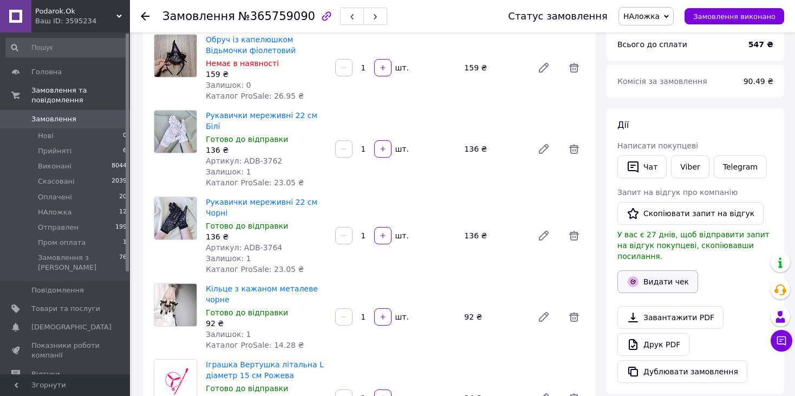
click at [630, 276] on icon "button" at bounding box center [632, 281] width 11 height 11
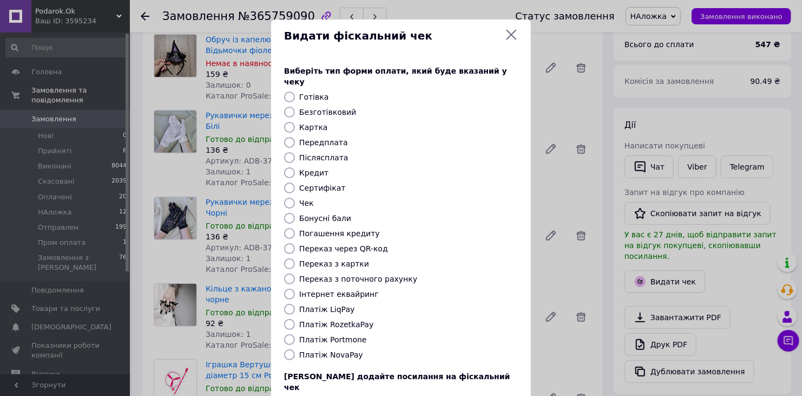
click at [328, 153] on label "Післясплата" at bounding box center [323, 157] width 49 height 9
click at [295, 152] on input "Післясплата" at bounding box center [289, 157] width 11 height 11
radio input "true"
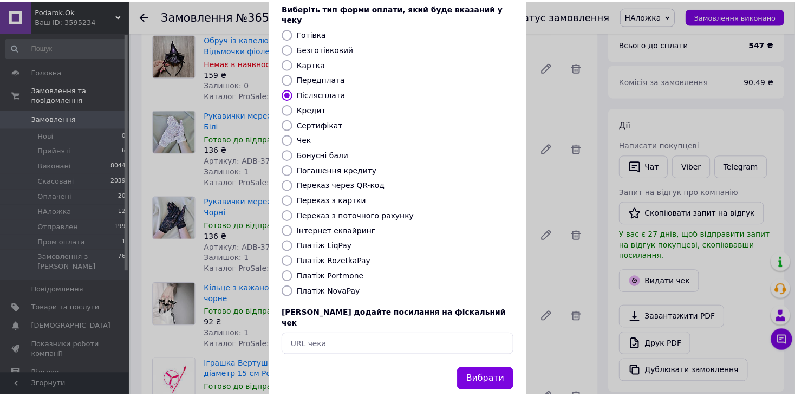
scroll to position [69, 0]
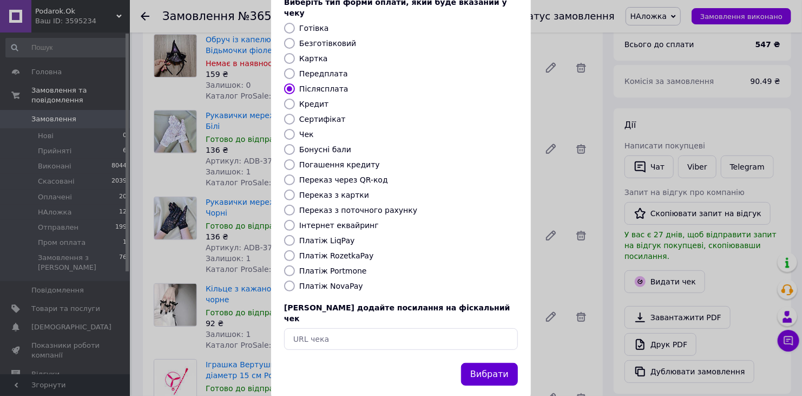
click at [490, 363] on button "Вибрати" at bounding box center [489, 374] width 57 height 23
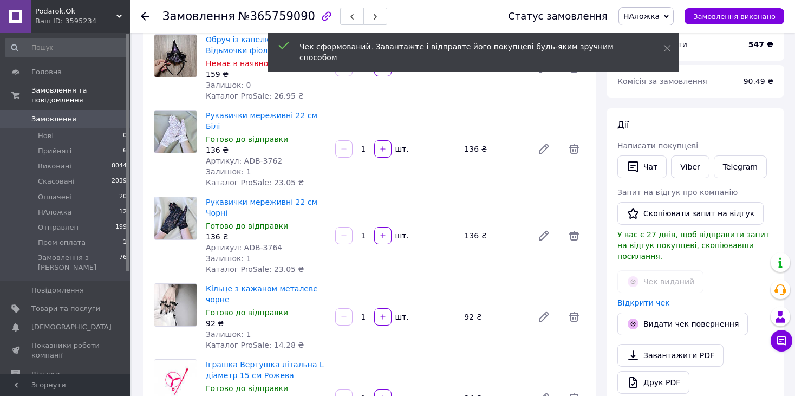
click at [147, 16] on use at bounding box center [145, 16] width 9 height 9
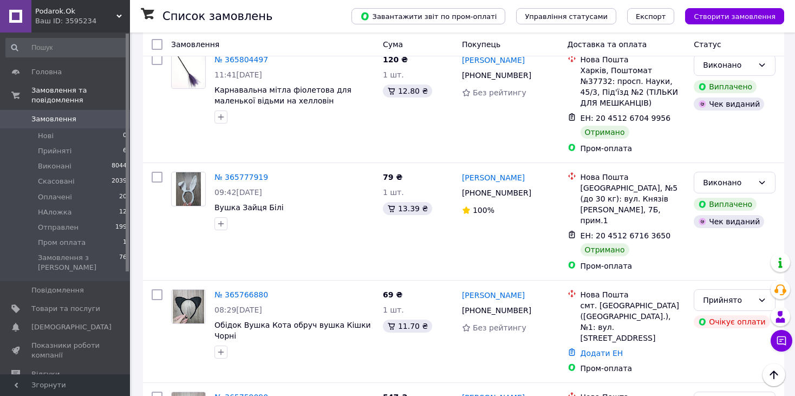
scroll to position [2071, 0]
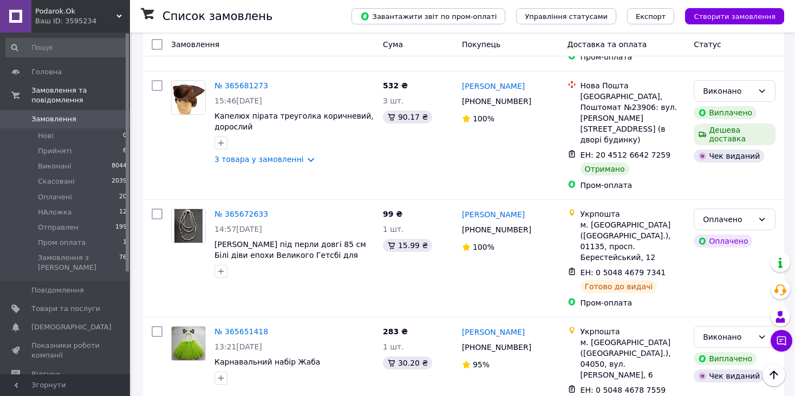
scroll to position [510, 0]
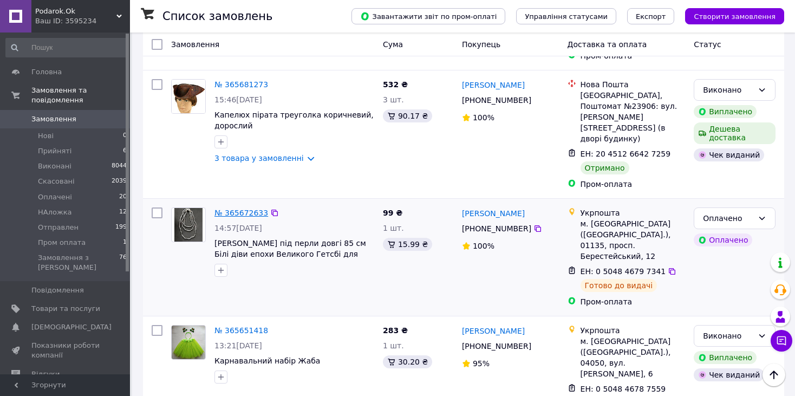
click at [226, 208] on link "№ 365672633" at bounding box center [241, 212] width 54 height 9
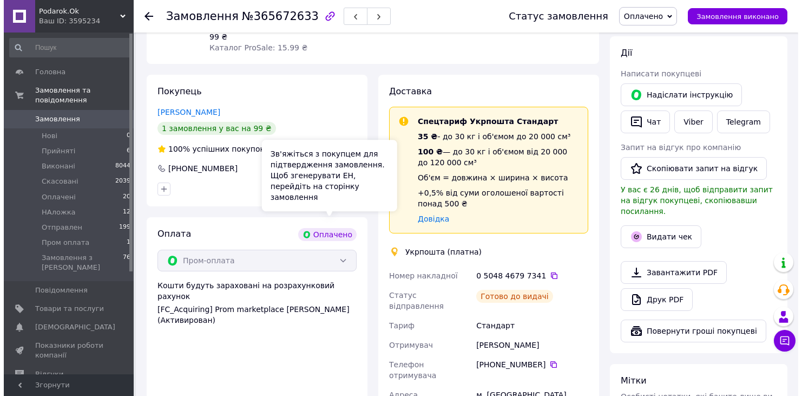
scroll to position [186, 0]
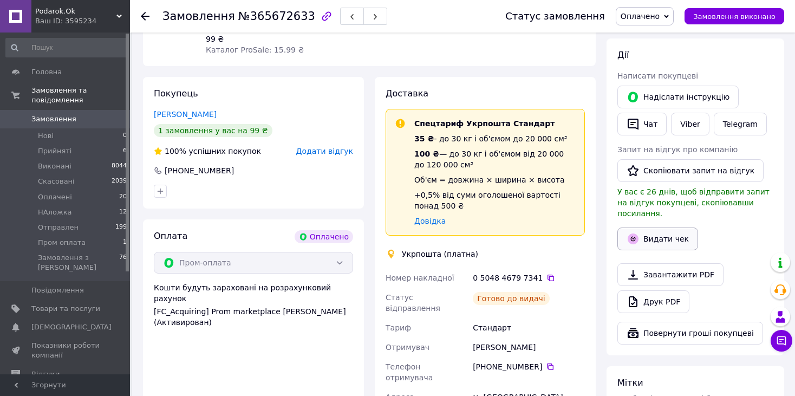
click at [673, 228] on button "Видати чек" at bounding box center [657, 238] width 81 height 23
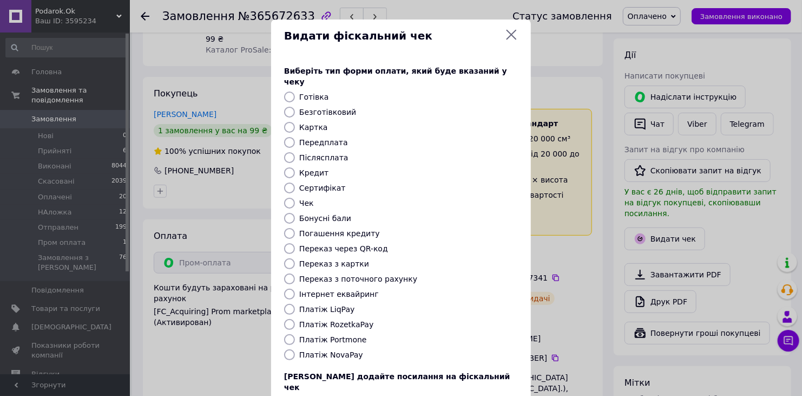
click at [348, 320] on label "Платіж RozetkaPay" at bounding box center [336, 324] width 74 height 9
click at [295, 319] on input "Платіж RozetkaPay" at bounding box center [289, 324] width 11 height 11
radio input "true"
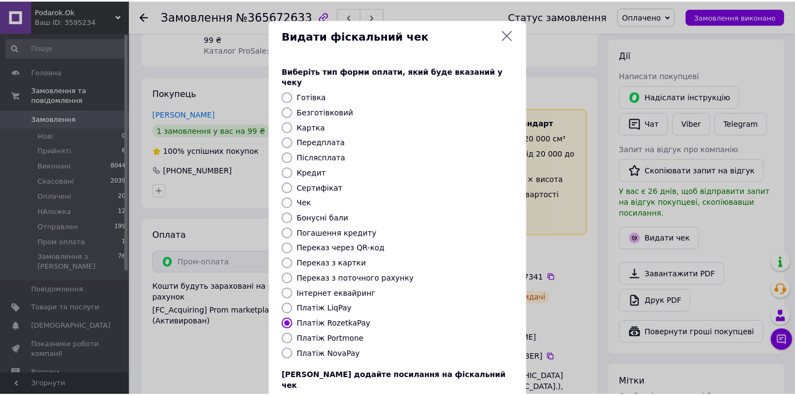
scroll to position [69, 0]
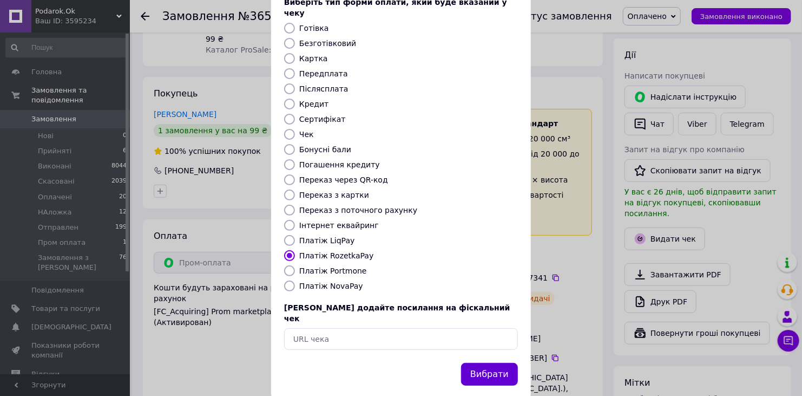
click at [495, 363] on button "Вибрати" at bounding box center [489, 374] width 57 height 23
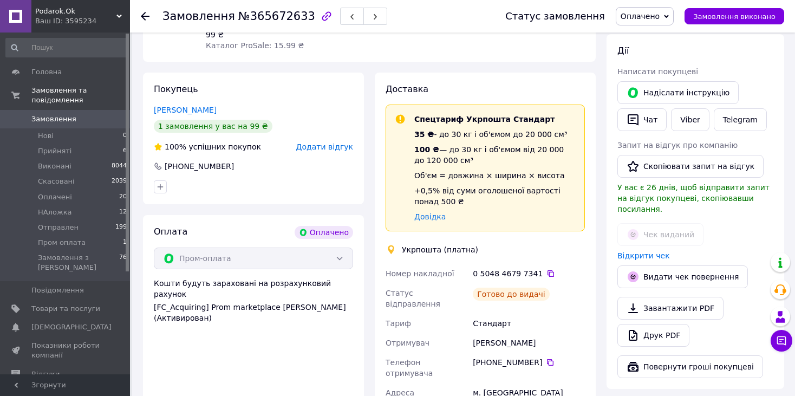
scroll to position [191, 0]
click at [146, 21] on div at bounding box center [145, 16] width 9 height 11
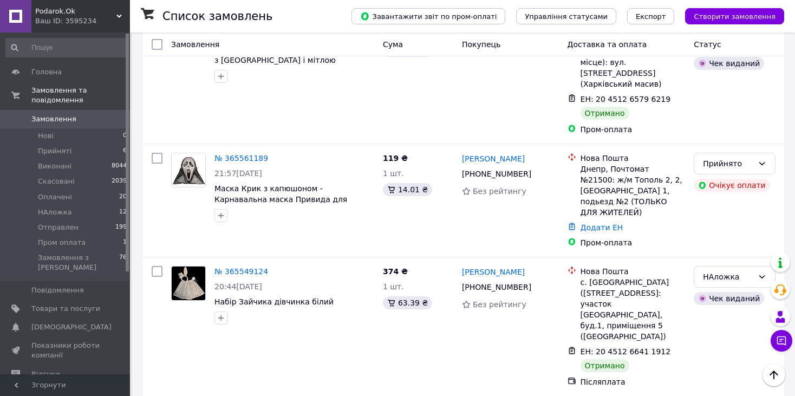
scroll to position [1143, 0]
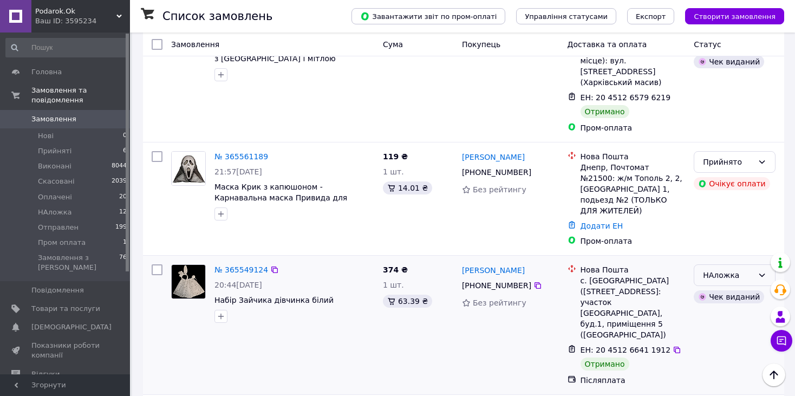
click at [719, 269] on div "НАложка" at bounding box center [728, 275] width 50 height 12
click at [744, 179] on li "Виконано" at bounding box center [734, 182] width 81 height 19
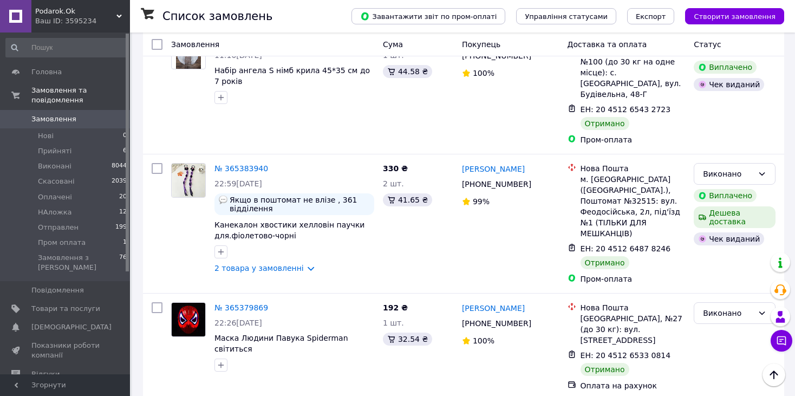
scroll to position [2057, 0]
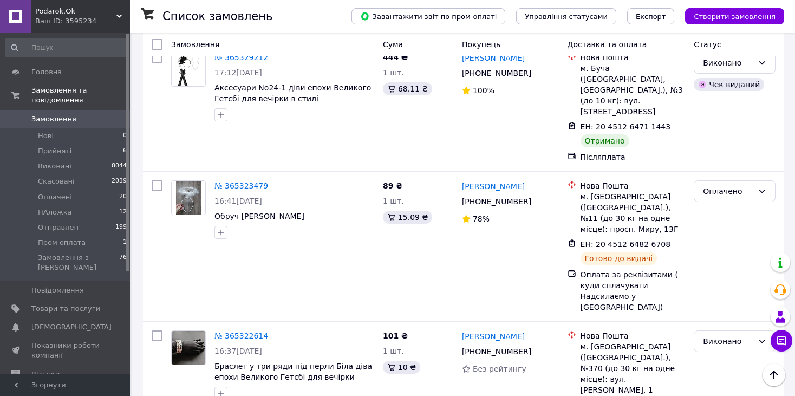
scroll to position [553, 0]
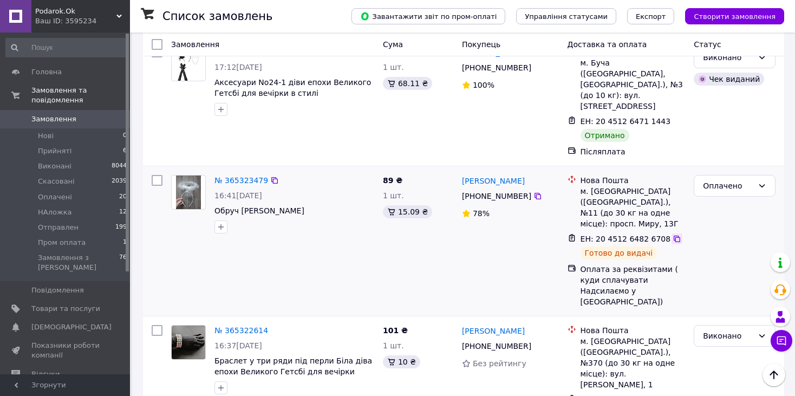
click at [672, 234] on icon at bounding box center [676, 238] width 9 height 9
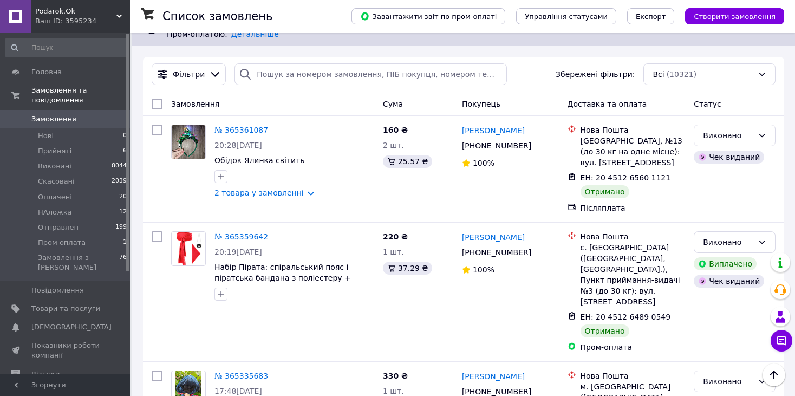
scroll to position [0, 0]
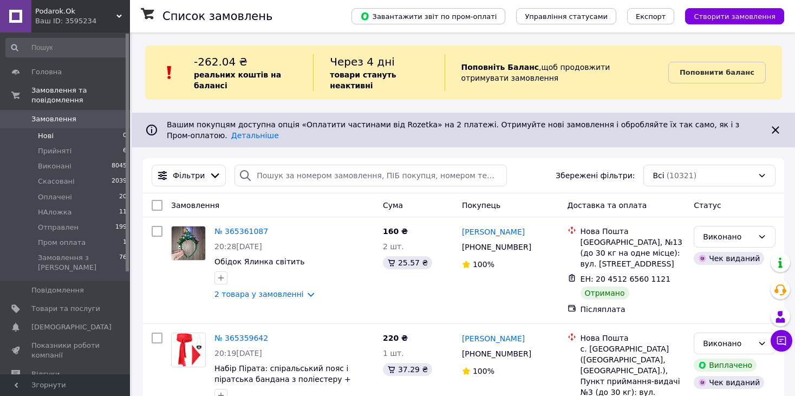
click at [85, 128] on li "Нові 0" at bounding box center [66, 135] width 133 height 15
